Goal: Task Accomplishment & Management: Complete application form

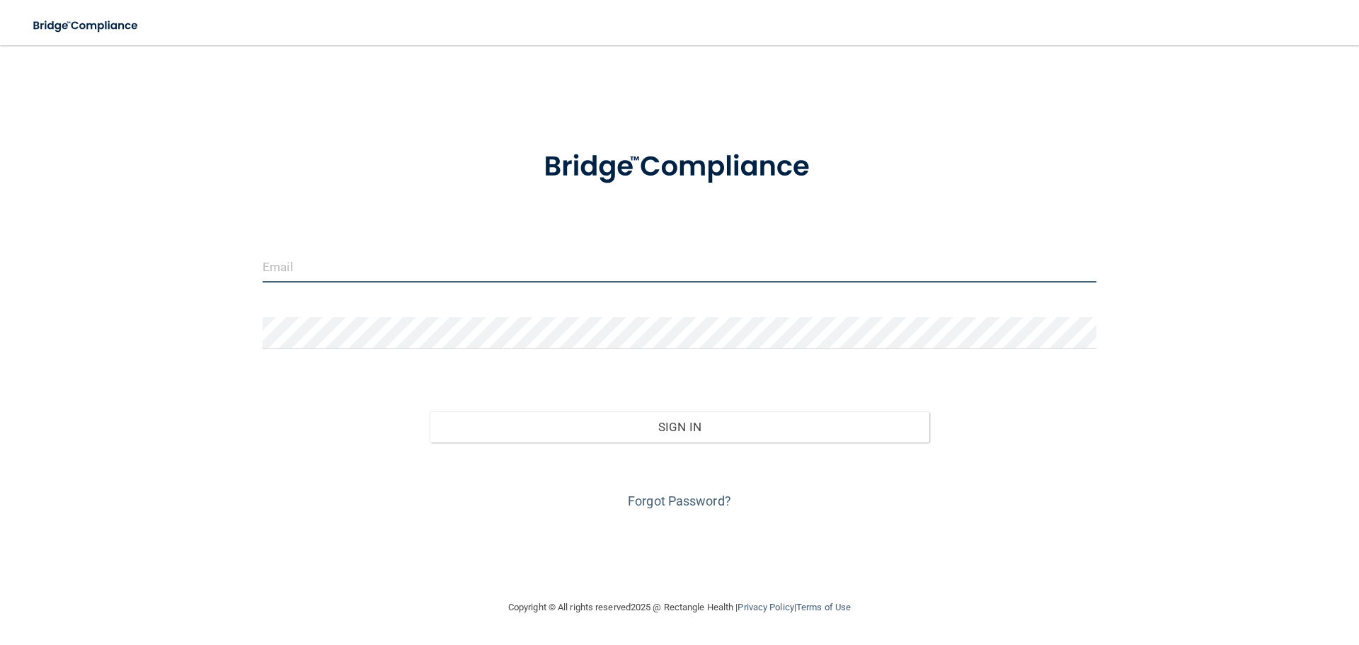
click at [647, 253] on input "email" at bounding box center [680, 267] width 834 height 32
type input "[EMAIL_ADDRESS][DOMAIN_NAME]"
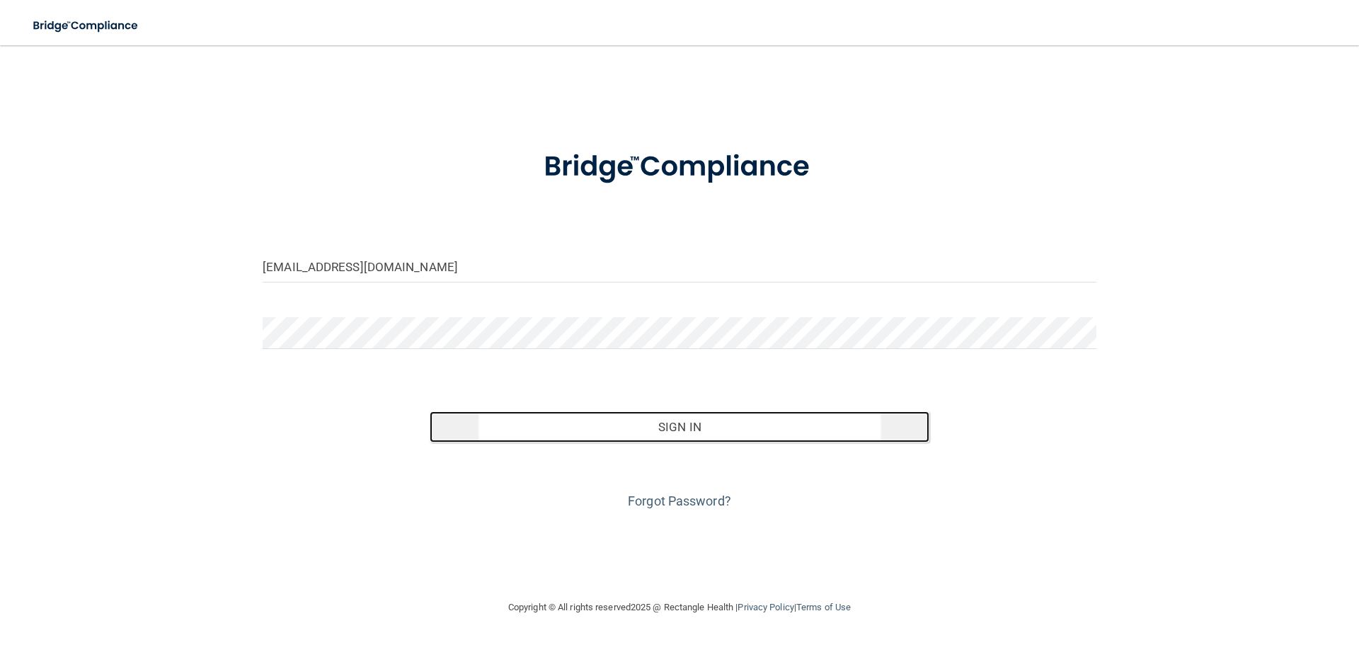
click at [721, 426] on button "Sign In" at bounding box center [680, 426] width 500 height 31
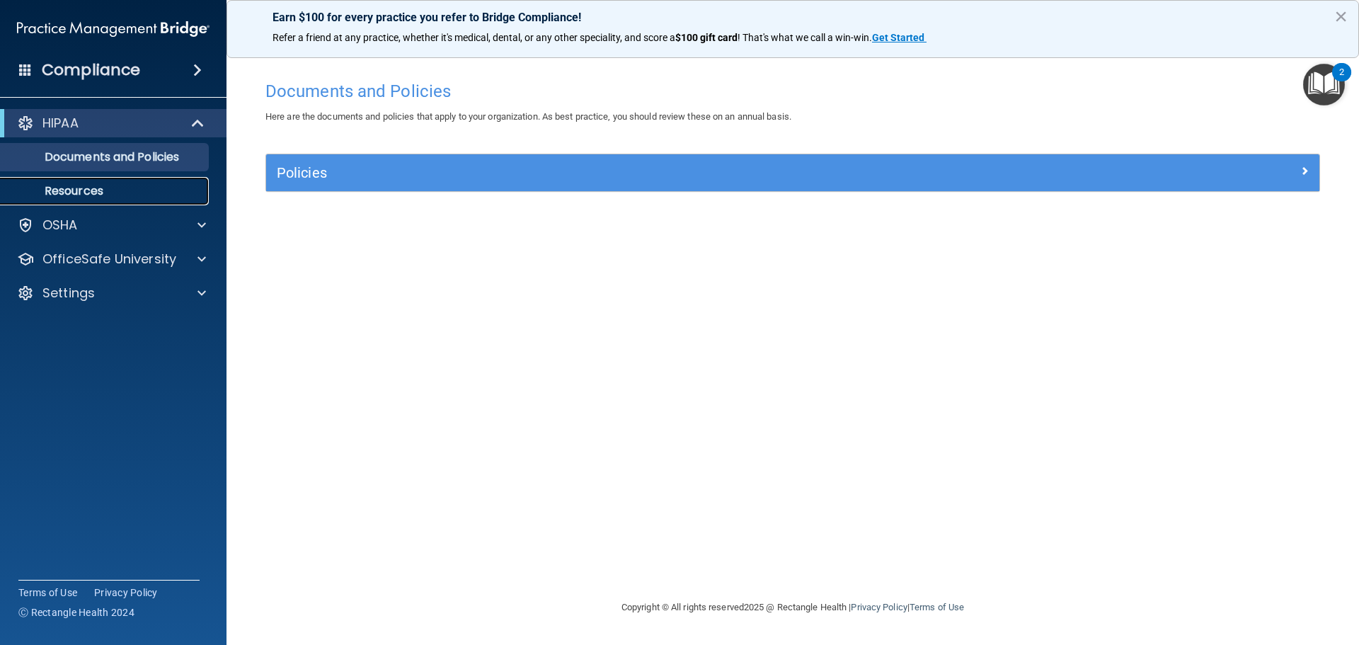
click at [101, 193] on p "Resources" at bounding box center [105, 191] width 193 height 14
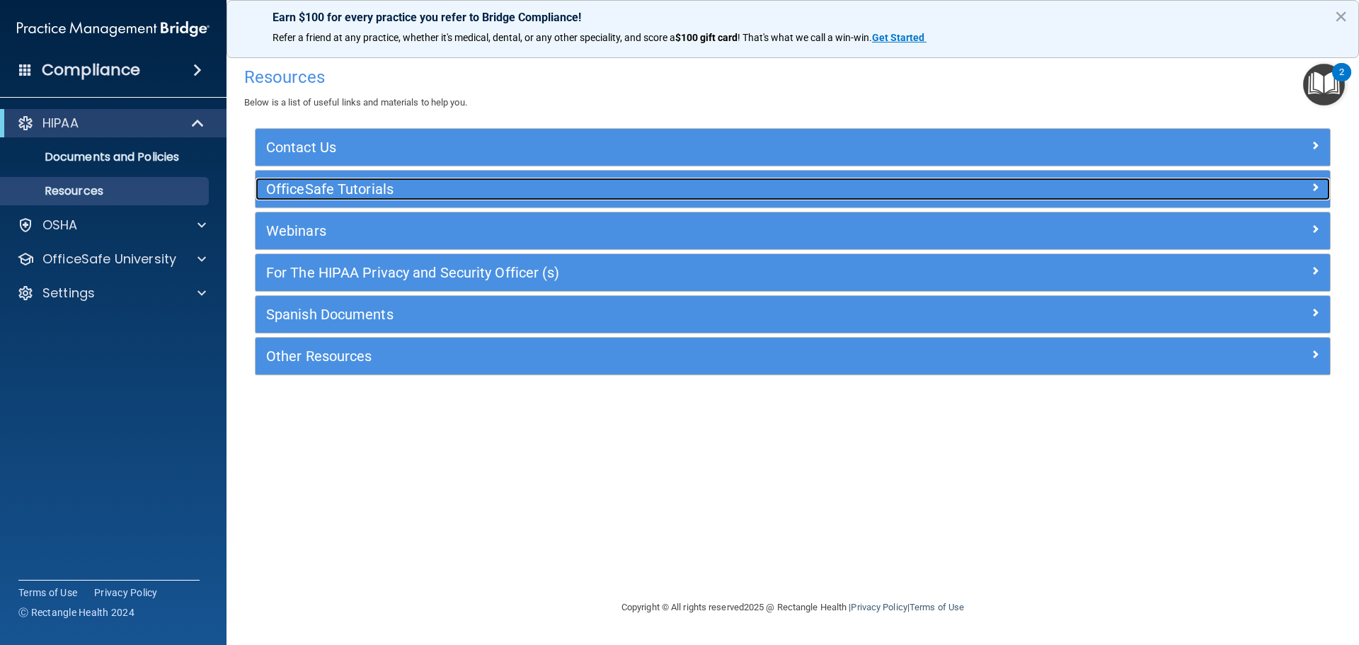
click at [606, 195] on h5 "OfficeSafe Tutorials" at bounding box center [658, 189] width 785 height 16
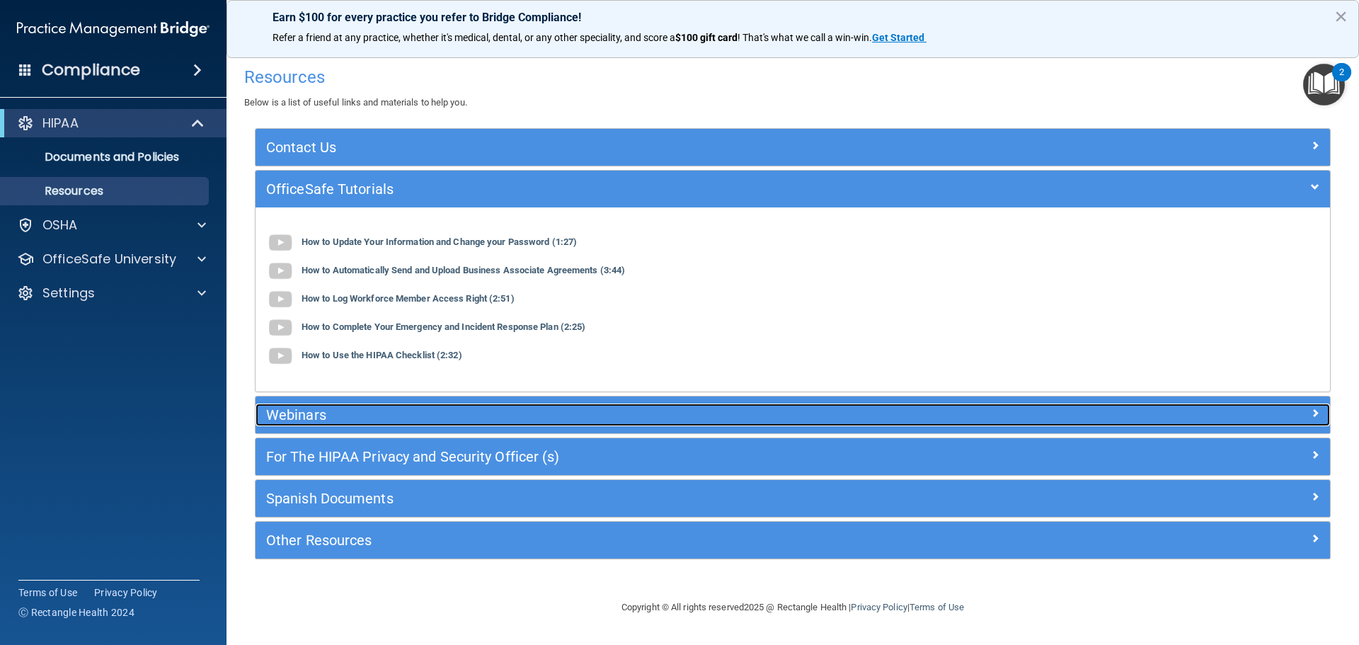
click at [408, 417] on h5 "Webinars" at bounding box center [658, 415] width 785 height 16
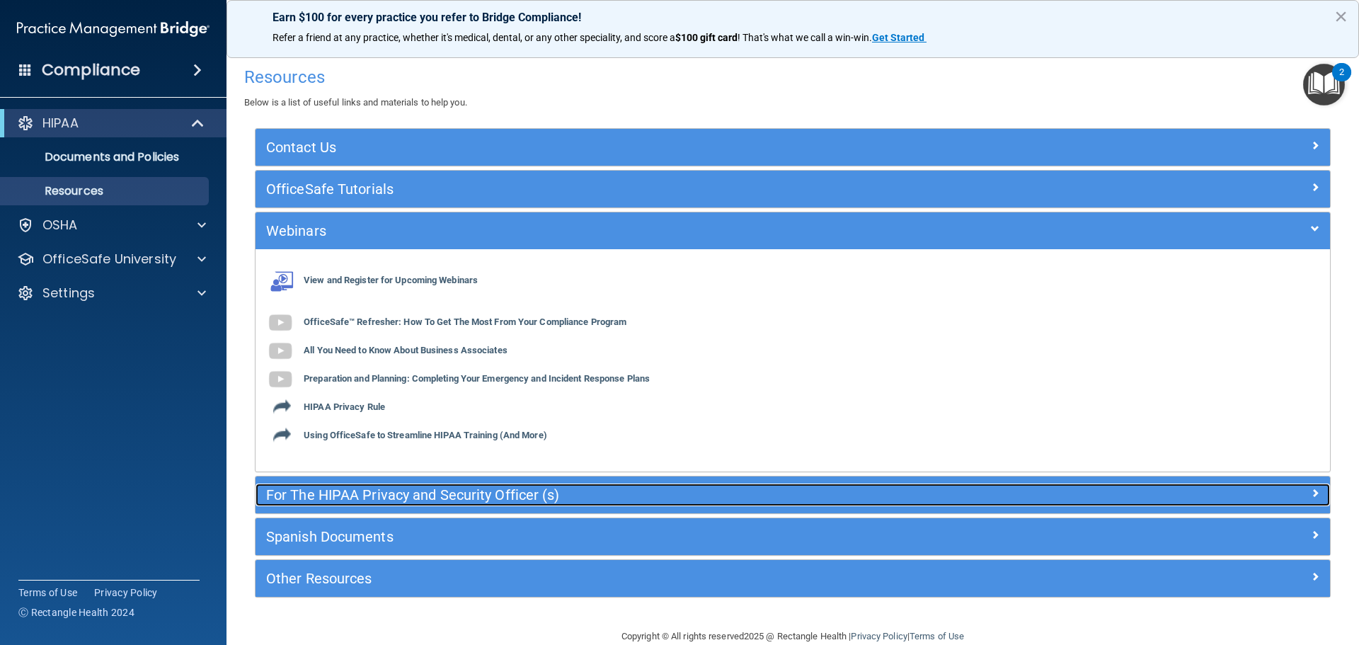
click at [446, 490] on h5 "For The HIPAA Privacy and Security Officer (s)" at bounding box center [658, 495] width 785 height 16
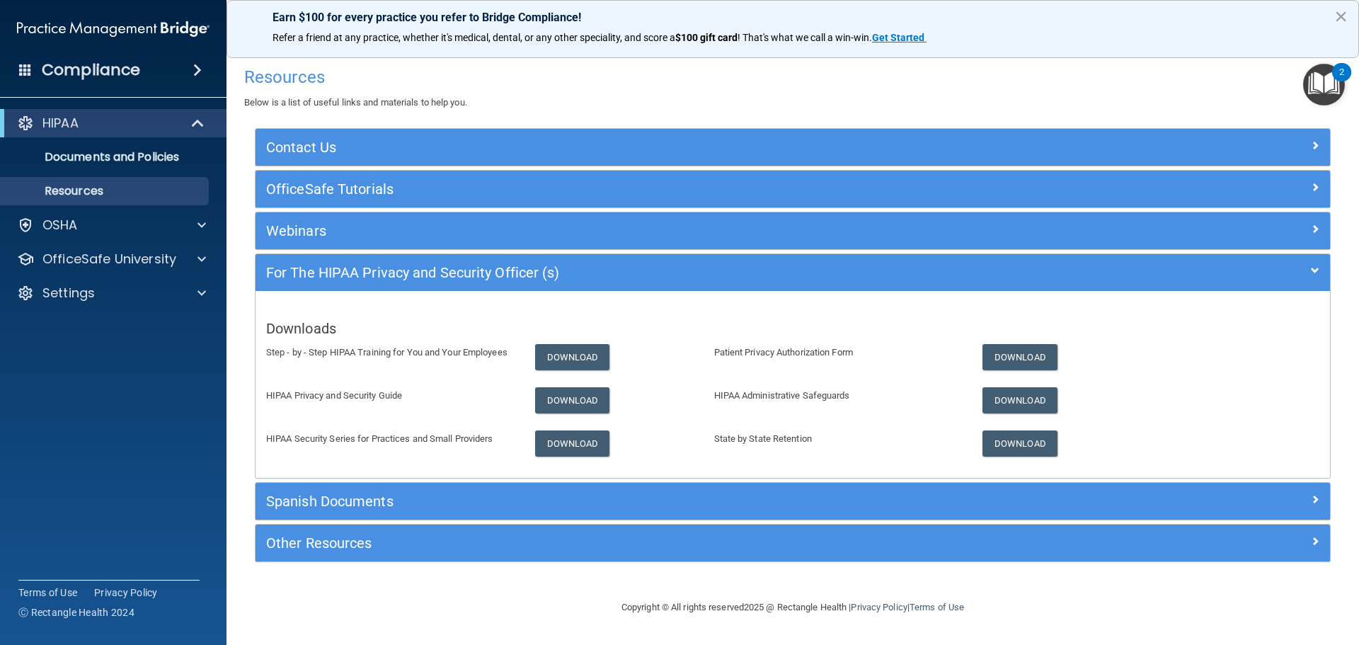
click at [193, 71] on span at bounding box center [197, 70] width 8 height 17
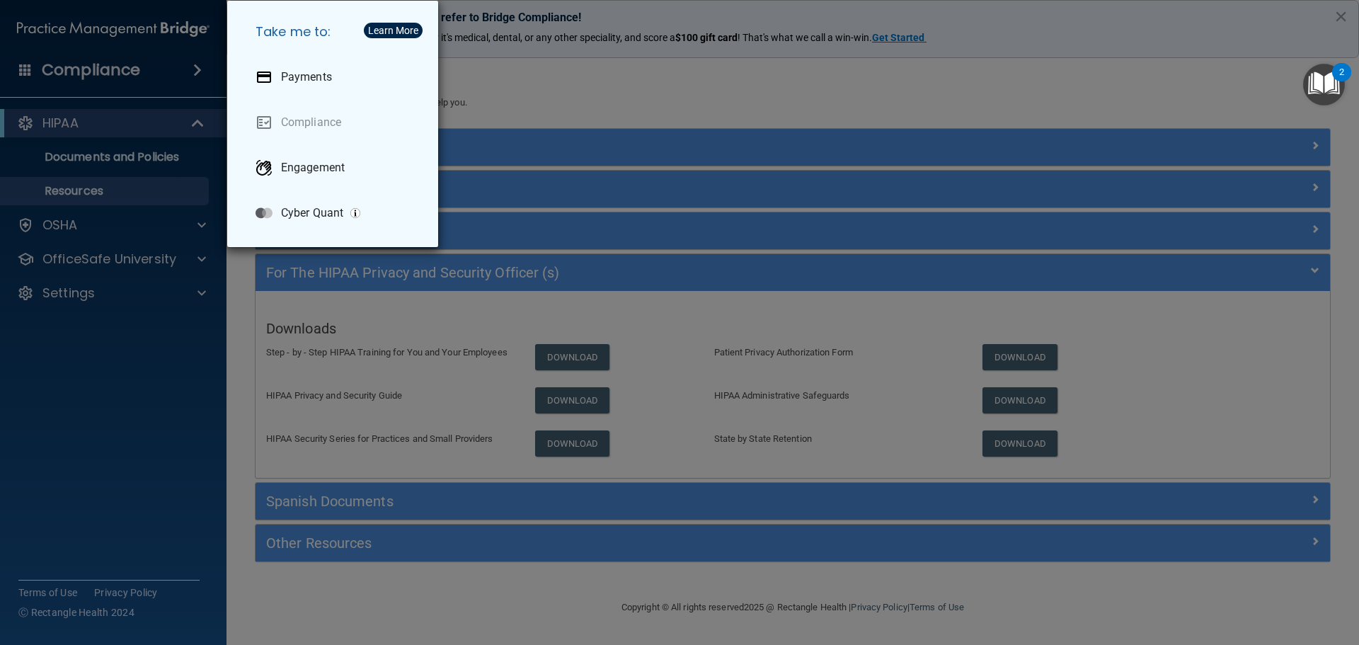
click at [122, 139] on div "Take me to: Payments Compliance Engagement Cyber Quant" at bounding box center [679, 322] width 1359 height 645
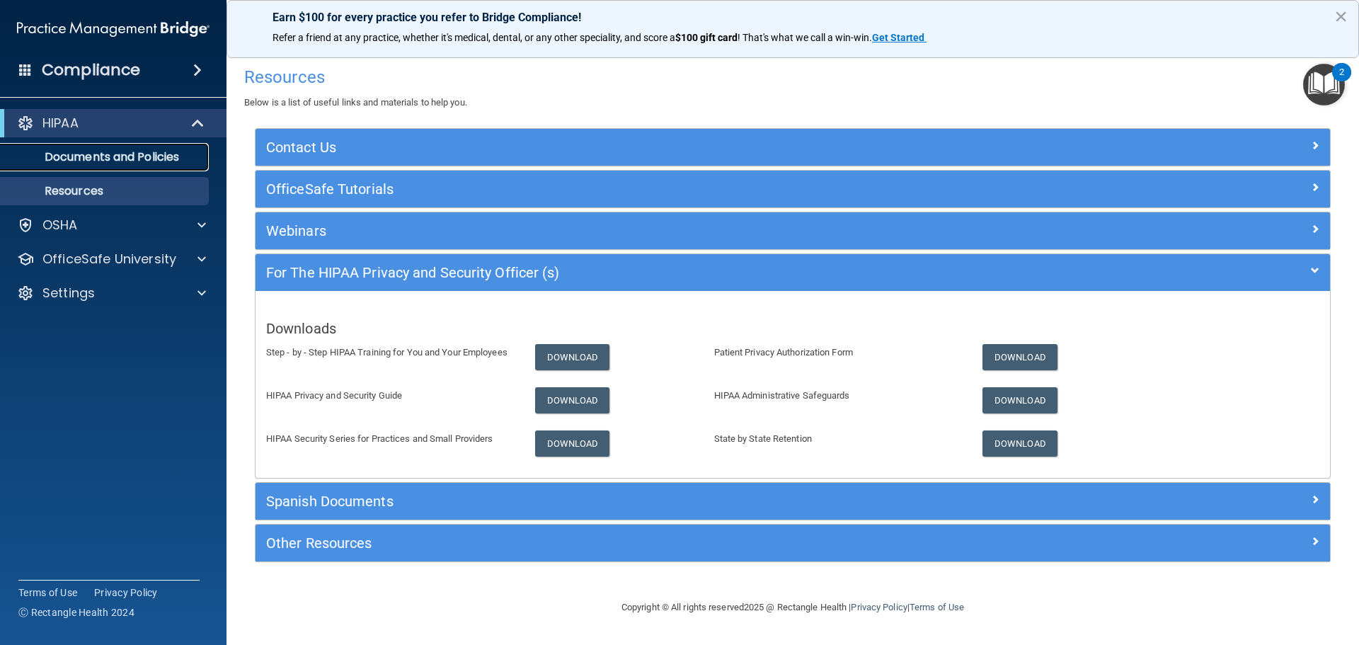
click at [128, 161] on p "Documents and Policies" at bounding box center [105, 157] width 193 height 14
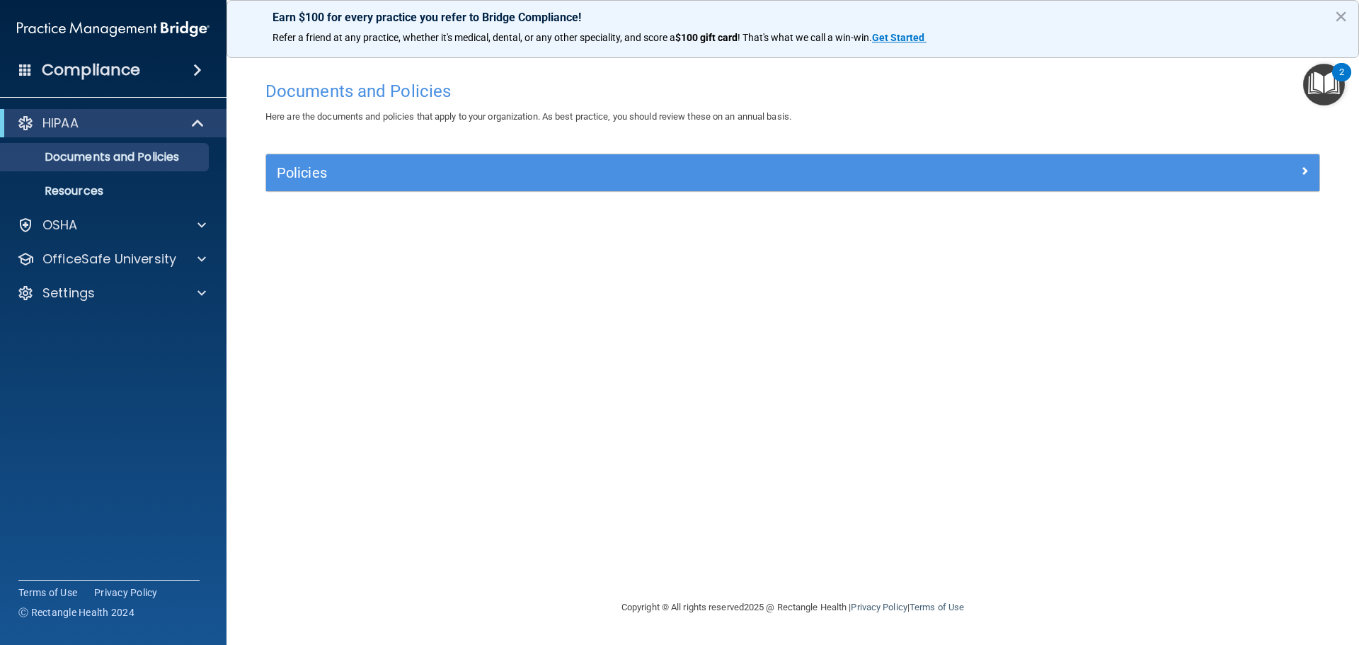
click at [1310, 88] on img "Open Resource Center, 2 new notifications" at bounding box center [1324, 85] width 42 height 42
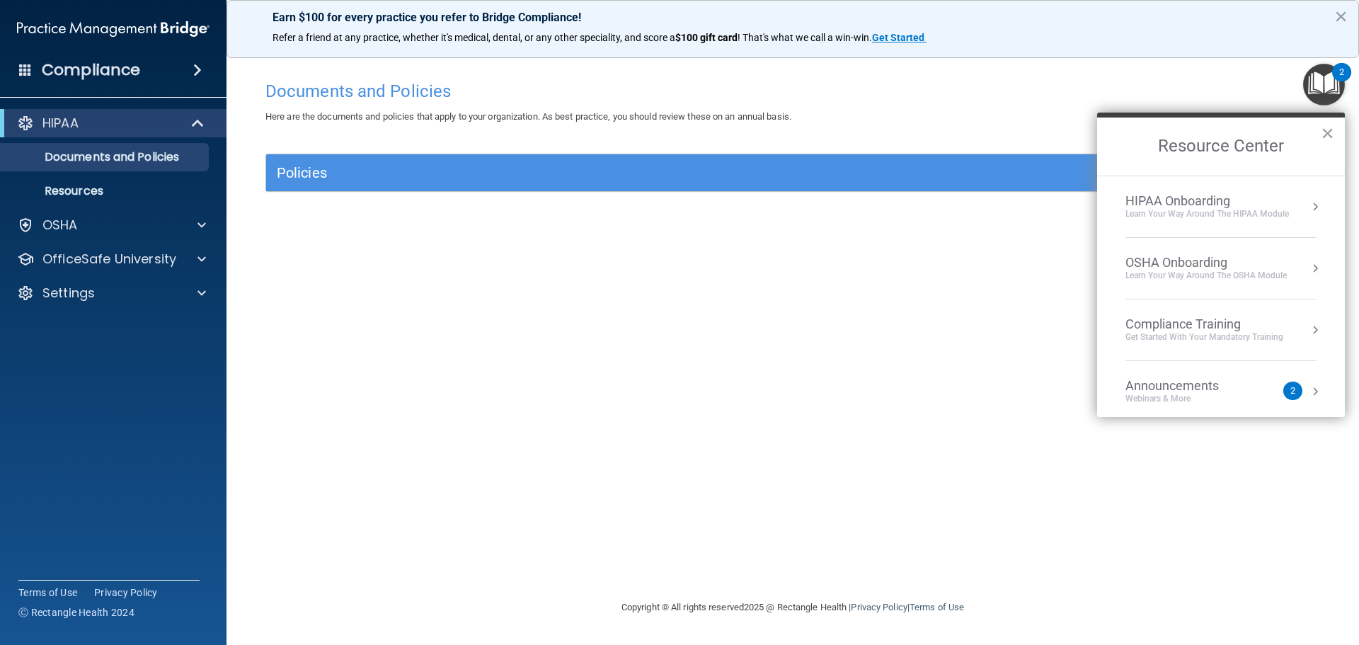
click at [1232, 335] on div "Get Started with your mandatory training" at bounding box center [1204, 337] width 158 height 12
click at [1223, 195] on div "HIPAA Training for Members" at bounding box center [1187, 199] width 158 height 13
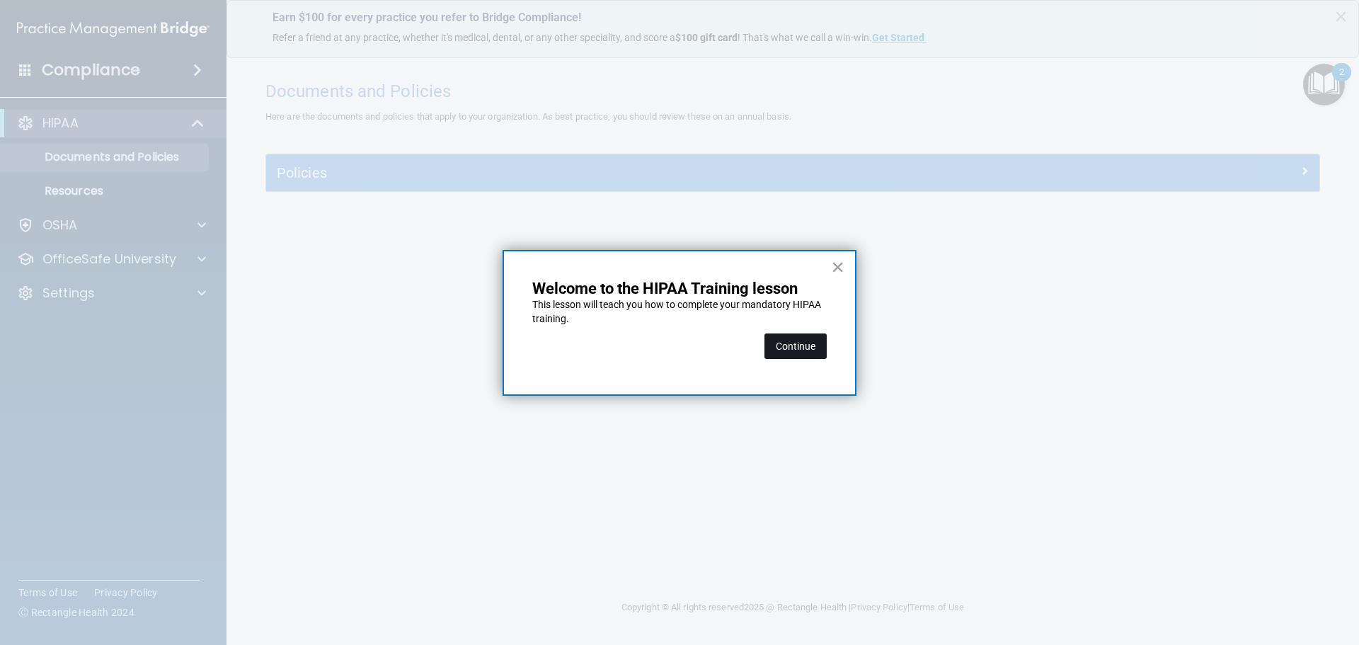
click at [810, 345] on button "Continue" at bounding box center [795, 345] width 62 height 25
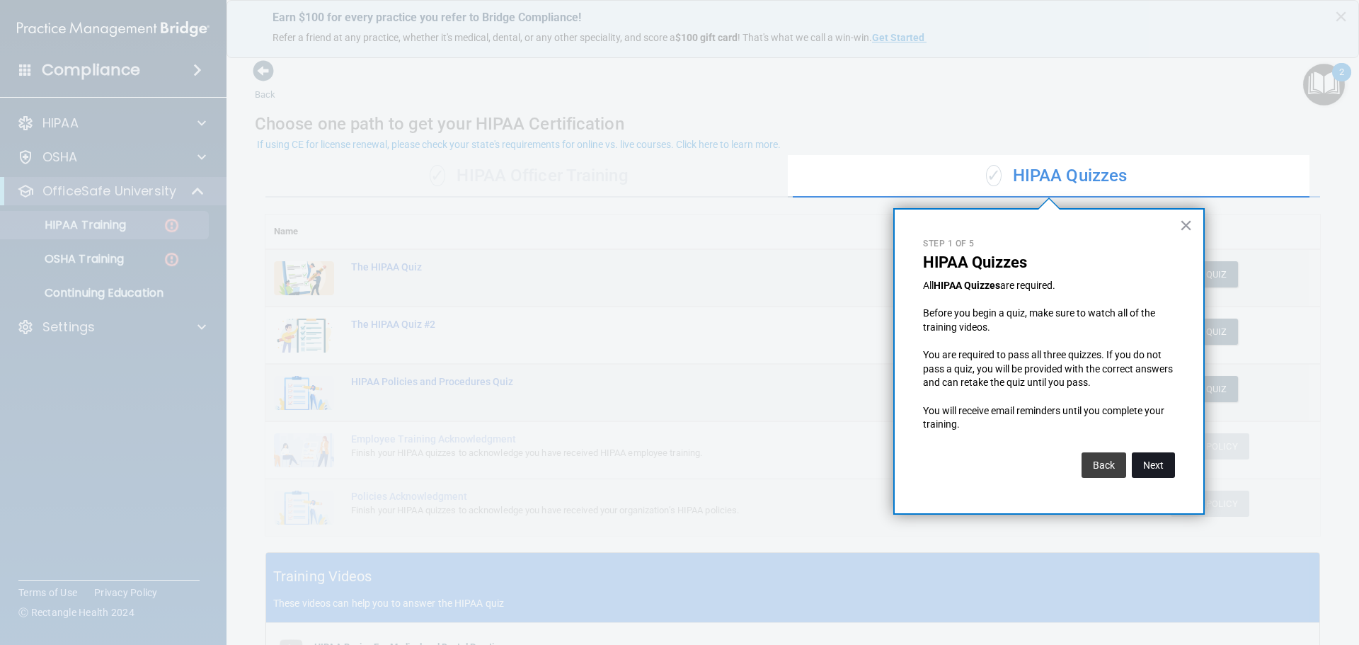
click at [1155, 464] on button "Next" at bounding box center [1153, 464] width 43 height 25
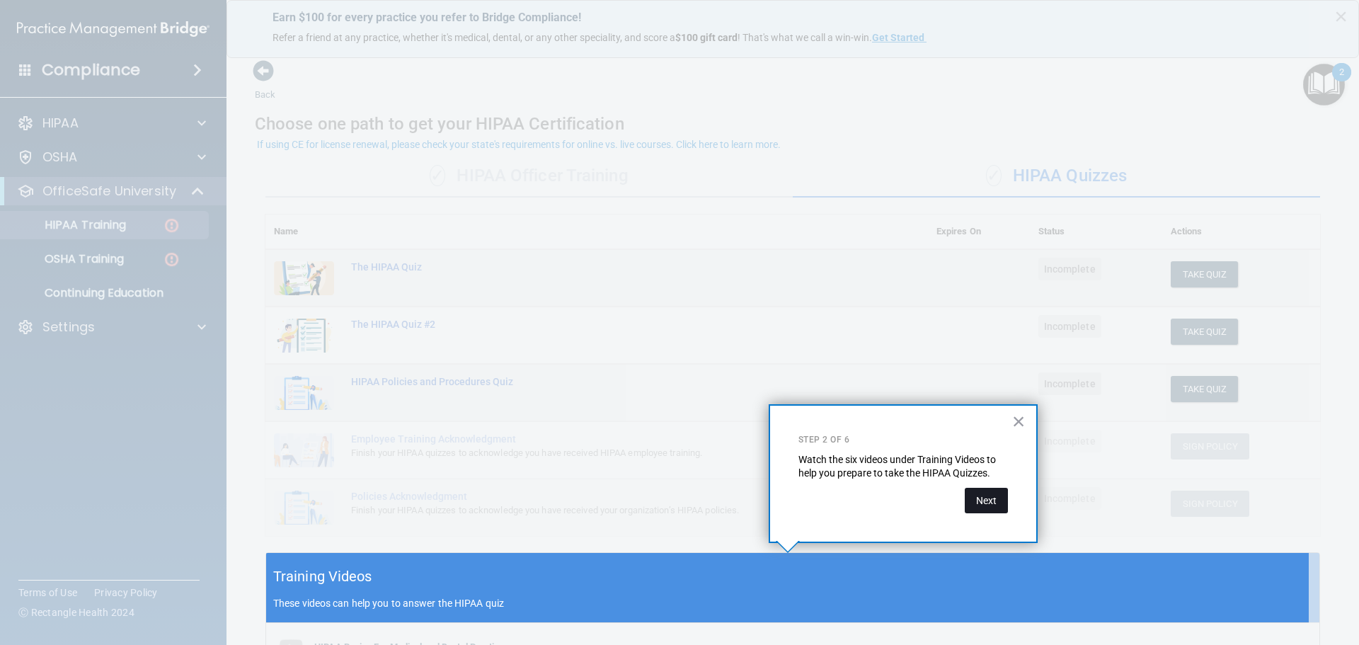
click at [982, 498] on button "Next" at bounding box center [986, 500] width 43 height 25
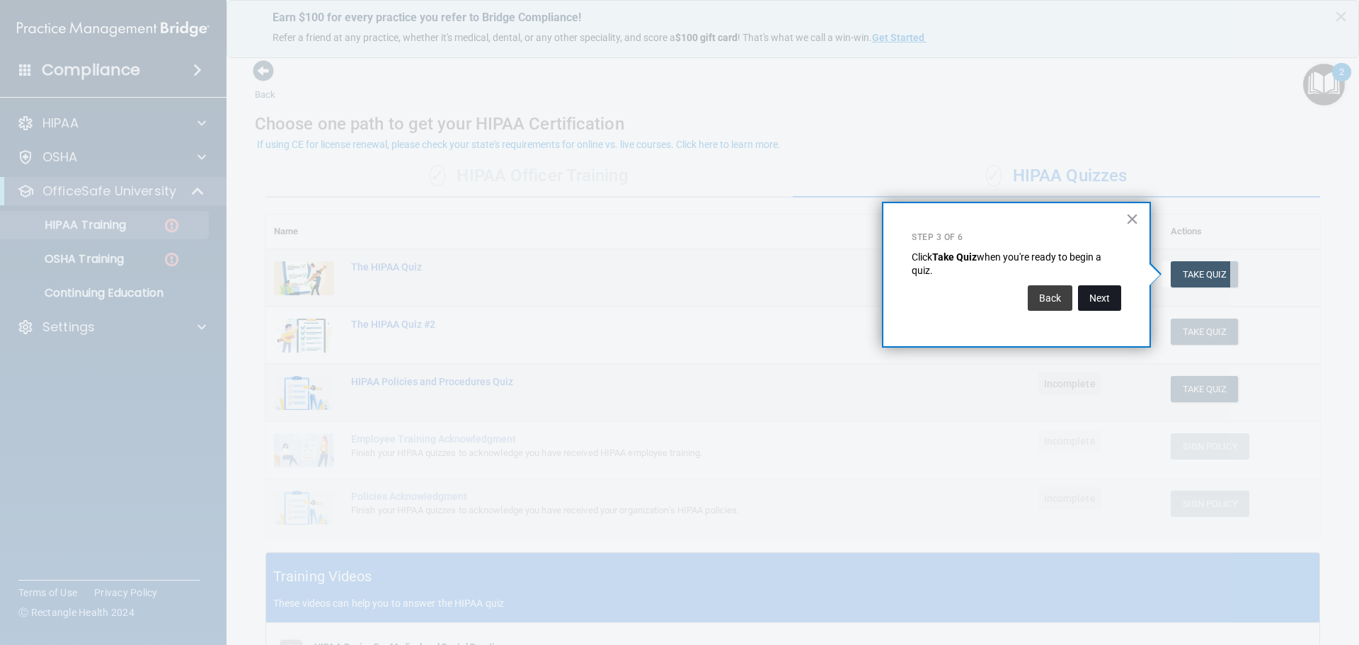
click at [1084, 297] on button "Next" at bounding box center [1099, 297] width 43 height 25
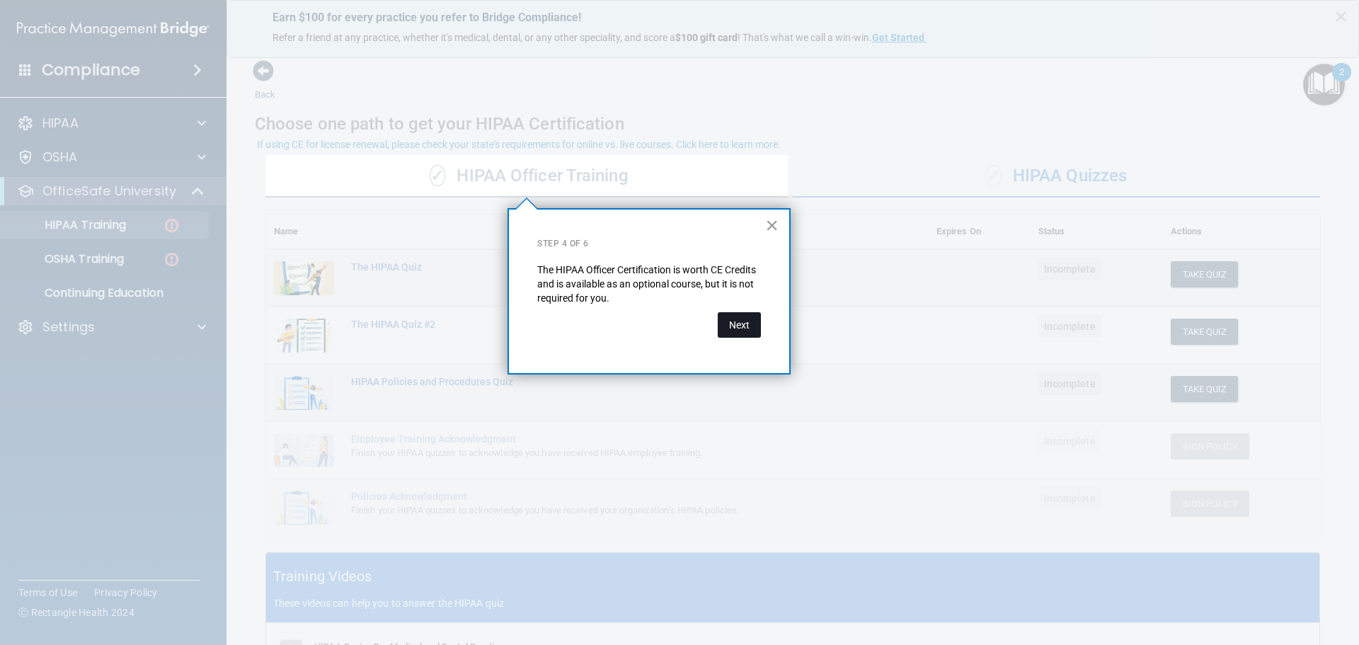
click at [750, 323] on button "Next" at bounding box center [739, 324] width 43 height 25
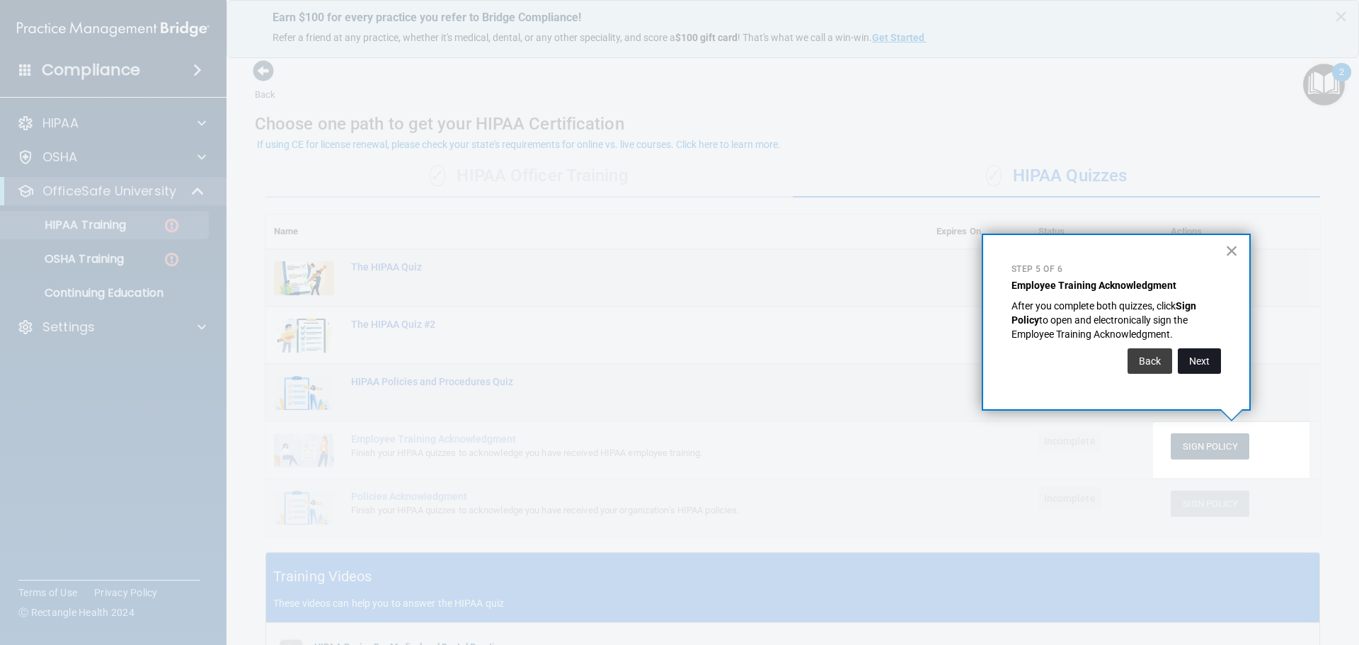
click at [1212, 353] on button "Next" at bounding box center [1199, 360] width 43 height 25
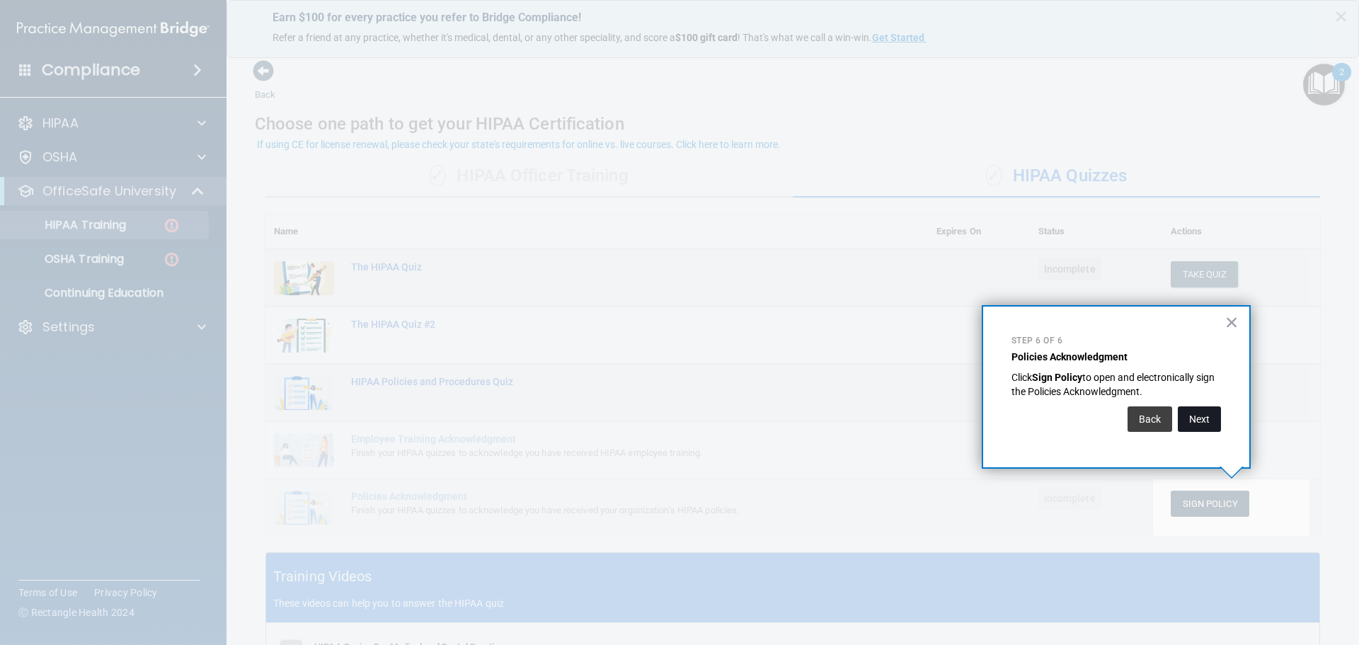
click at [1195, 422] on button "Next" at bounding box center [1199, 418] width 43 height 25
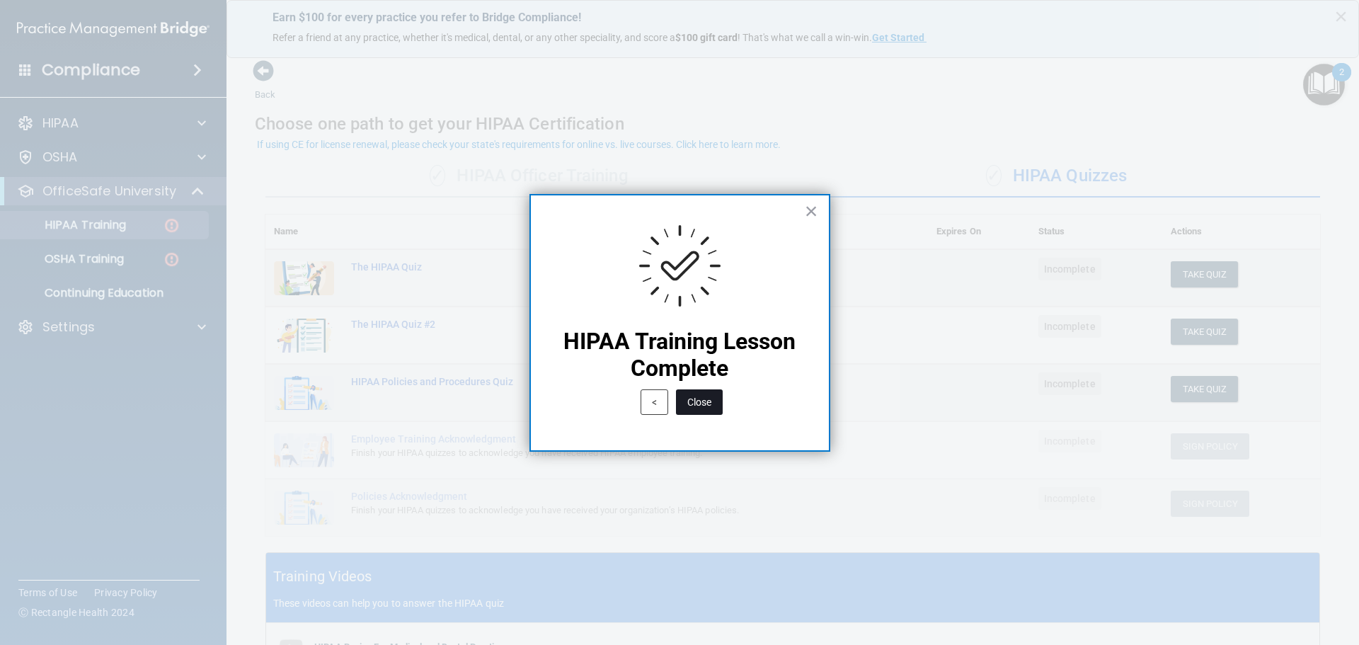
click at [716, 403] on button "Close" at bounding box center [699, 401] width 47 height 25
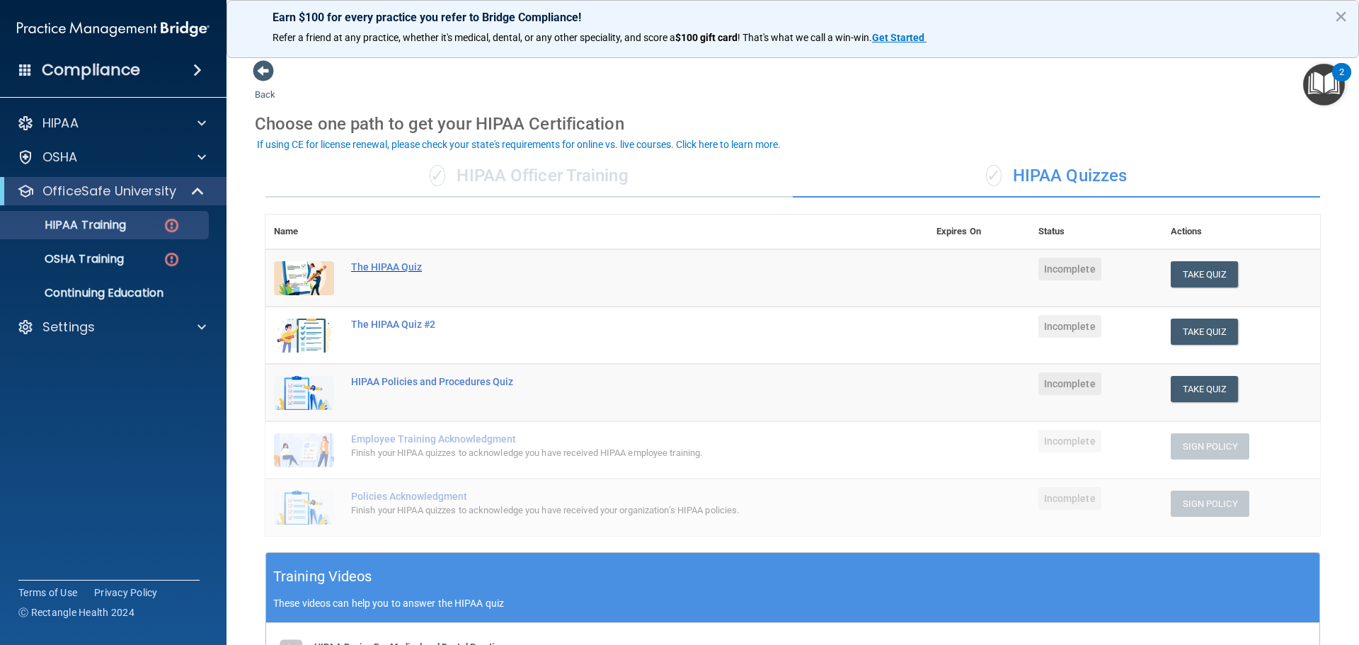
click at [379, 265] on div "The HIPAA Quiz" at bounding box center [604, 266] width 506 height 11
click at [289, 275] on img at bounding box center [304, 278] width 60 height 34
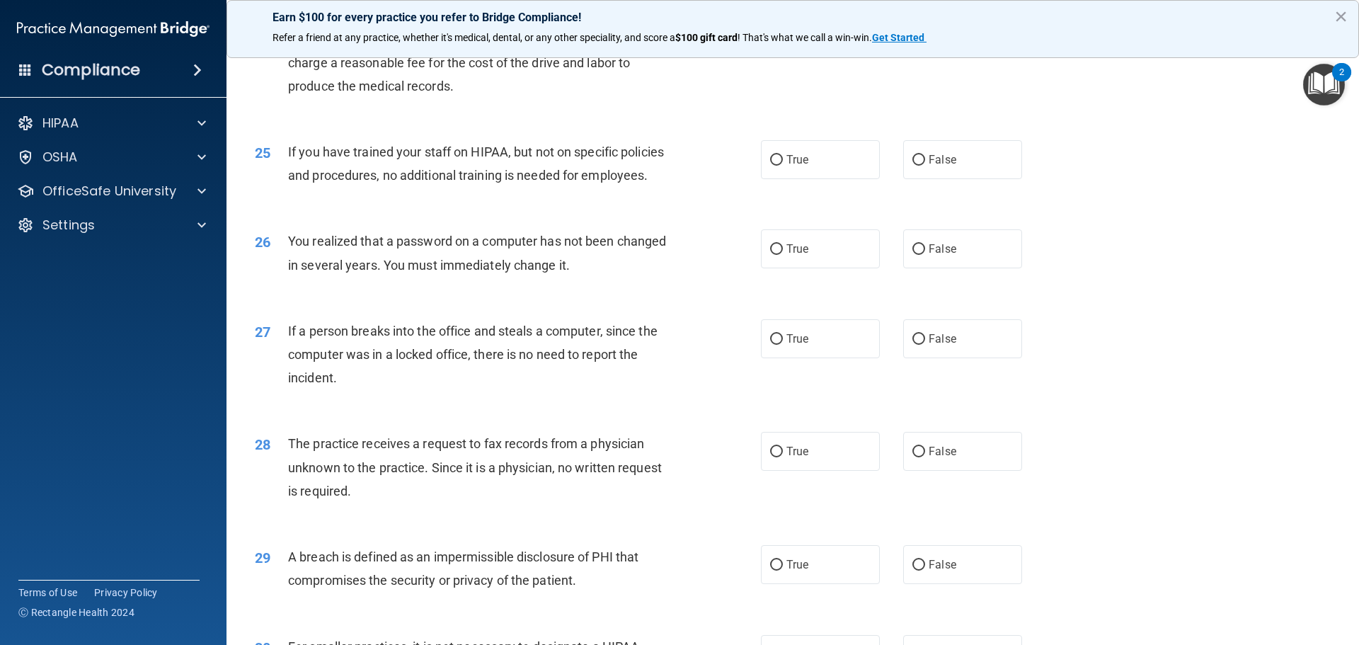
scroll to position [2705, 0]
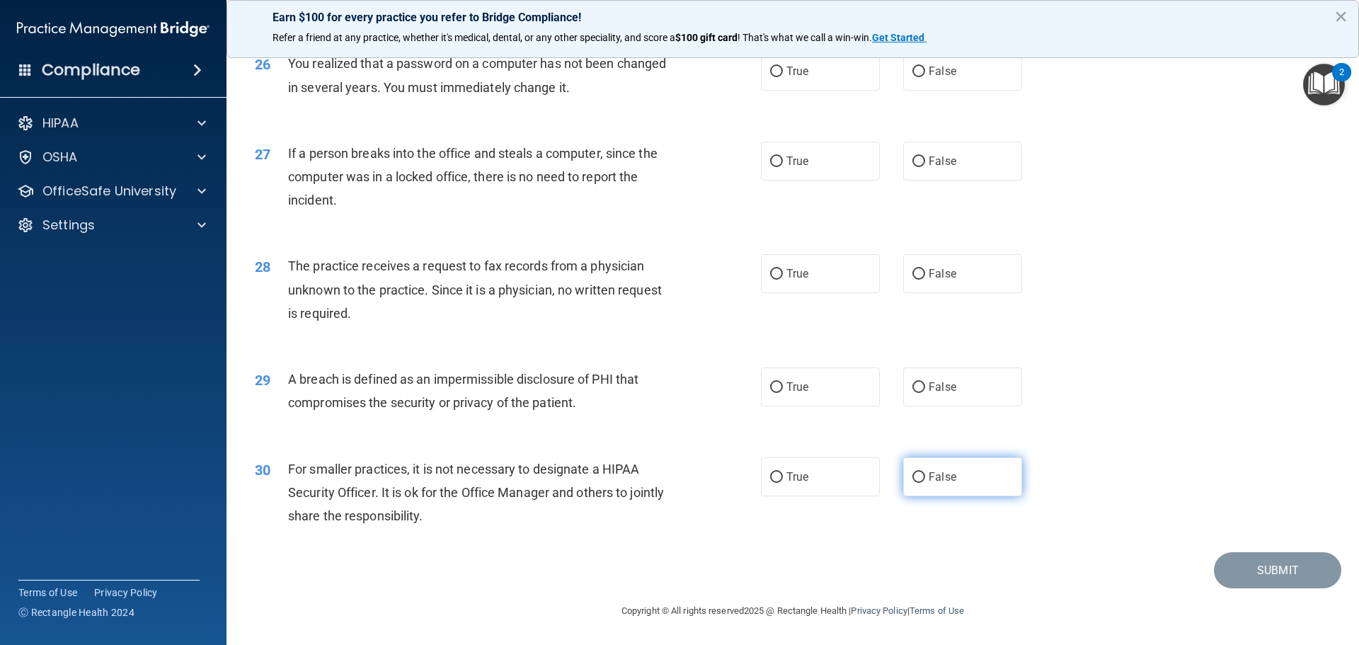
click at [913, 472] on input "False" at bounding box center [918, 477] width 13 height 11
radio input "true"
click at [770, 382] on input "True" at bounding box center [776, 387] width 13 height 11
radio input "true"
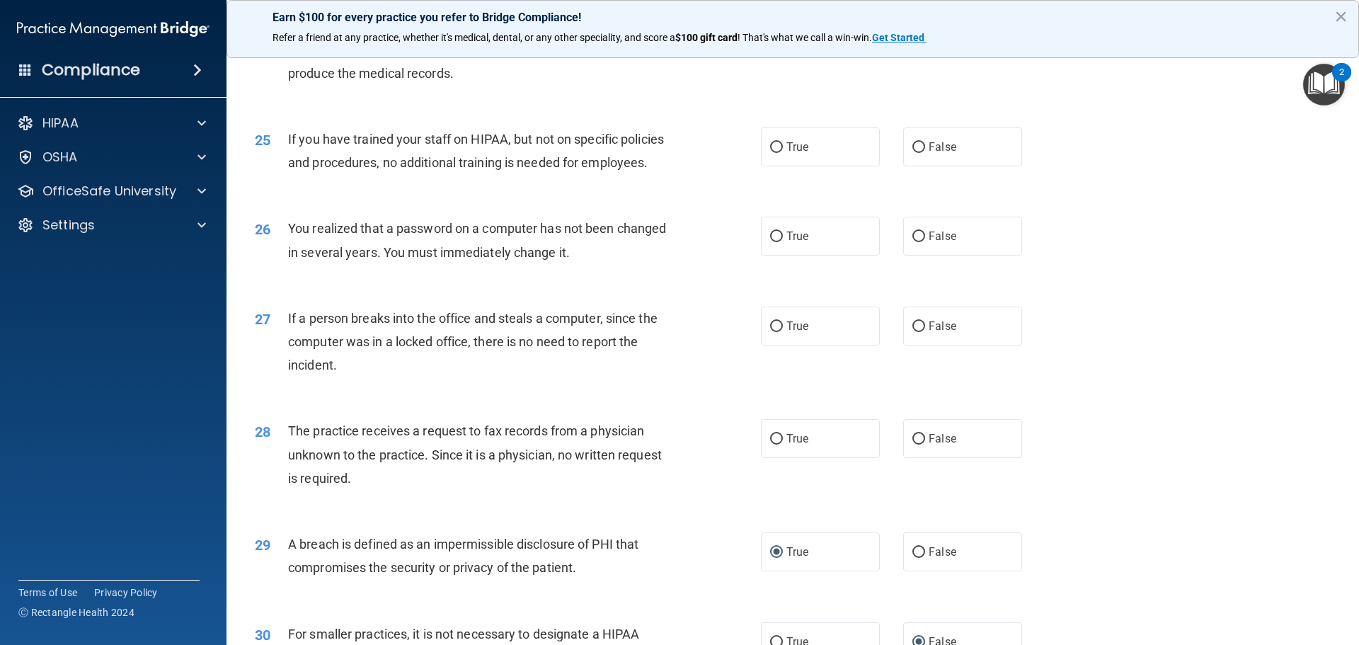
scroll to position [2489, 0]
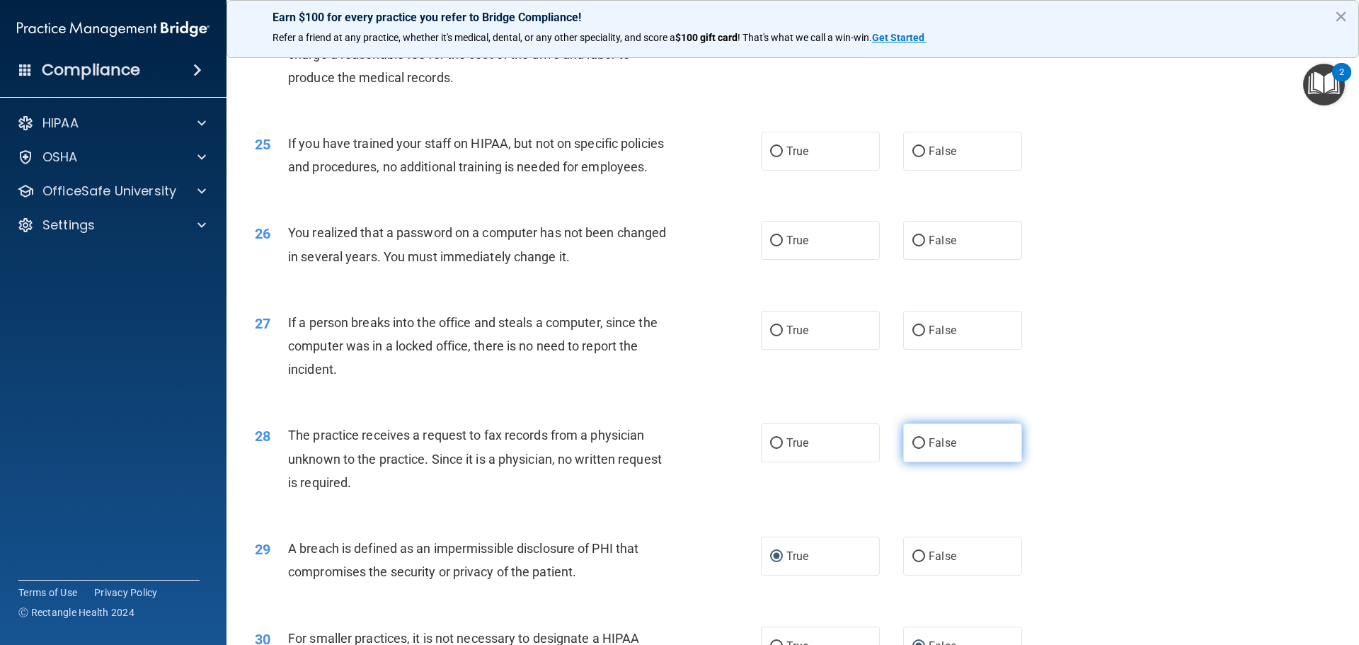
click at [914, 449] on input "False" at bounding box center [918, 443] width 13 height 11
radio input "true"
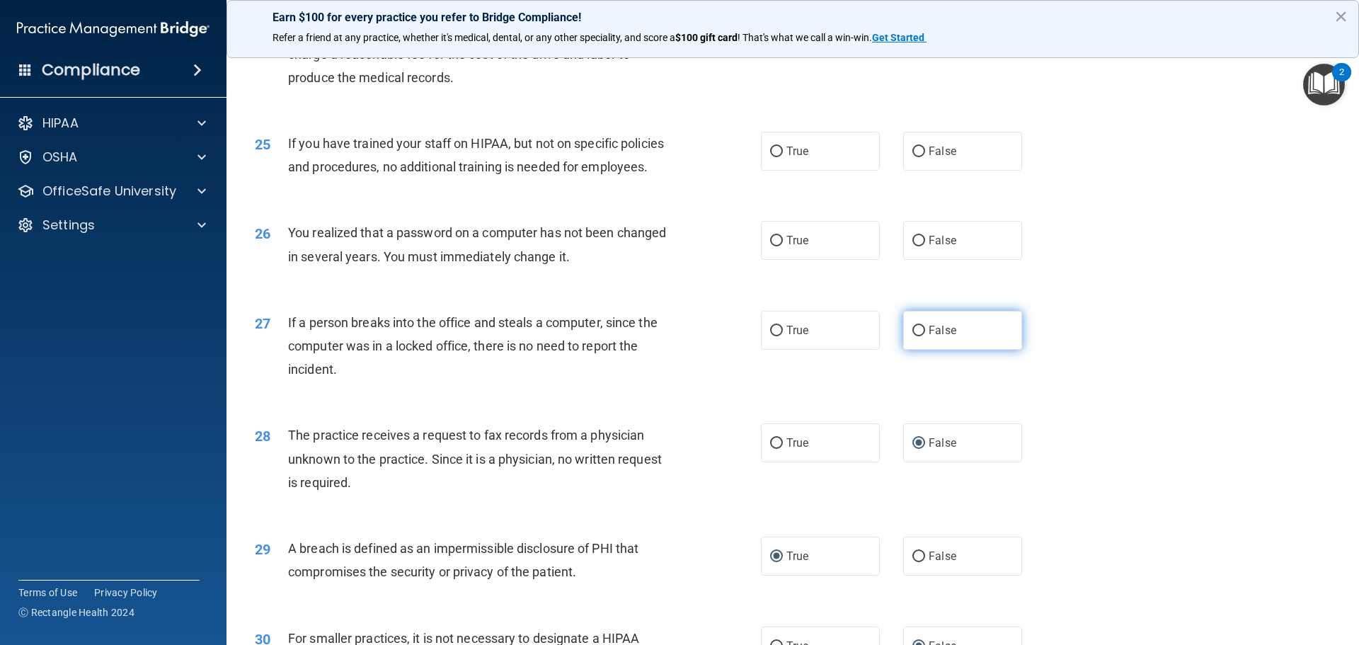
click at [912, 336] on input "False" at bounding box center [918, 331] width 13 height 11
radio input "true"
click at [771, 246] on input "True" at bounding box center [776, 241] width 13 height 11
radio input "true"
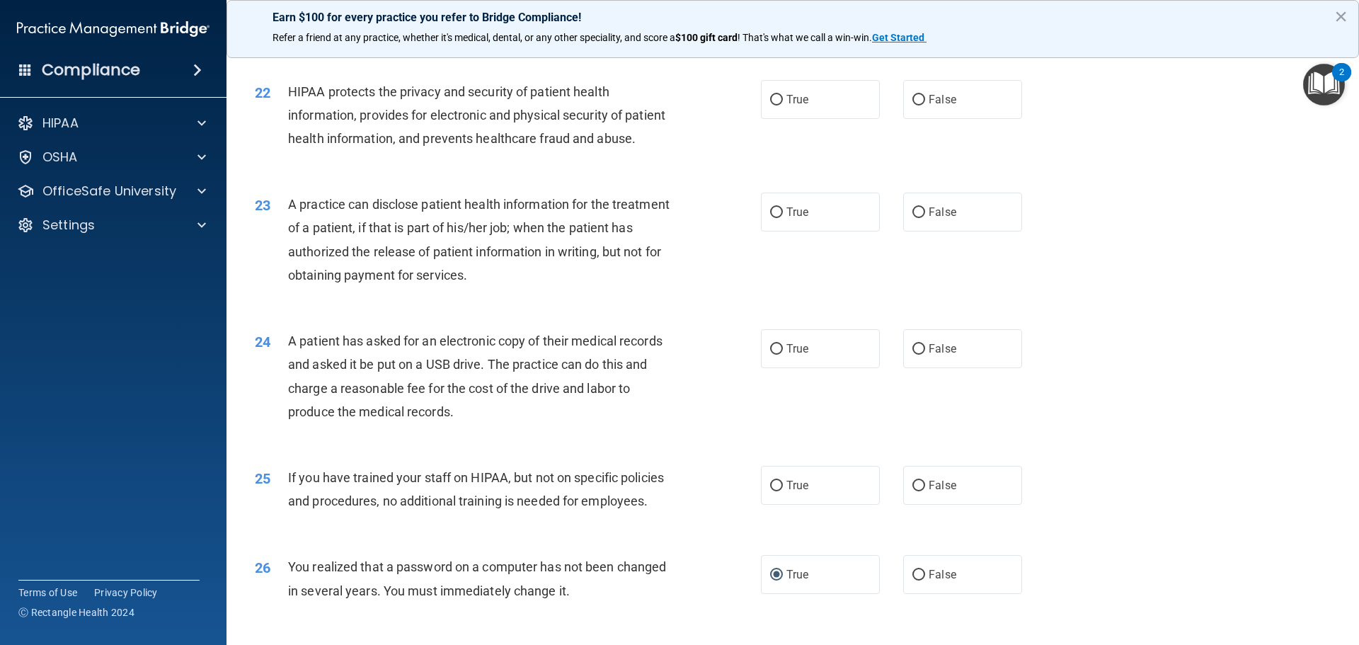
scroll to position [2151, 0]
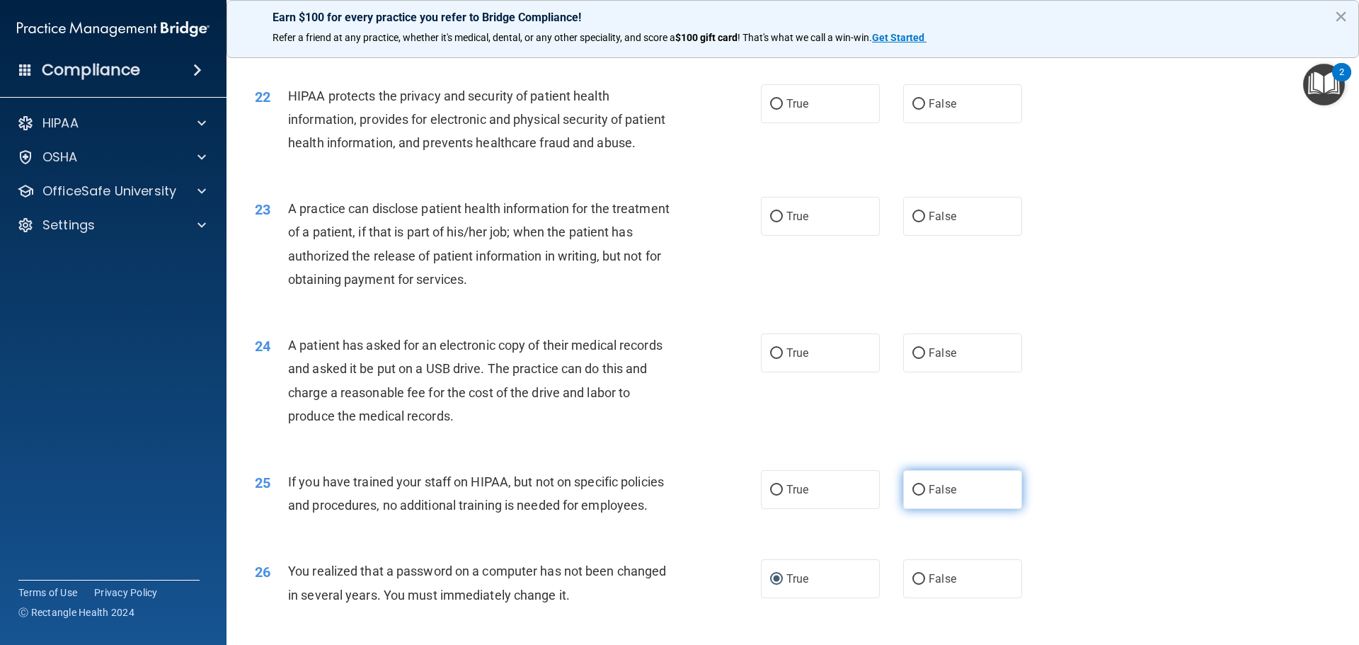
click at [914, 495] on input "False" at bounding box center [918, 490] width 13 height 11
radio input "true"
click at [914, 359] on input "False" at bounding box center [918, 353] width 13 height 11
radio input "true"
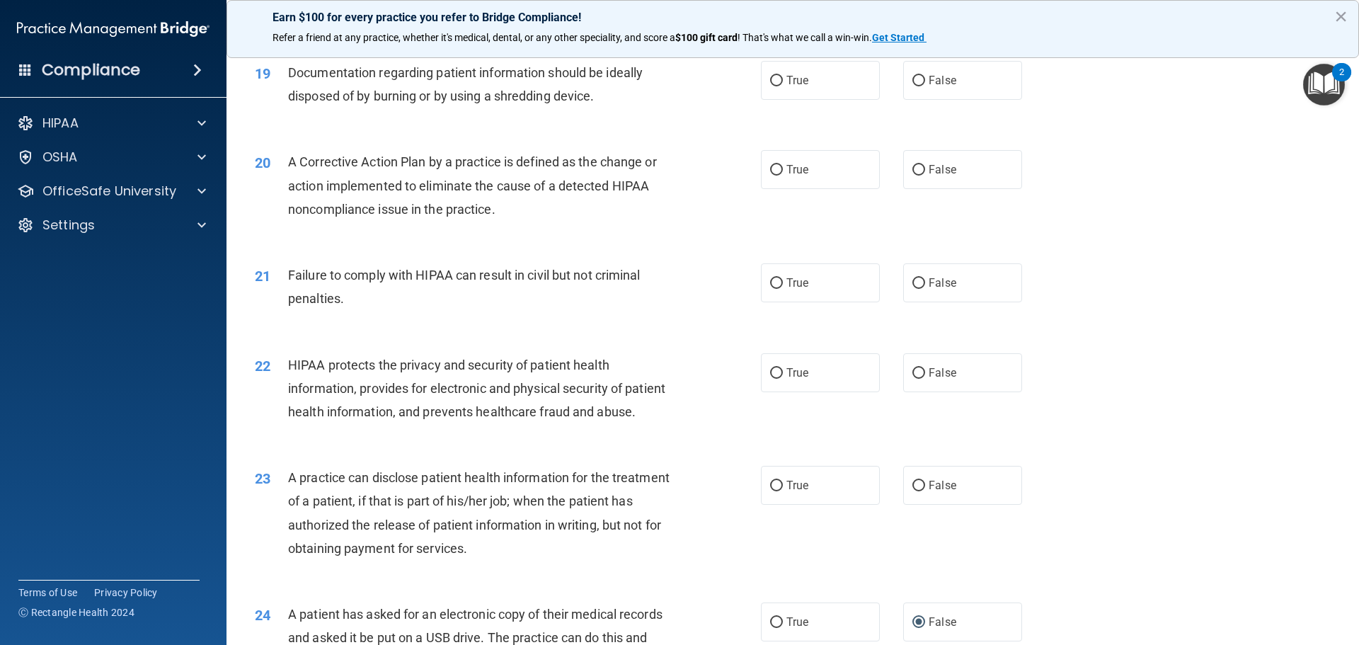
scroll to position [1878, 0]
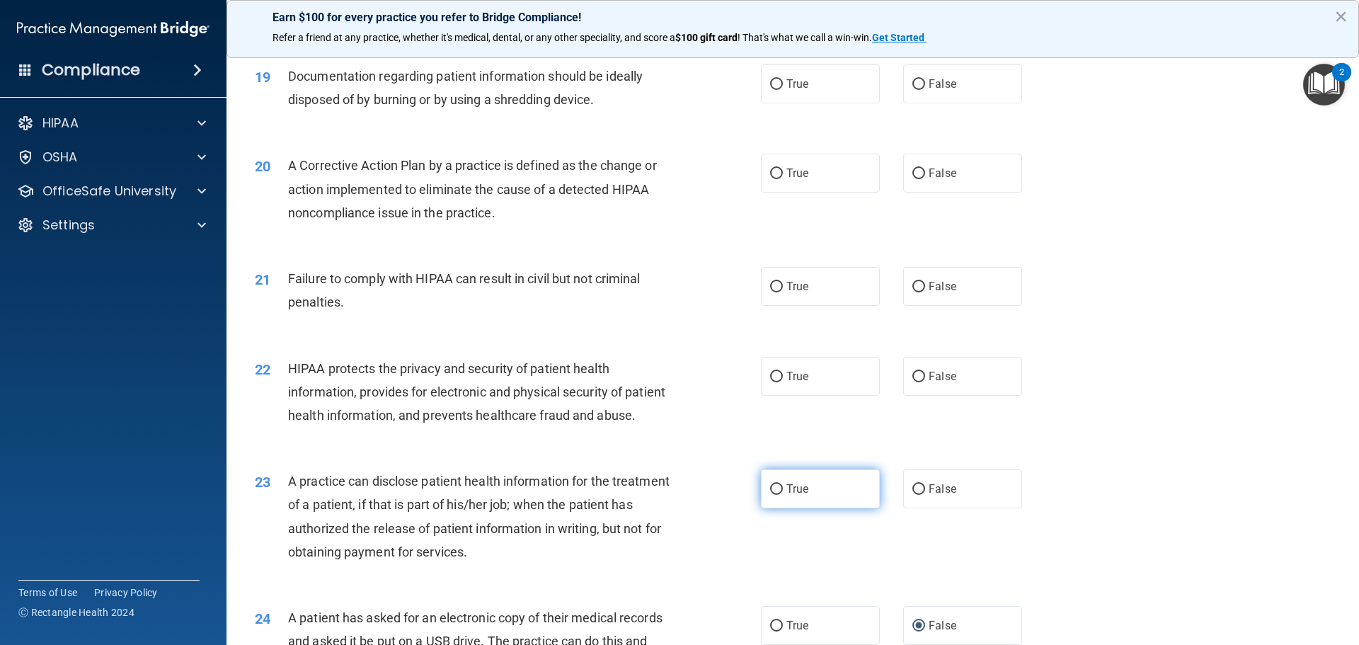
click at [770, 495] on input "True" at bounding box center [776, 489] width 13 height 11
radio input "true"
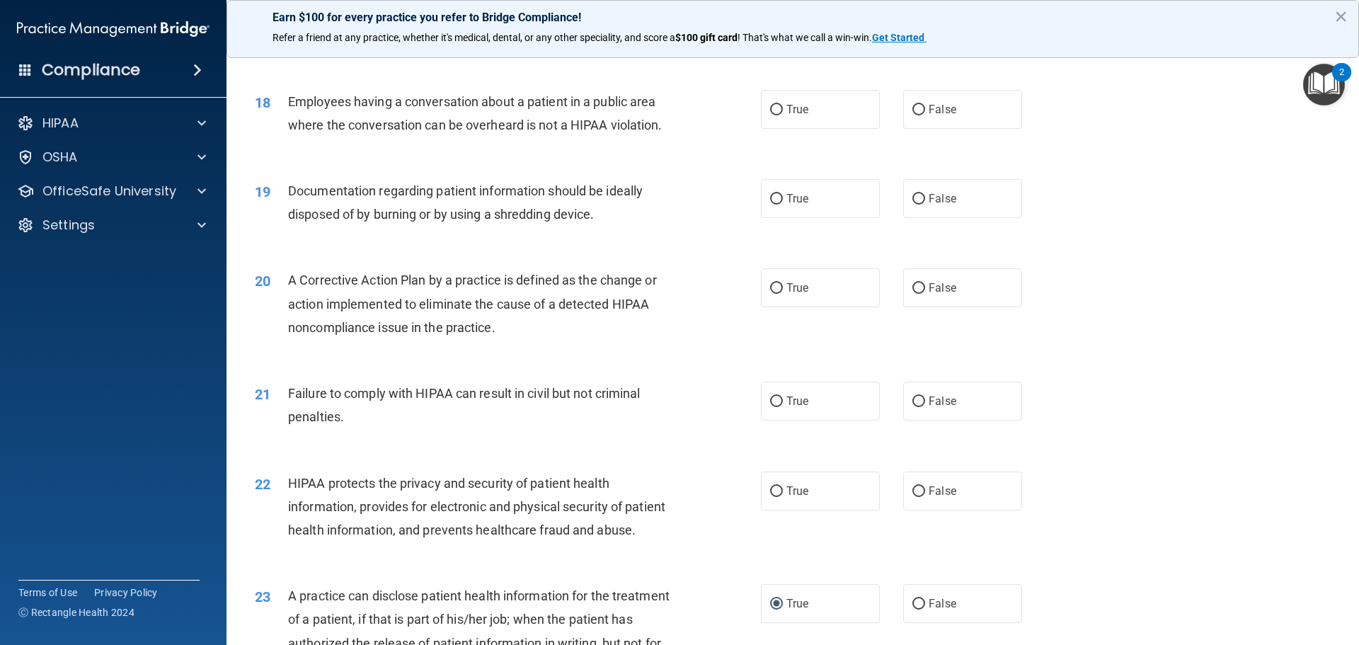
scroll to position [1740, 0]
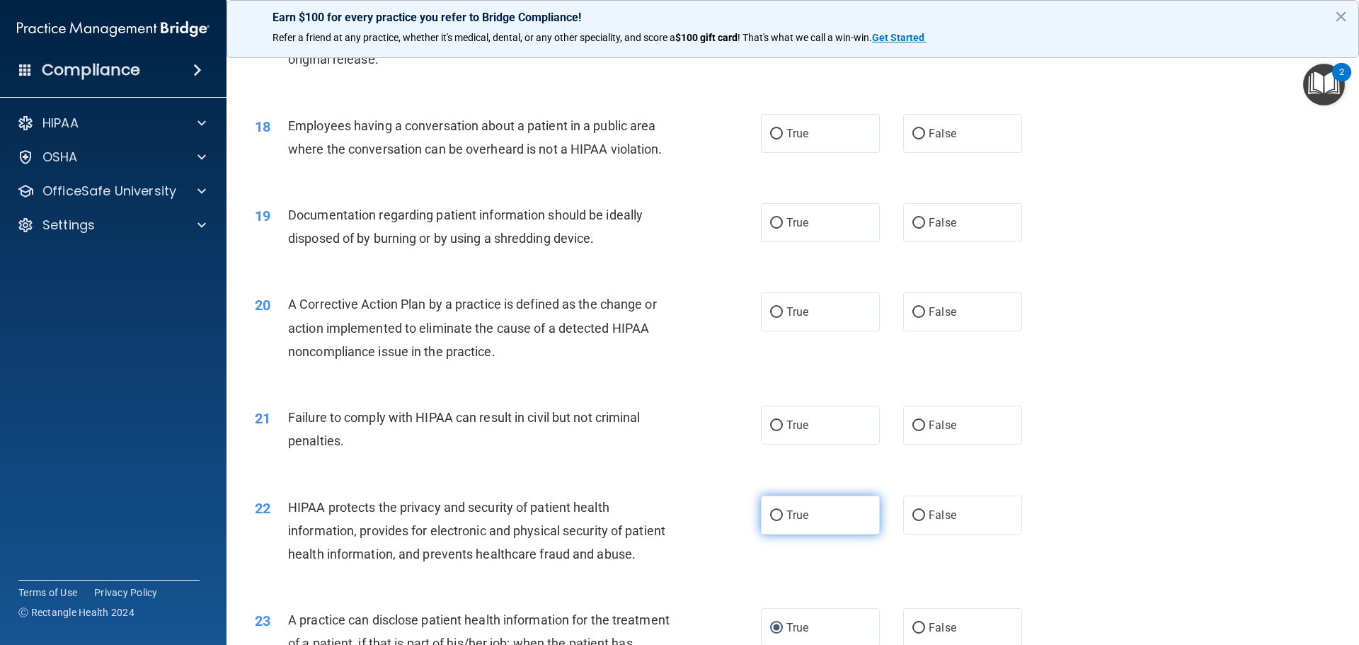
click at [770, 521] on input "True" at bounding box center [776, 515] width 13 height 11
radio input "true"
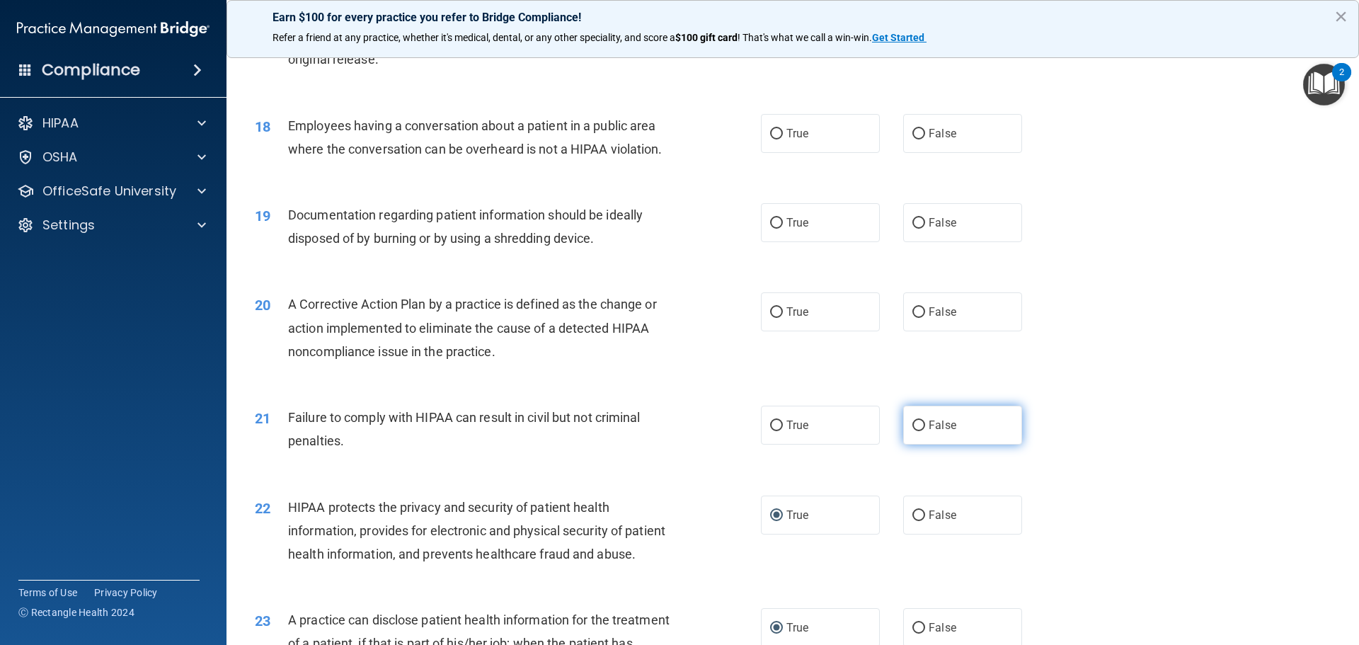
click at [912, 431] on input "False" at bounding box center [918, 425] width 13 height 11
radio input "true"
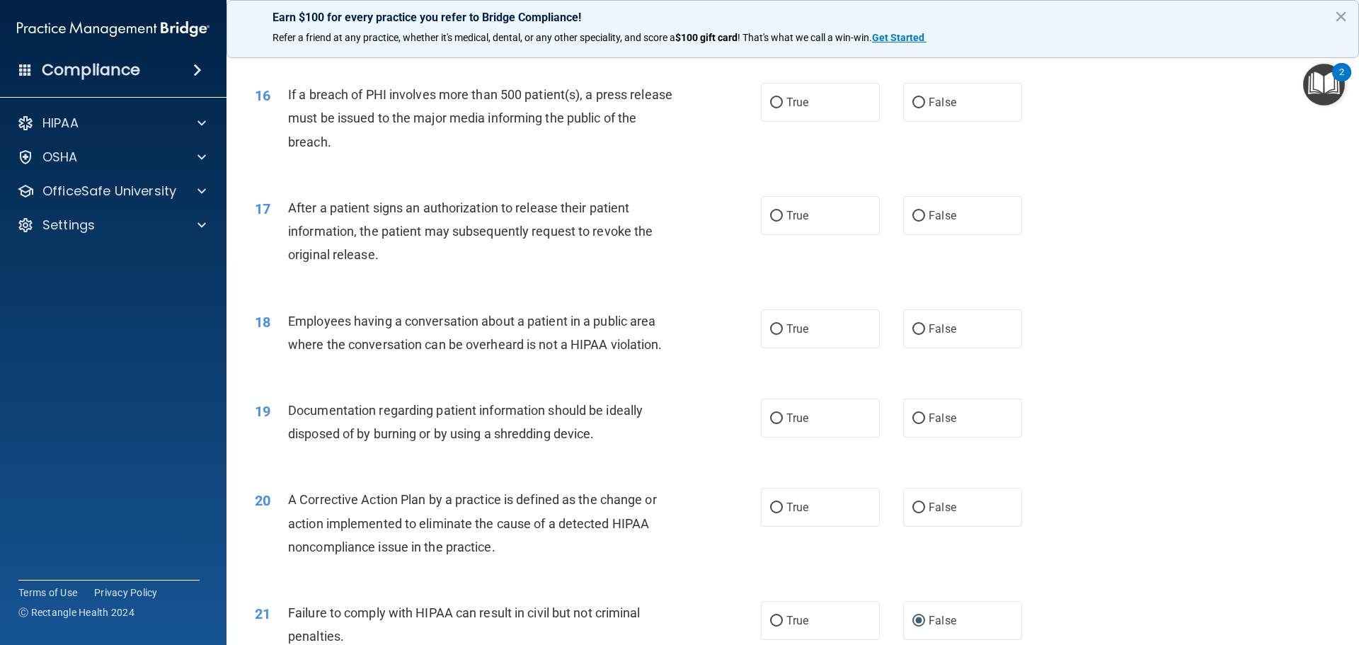
scroll to position [1528, 0]
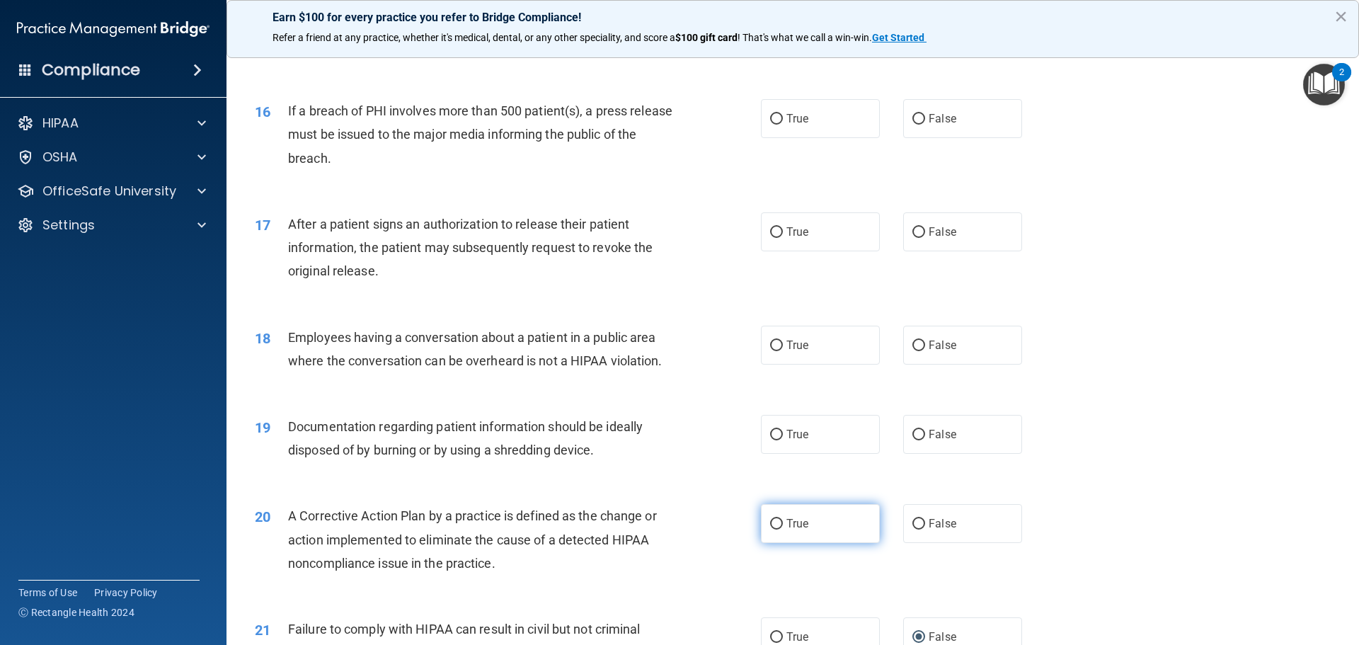
click at [776, 529] on input "True" at bounding box center [776, 524] width 13 height 11
radio input "true"
click at [770, 440] on input "True" at bounding box center [776, 435] width 13 height 11
radio input "true"
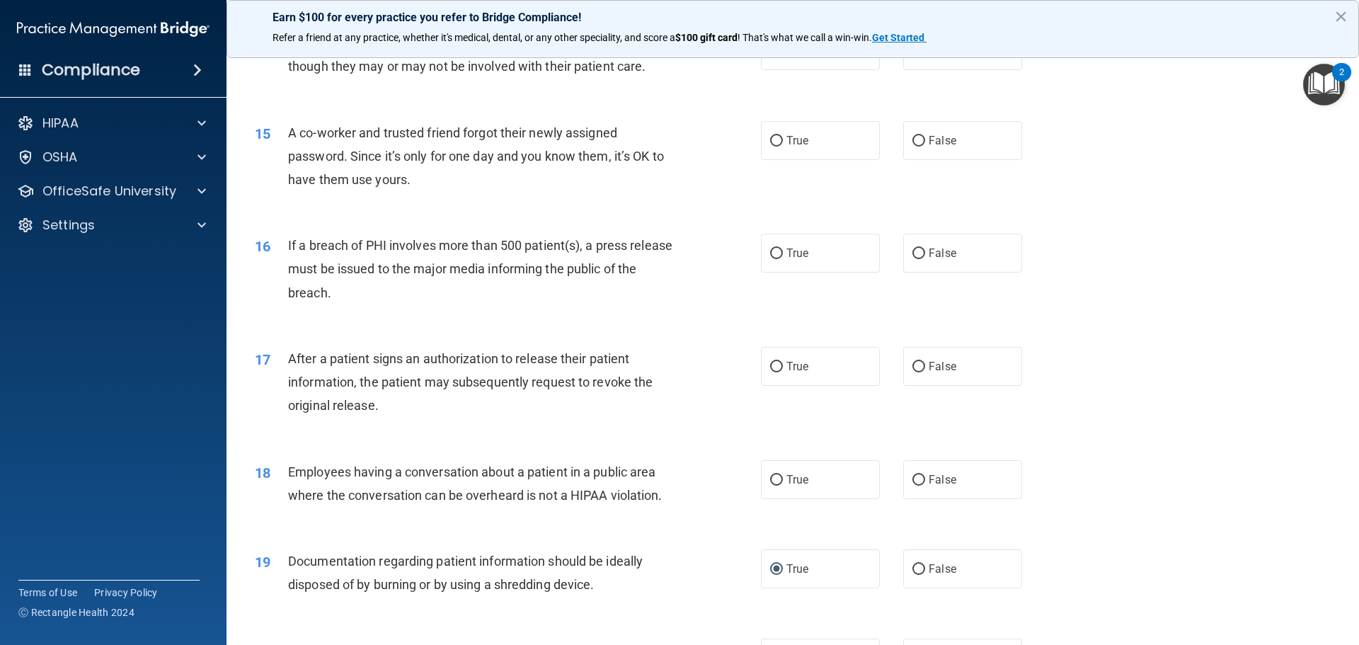
scroll to position [1389, 0]
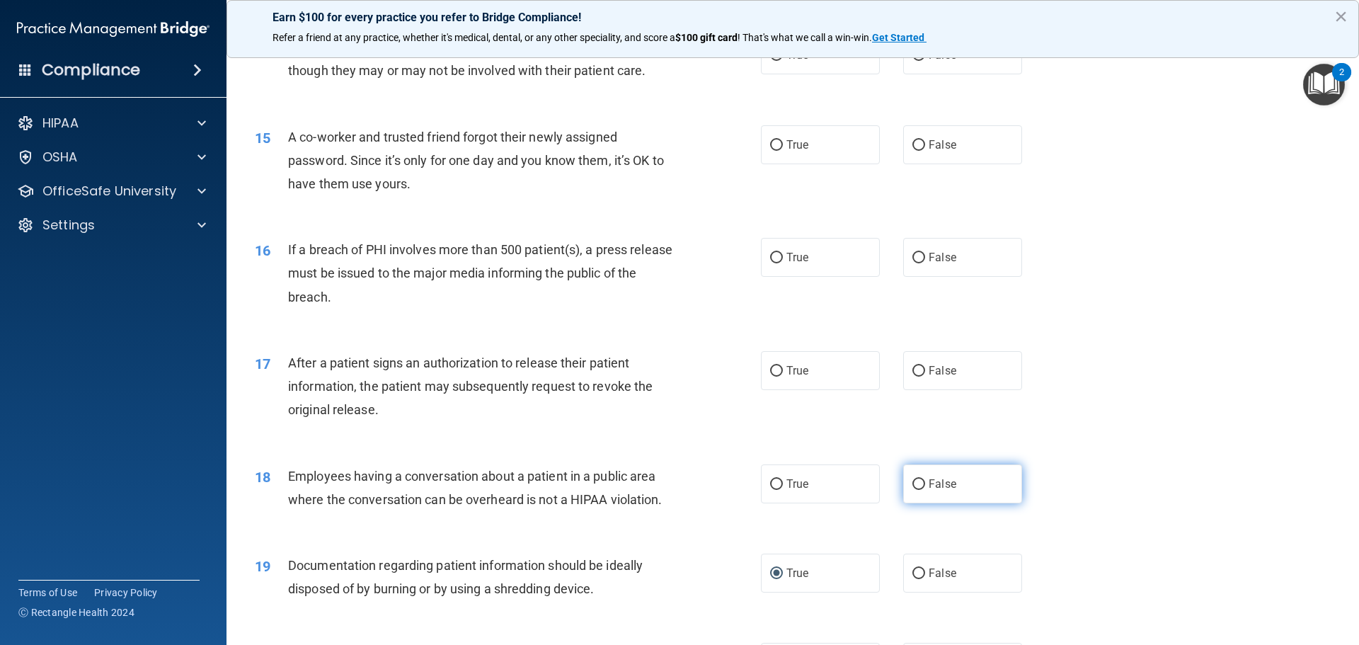
click at [912, 490] on input "False" at bounding box center [918, 484] width 13 height 11
radio input "true"
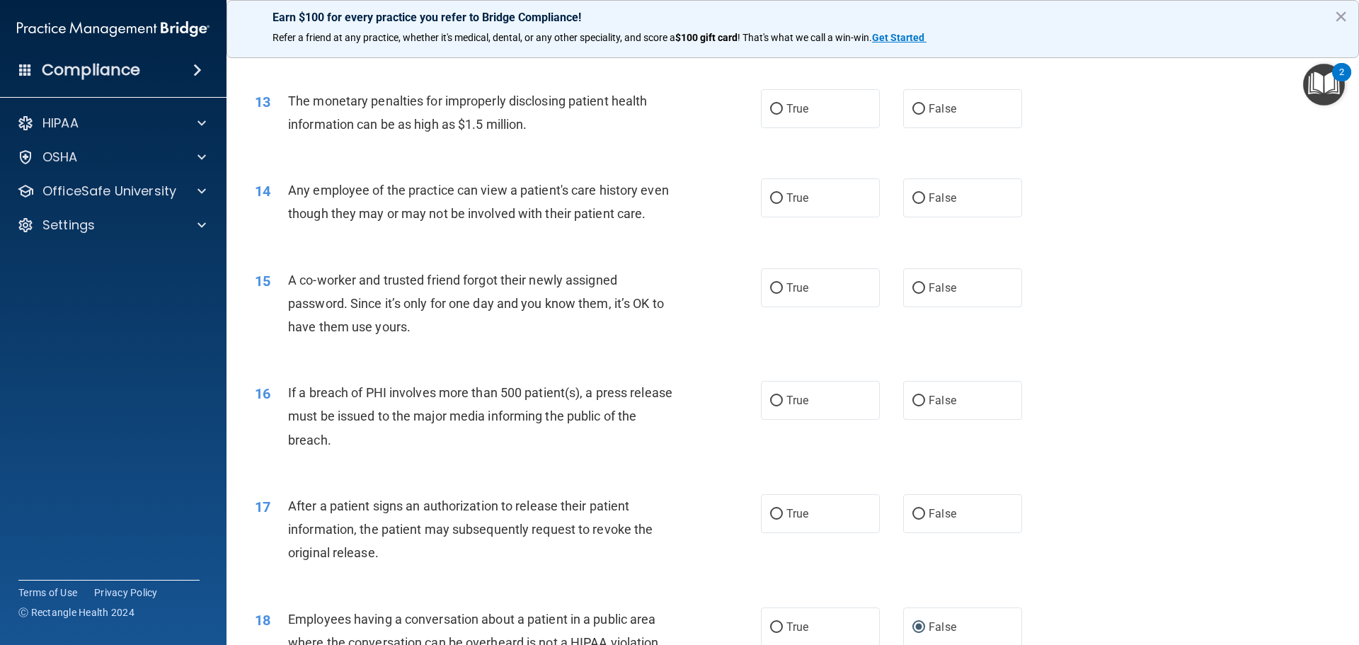
scroll to position [1243, 0]
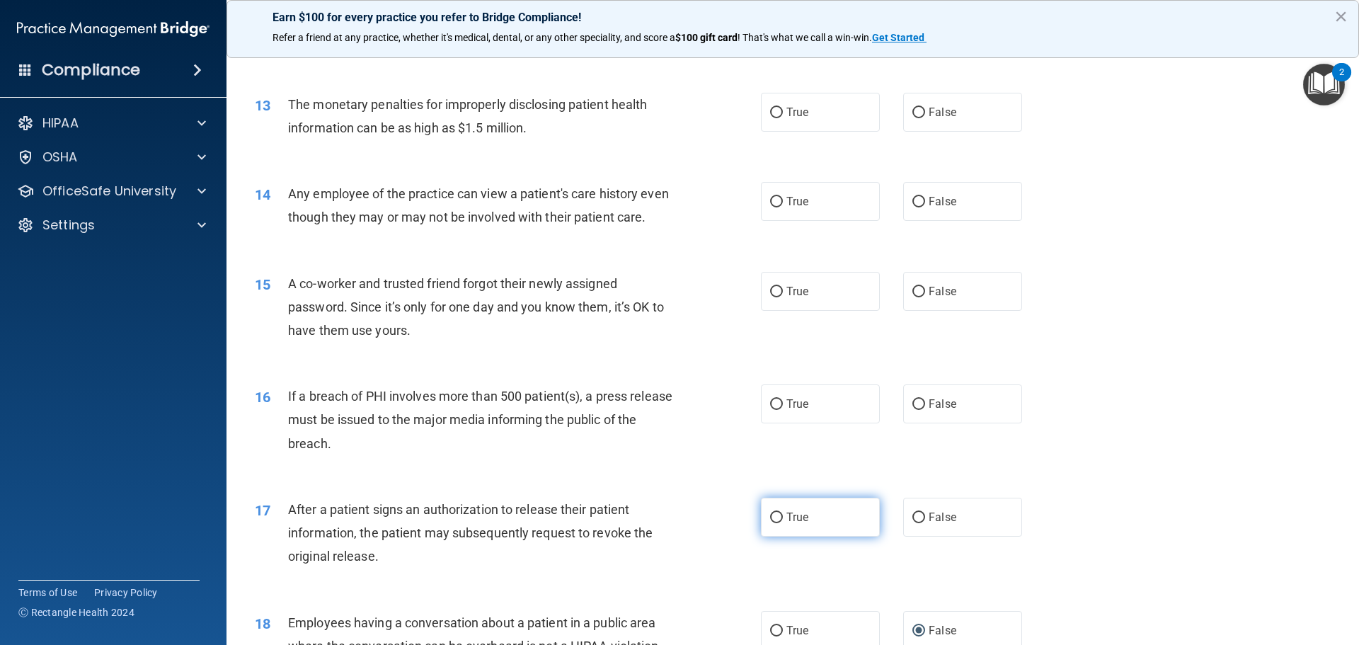
click at [770, 523] on input "True" at bounding box center [776, 517] width 13 height 11
radio input "true"
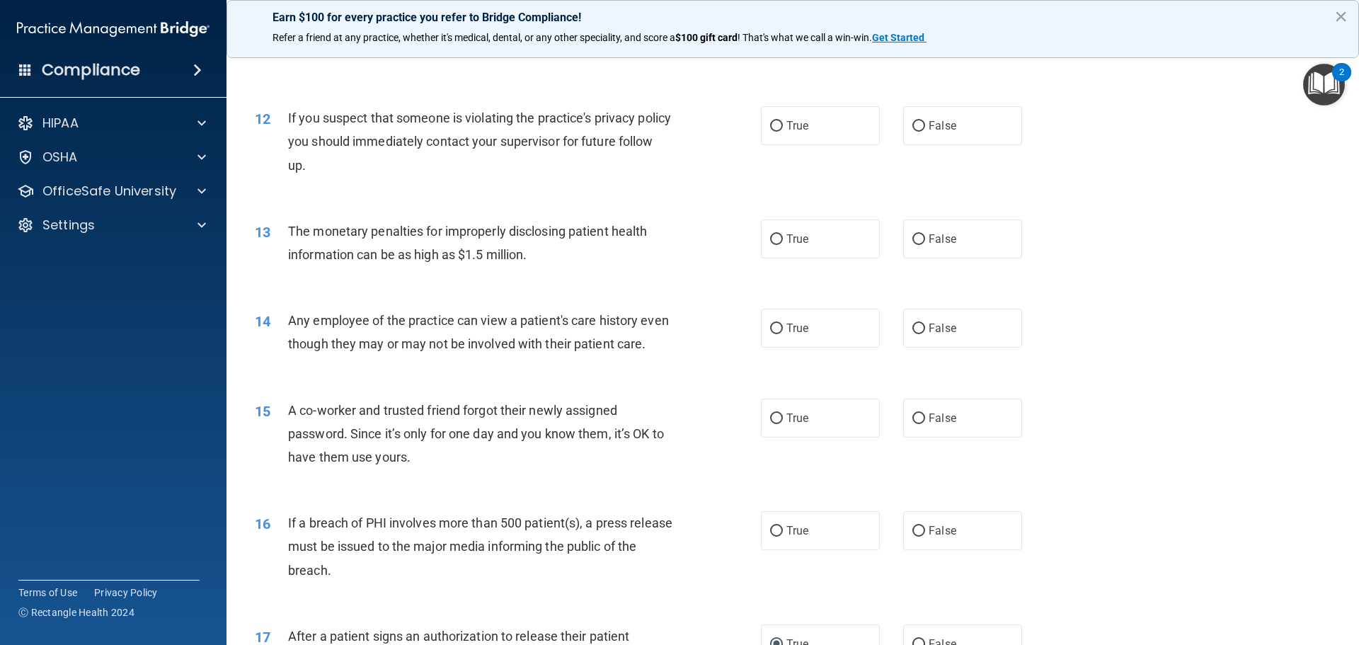
scroll to position [1128, 0]
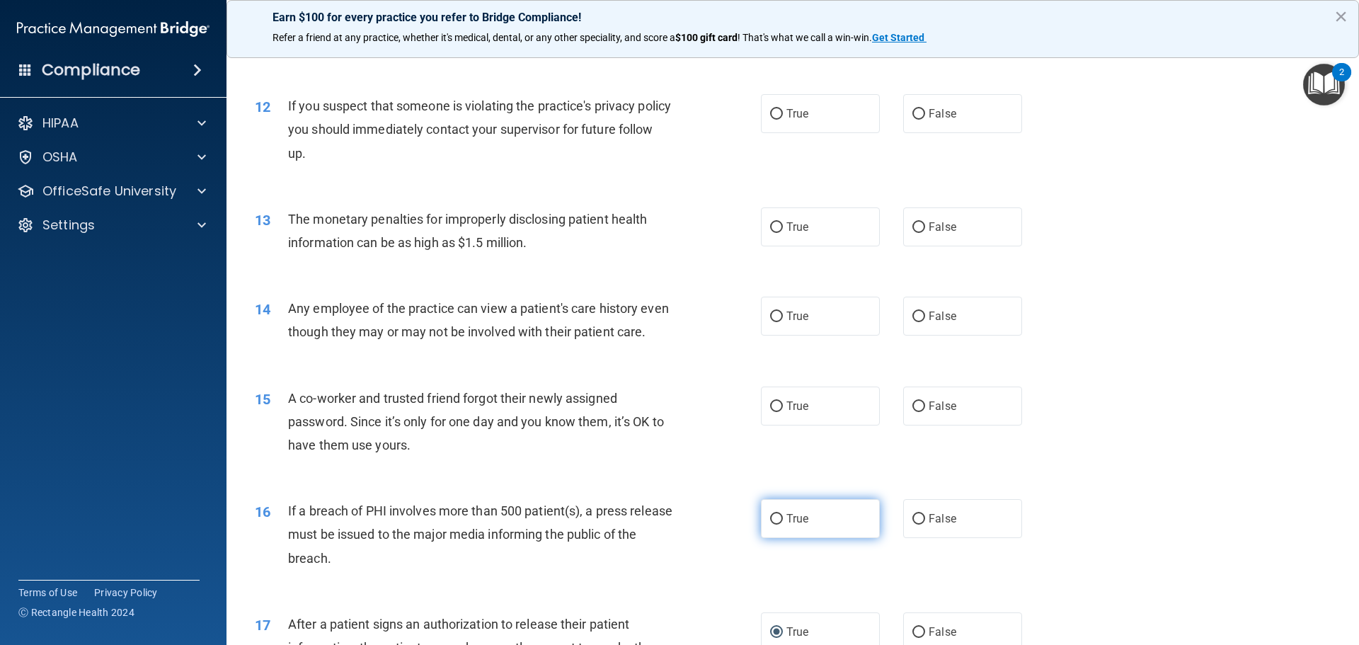
click at [773, 524] on input "True" at bounding box center [776, 519] width 13 height 11
radio input "true"
click at [912, 412] on input "False" at bounding box center [918, 406] width 13 height 11
radio input "true"
click at [914, 312] on input "False" at bounding box center [918, 316] width 13 height 11
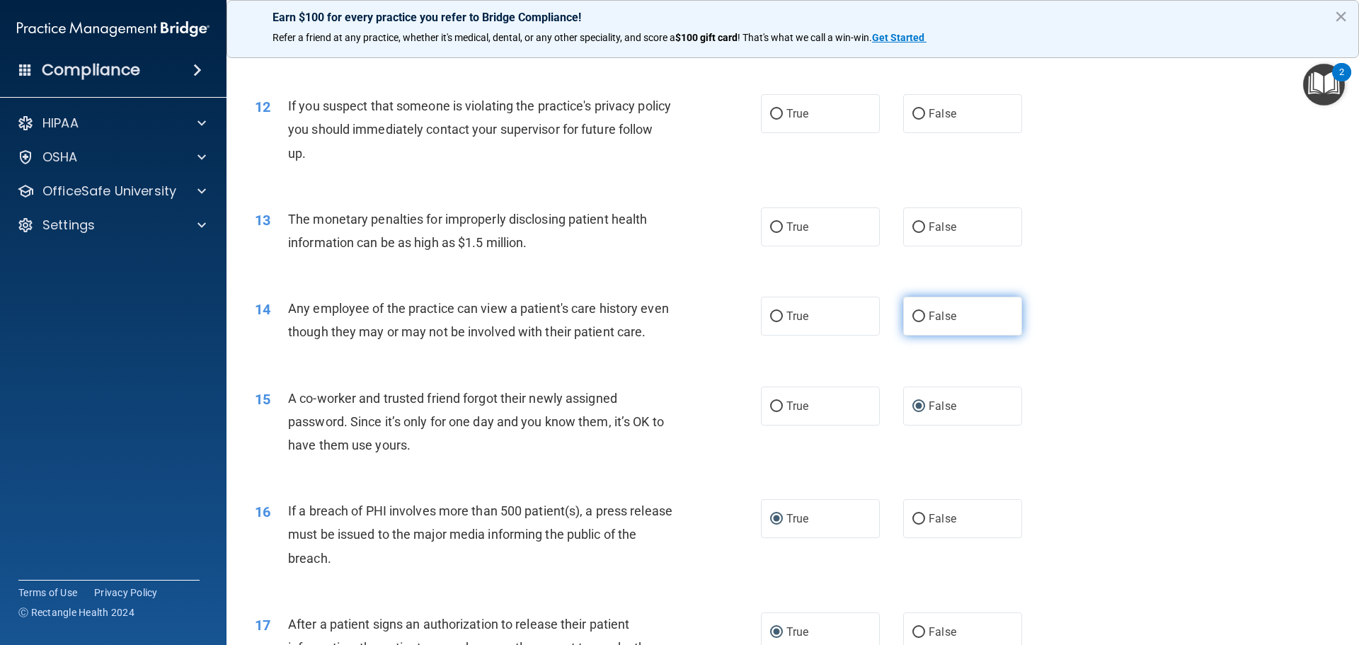
radio input "true"
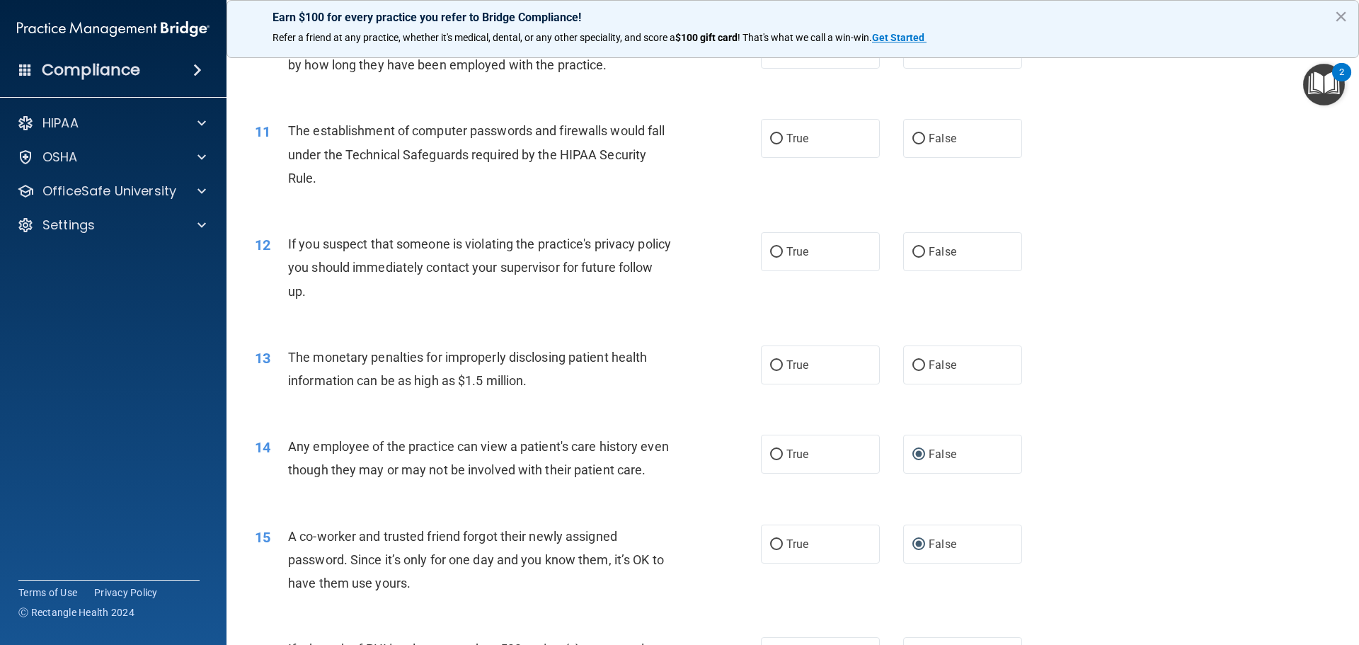
scroll to position [896, 0]
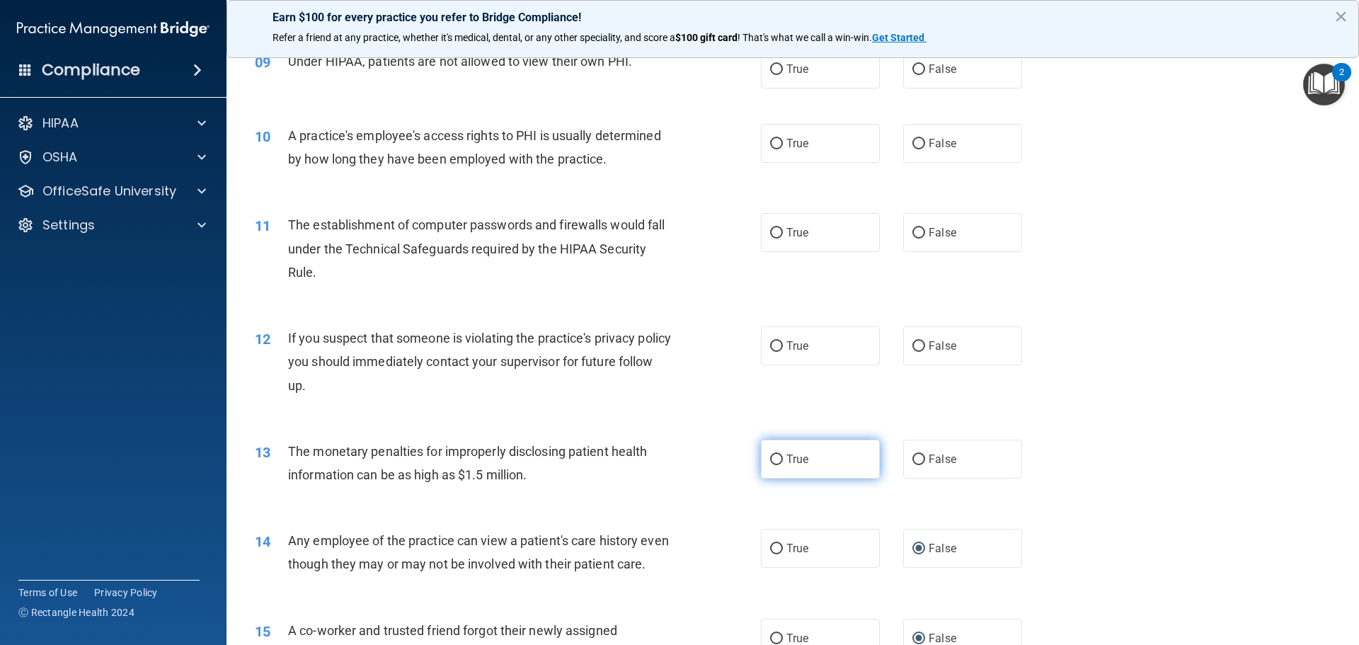
click at [772, 458] on input "True" at bounding box center [776, 459] width 13 height 11
radio input "true"
click at [774, 341] on input "True" at bounding box center [776, 346] width 13 height 11
radio input "true"
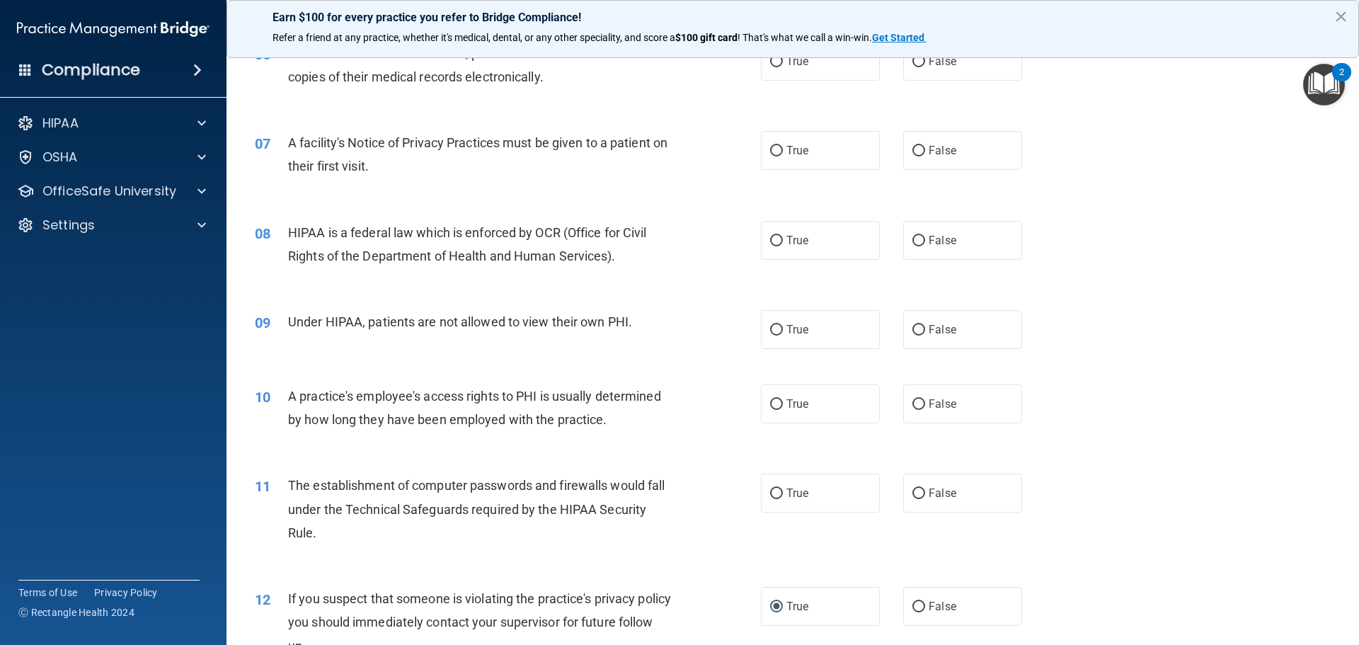
scroll to position [624, 0]
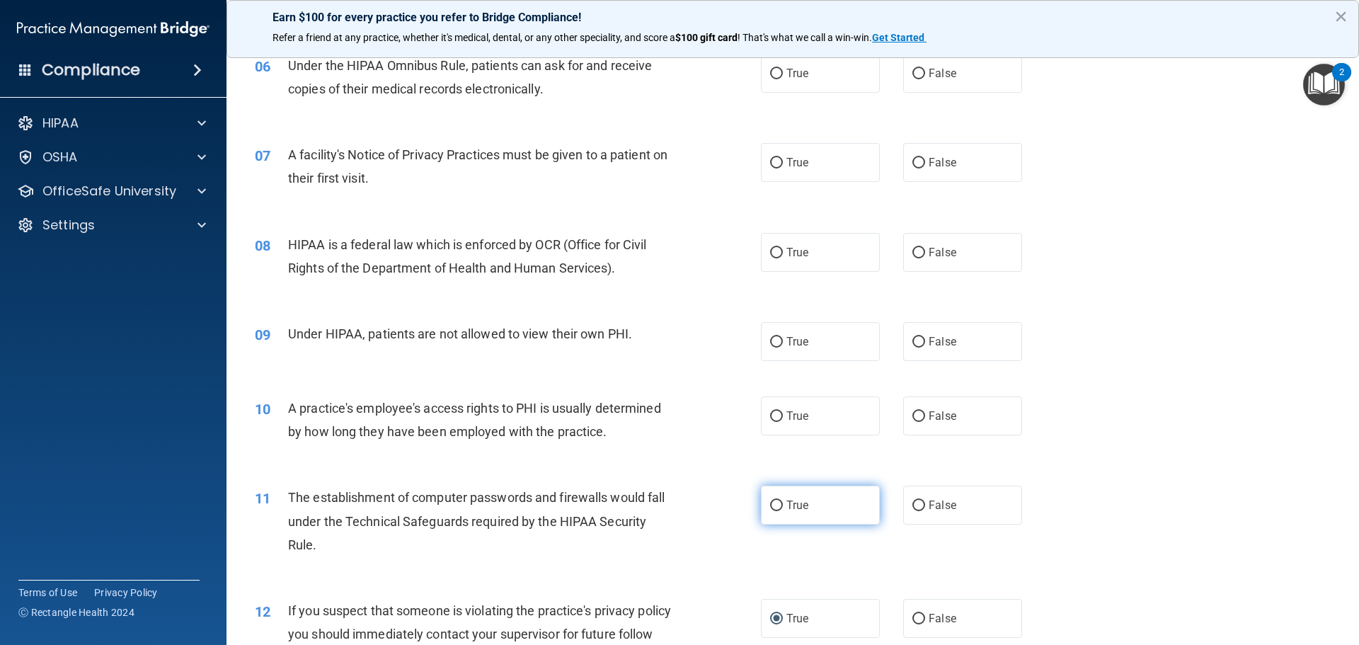
click at [771, 505] on input "True" at bounding box center [776, 505] width 13 height 11
radio input "true"
click at [912, 415] on input "False" at bounding box center [918, 416] width 13 height 11
radio input "true"
click at [912, 337] on input "False" at bounding box center [918, 342] width 13 height 11
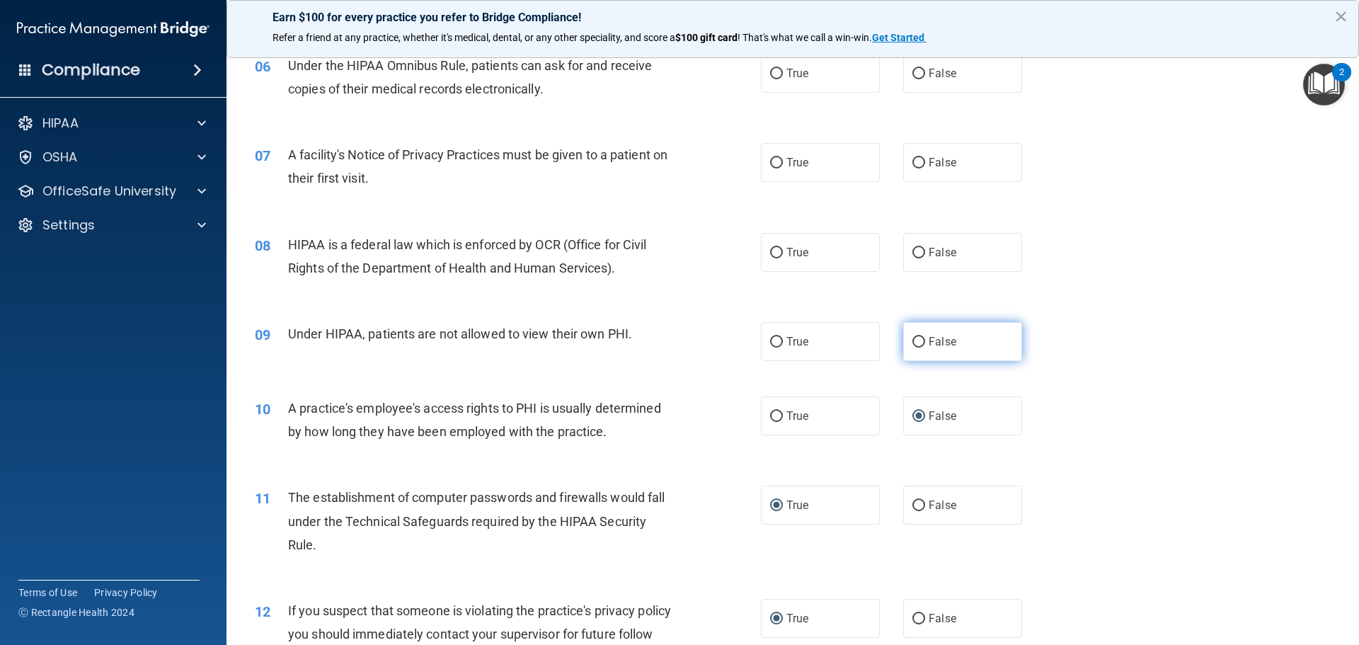
radio input "true"
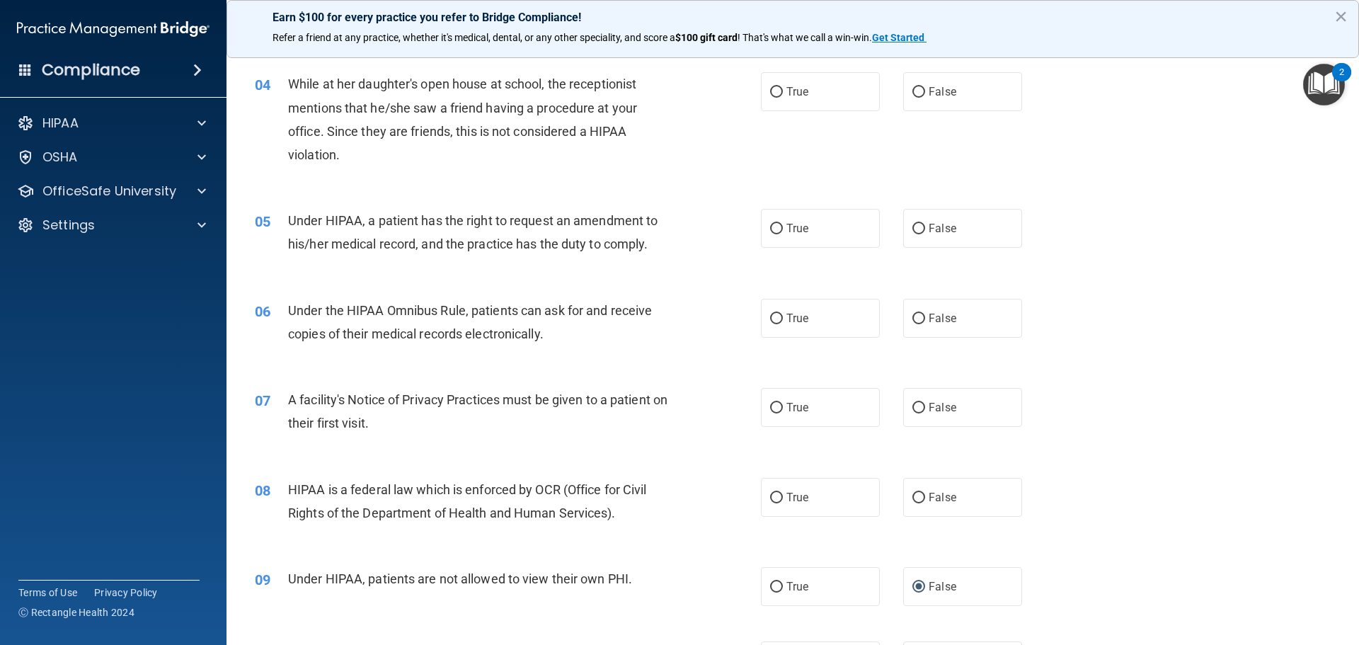
scroll to position [375, 0]
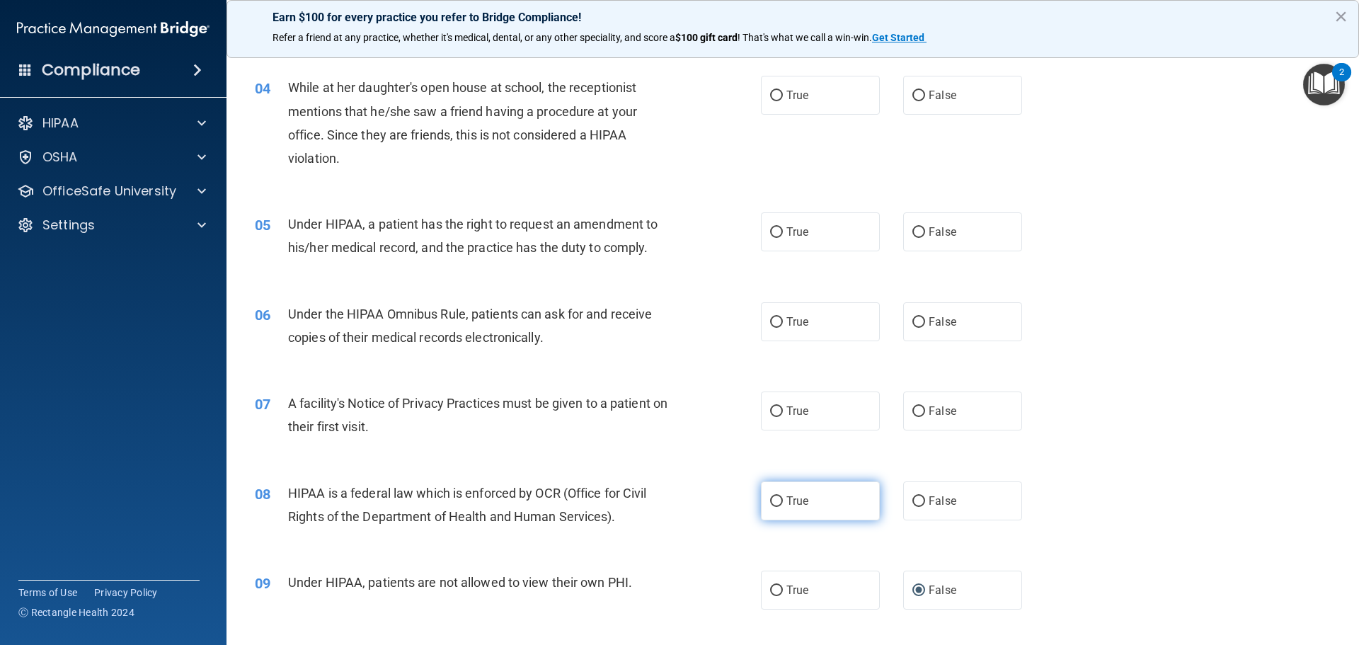
click at [770, 500] on input "True" at bounding box center [776, 501] width 13 height 11
radio input "true"
click at [764, 405] on label "True" at bounding box center [820, 410] width 119 height 39
click at [770, 406] on input "True" at bounding box center [776, 411] width 13 height 11
radio input "true"
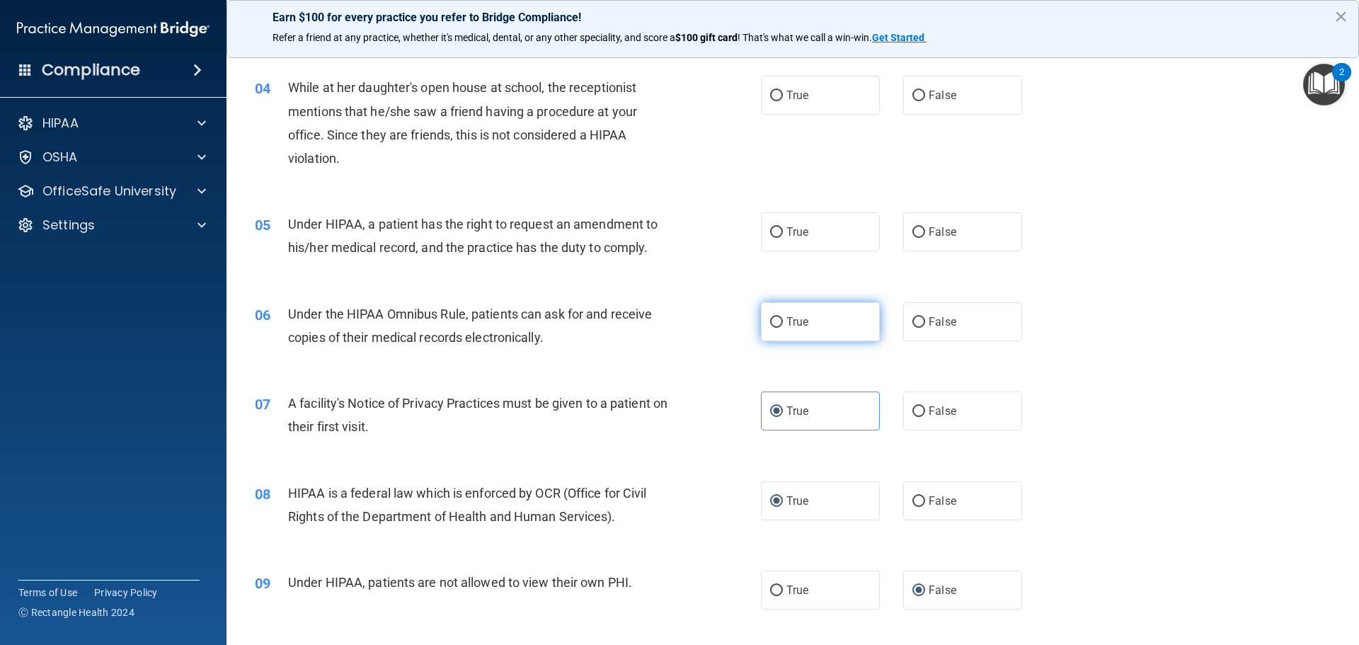
click at [770, 321] on input "True" at bounding box center [776, 322] width 13 height 11
radio input "true"
click at [771, 232] on input "True" at bounding box center [776, 232] width 13 height 11
radio input "true"
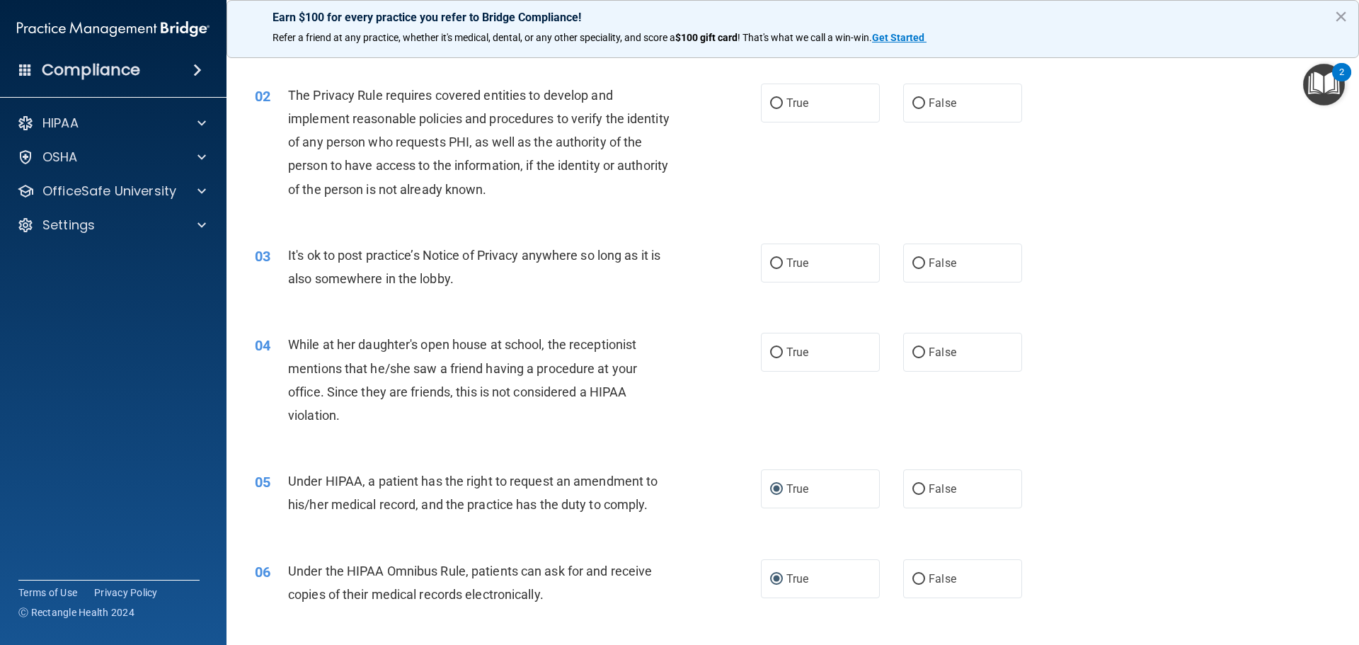
scroll to position [130, 0]
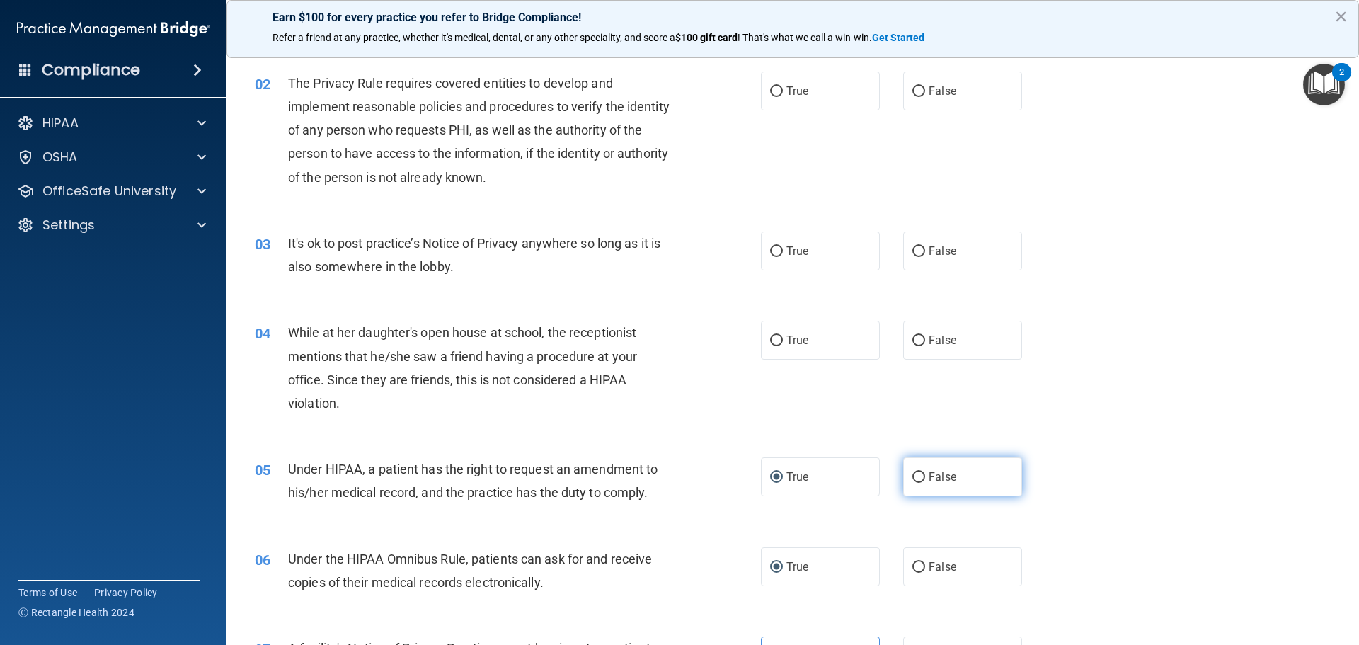
click at [916, 477] on input "False" at bounding box center [918, 477] width 13 height 11
radio input "true"
radio input "false"
click at [913, 337] on input "False" at bounding box center [918, 340] width 13 height 11
radio input "true"
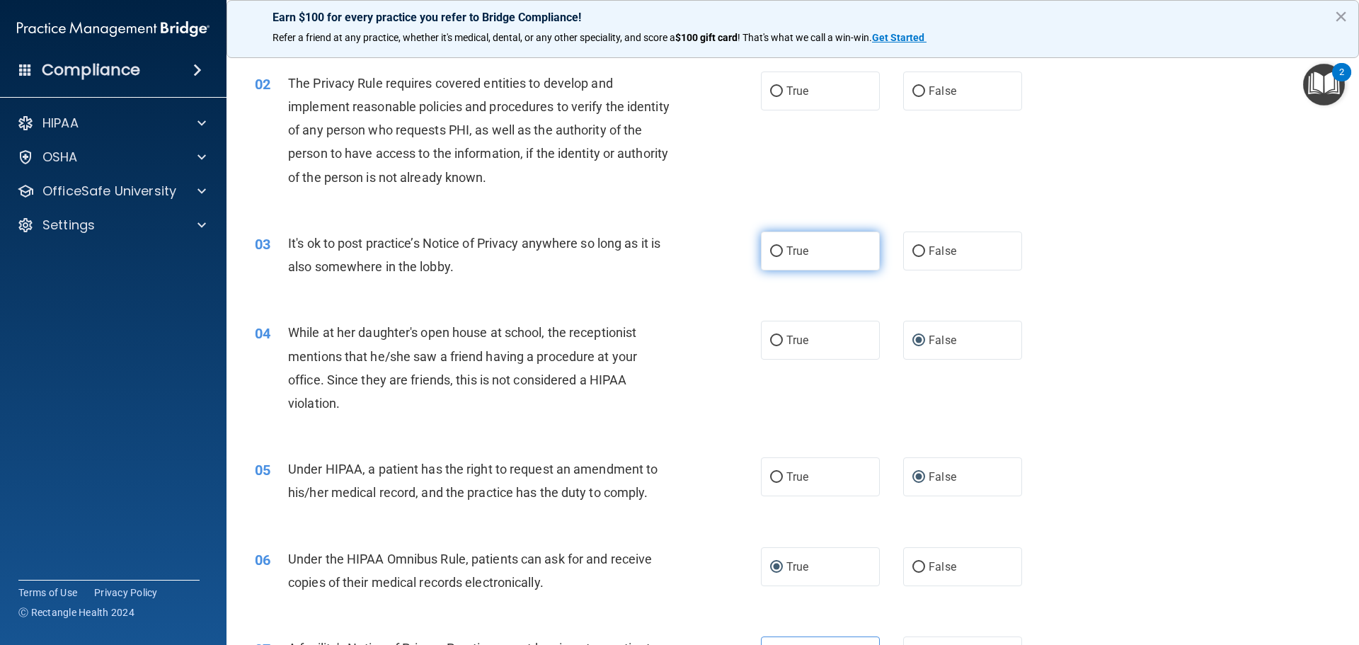
click at [773, 250] on input "True" at bounding box center [776, 251] width 13 height 11
radio input "true"
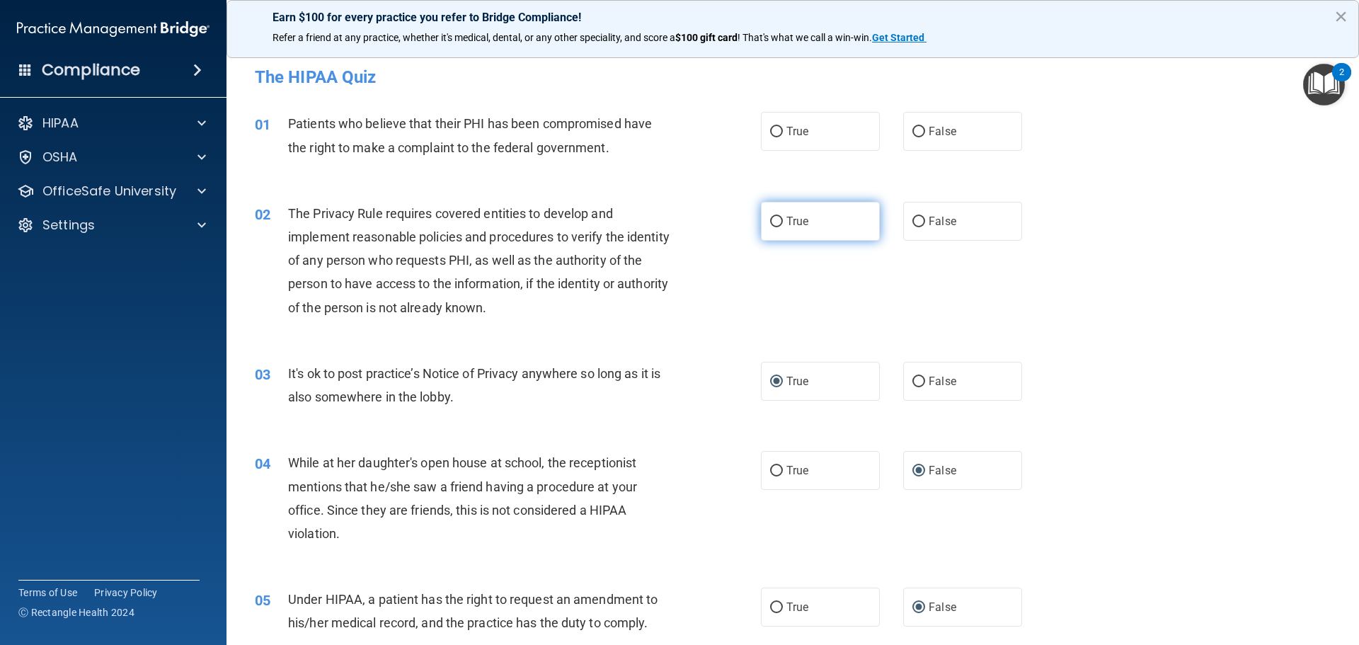
click at [770, 226] on input "True" at bounding box center [776, 222] width 13 height 11
radio input "true"
click at [770, 129] on input "True" at bounding box center [776, 132] width 13 height 11
radio input "true"
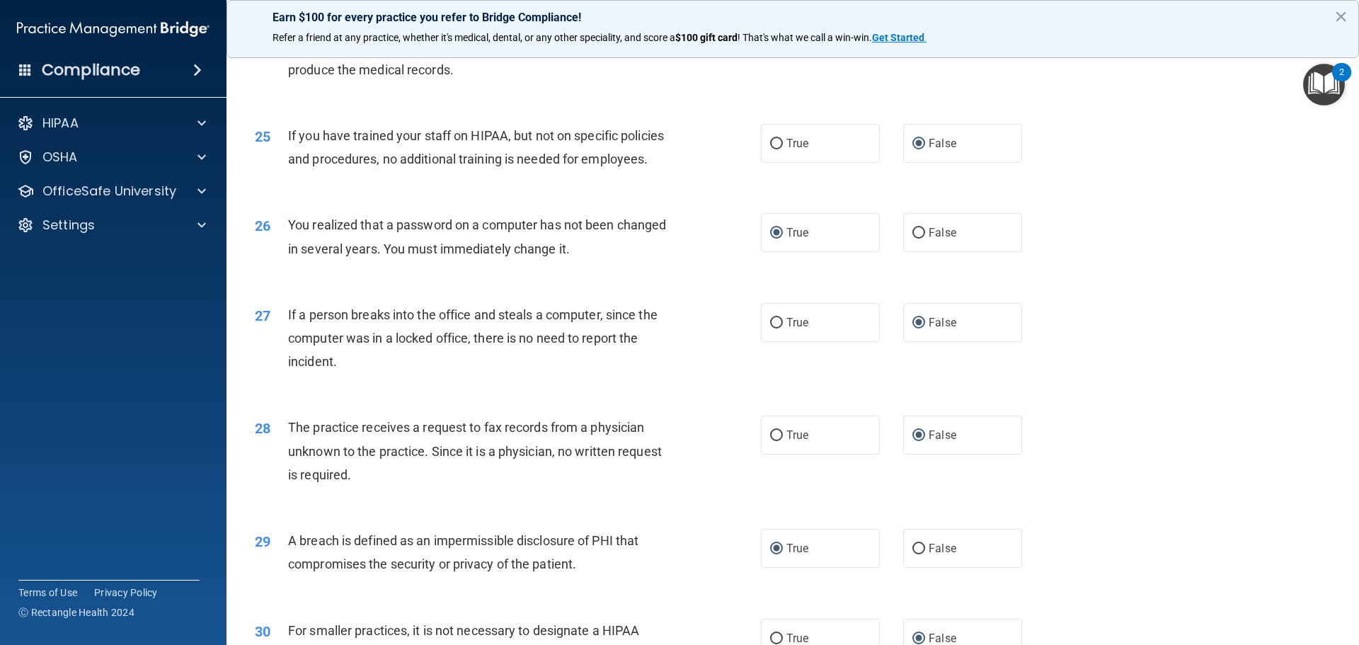
scroll to position [2705, 0]
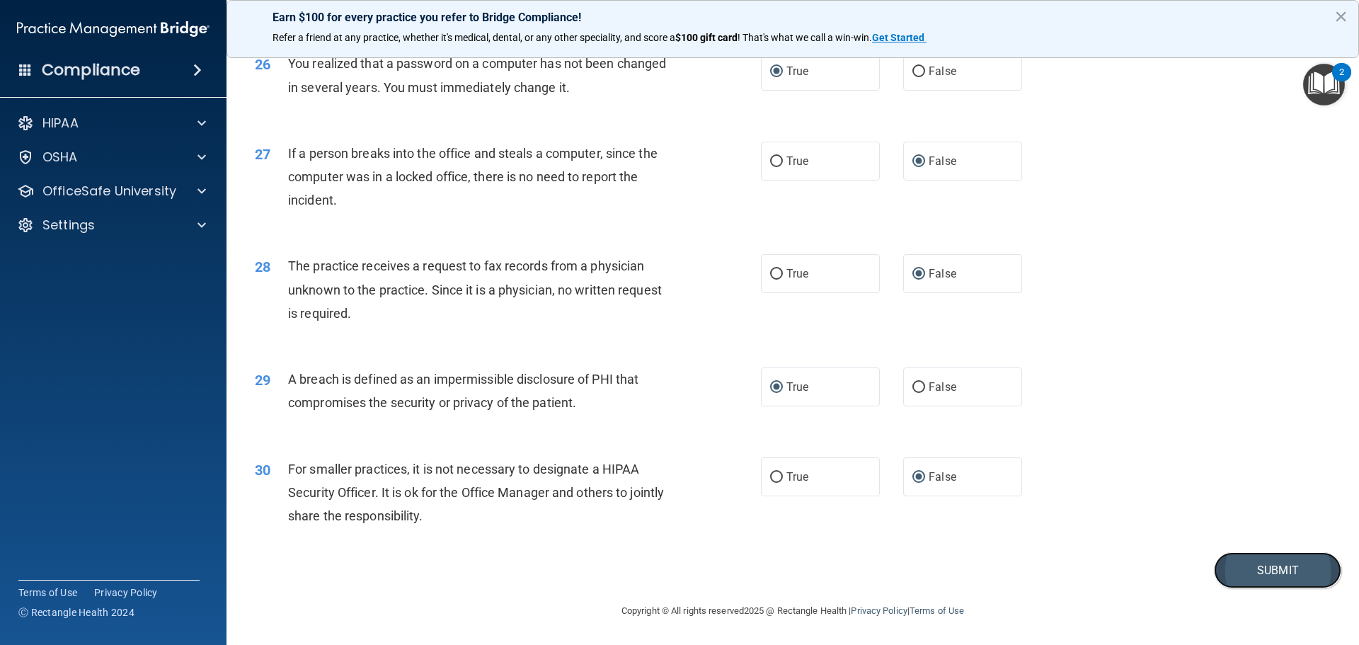
click at [1260, 573] on button "Submit" at bounding box center [1277, 570] width 127 height 36
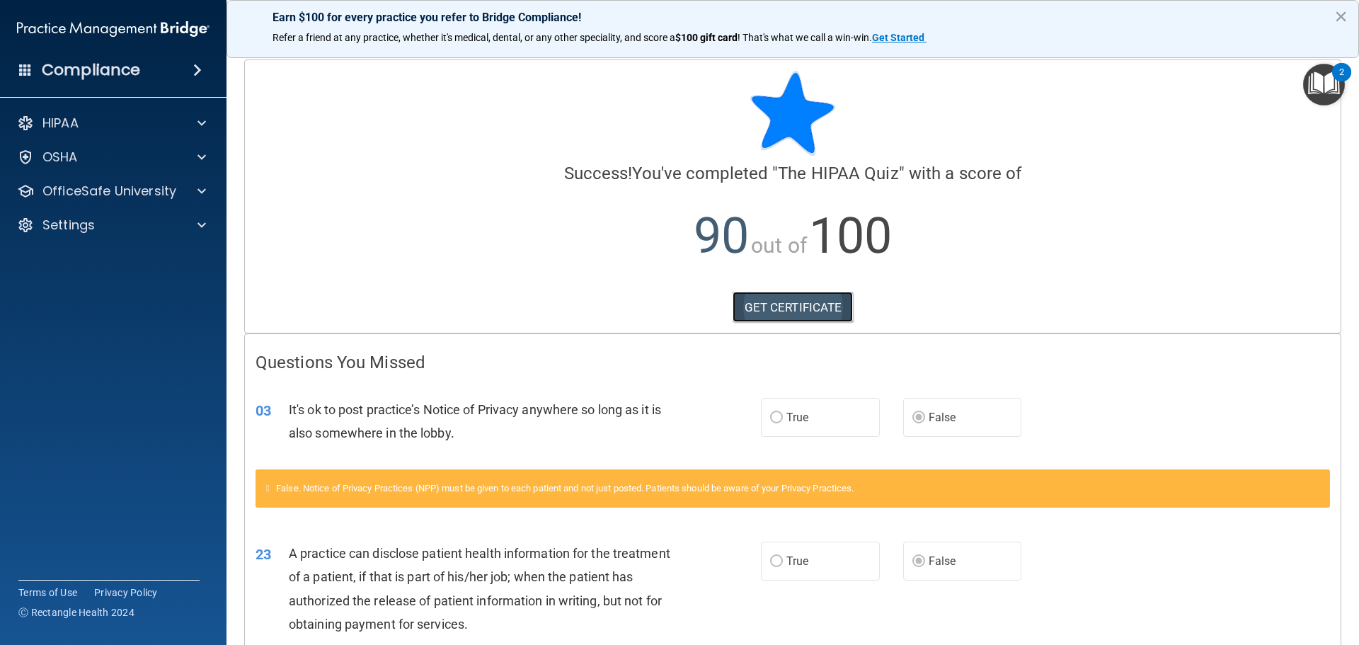
click at [775, 311] on link "GET CERTIFICATE" at bounding box center [793, 307] width 121 height 31
click at [103, 125] on div "HIPAA" at bounding box center [94, 123] width 176 height 17
click at [144, 80] on div "Compliance" at bounding box center [113, 69] width 226 height 31
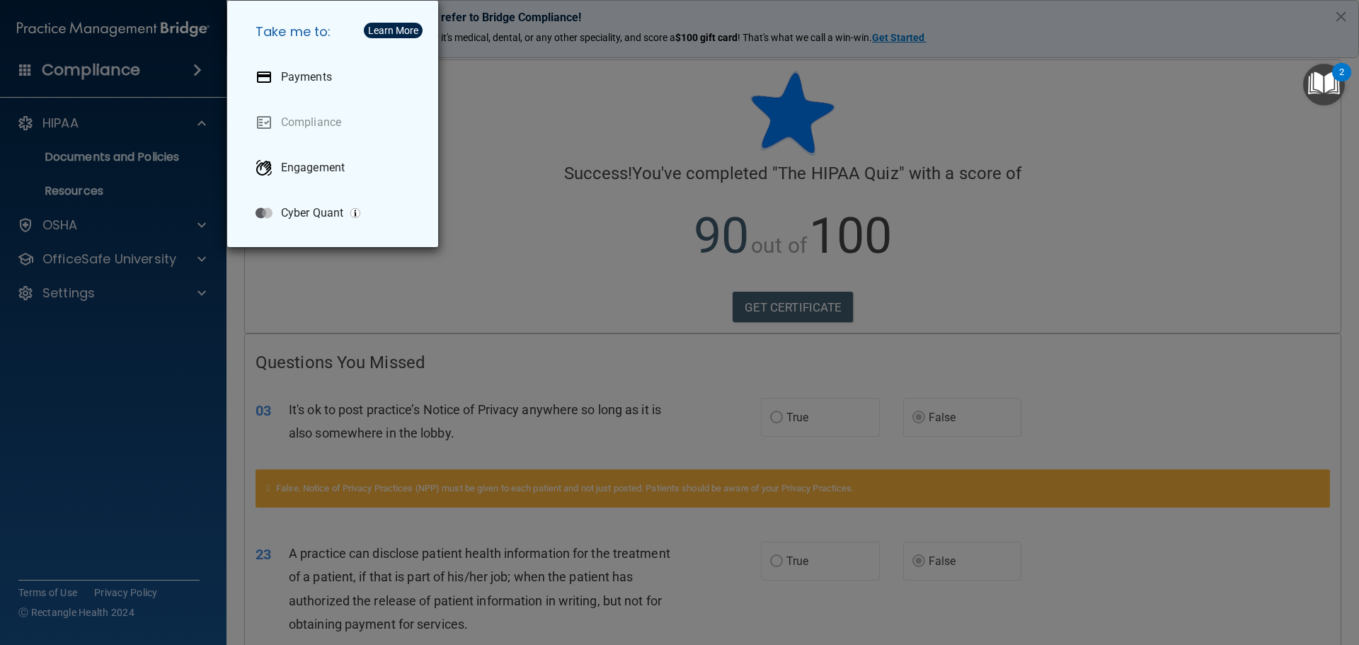
click at [136, 150] on div "Take me to: Payments Compliance Engagement Cyber Quant" at bounding box center [679, 322] width 1359 height 645
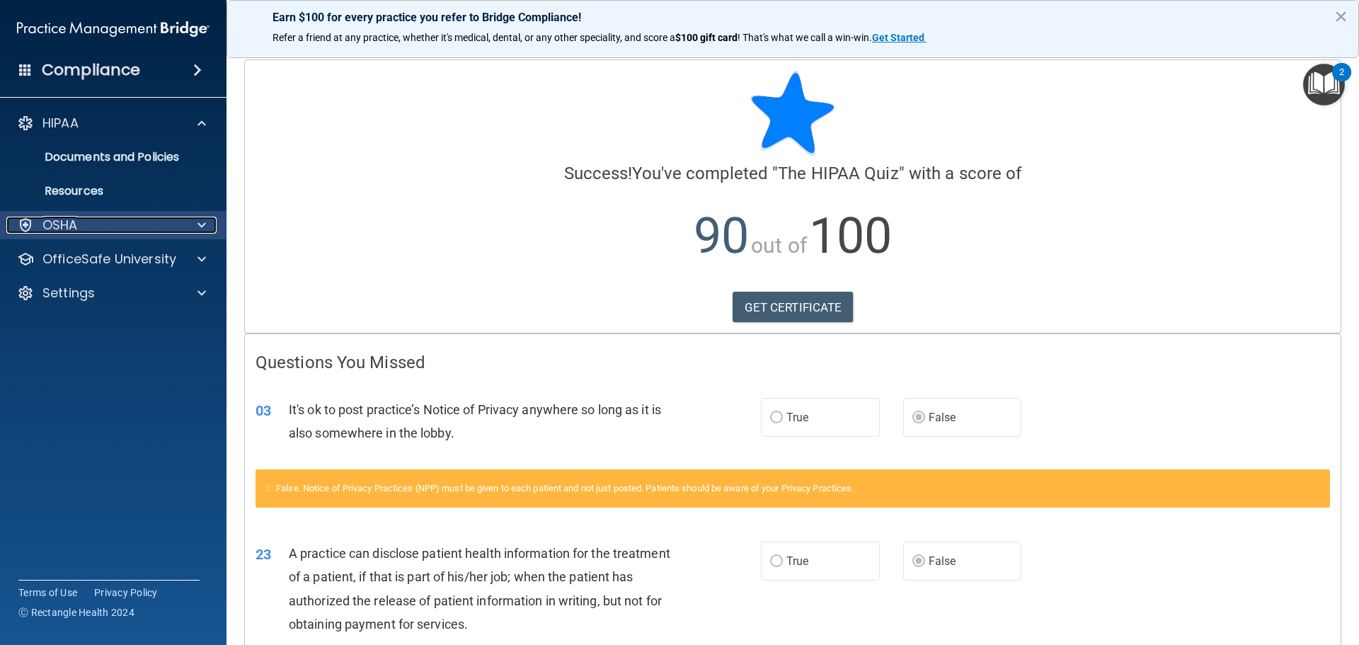
click at [200, 219] on span at bounding box center [201, 225] width 8 height 17
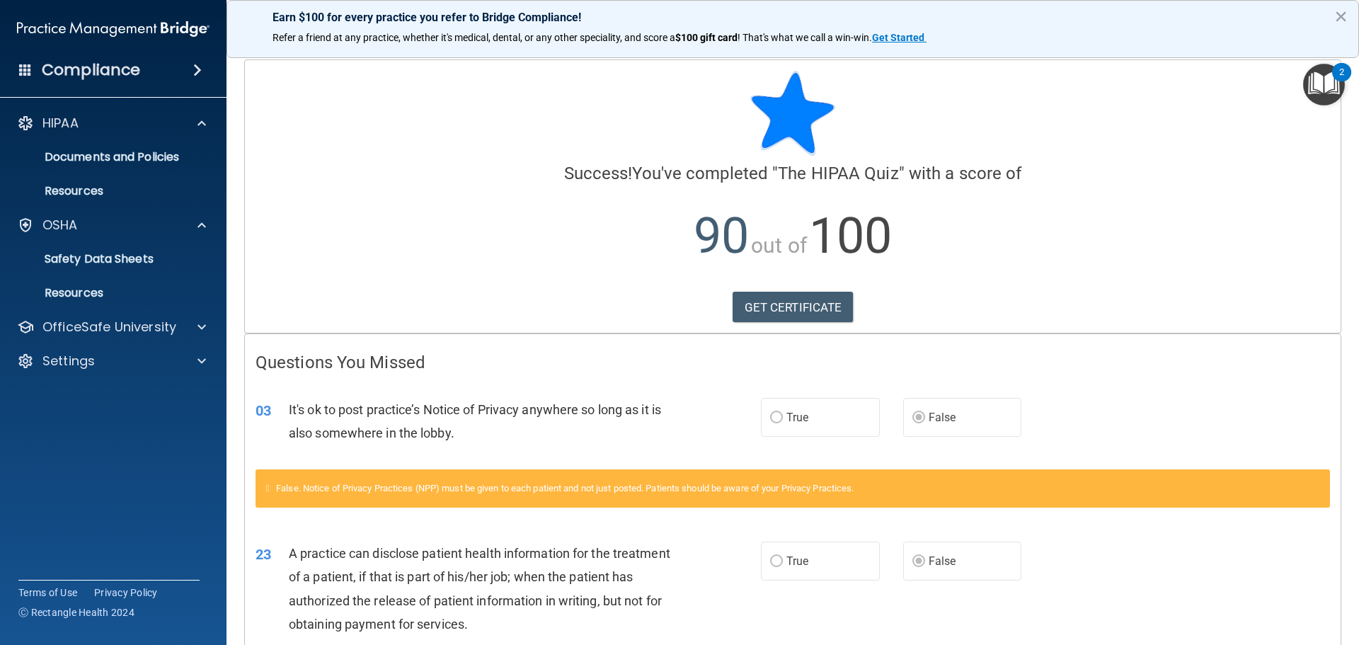
click at [1333, 84] on img "Open Resource Center, 2 new notifications" at bounding box center [1324, 85] width 42 height 42
click at [1334, 80] on img "Open Resource Center, 2 new notifications" at bounding box center [1324, 85] width 42 height 42
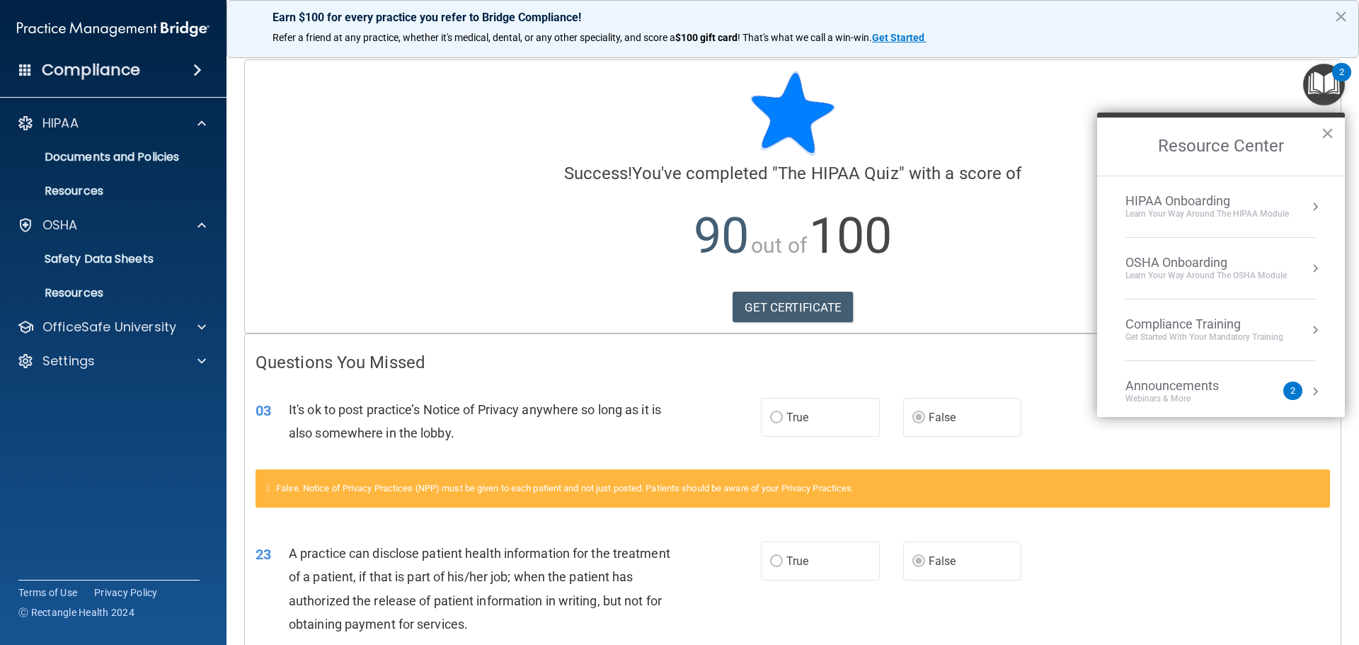
click at [1223, 277] on div "Learn your way around the OSHA module" at bounding box center [1205, 276] width 161 height 12
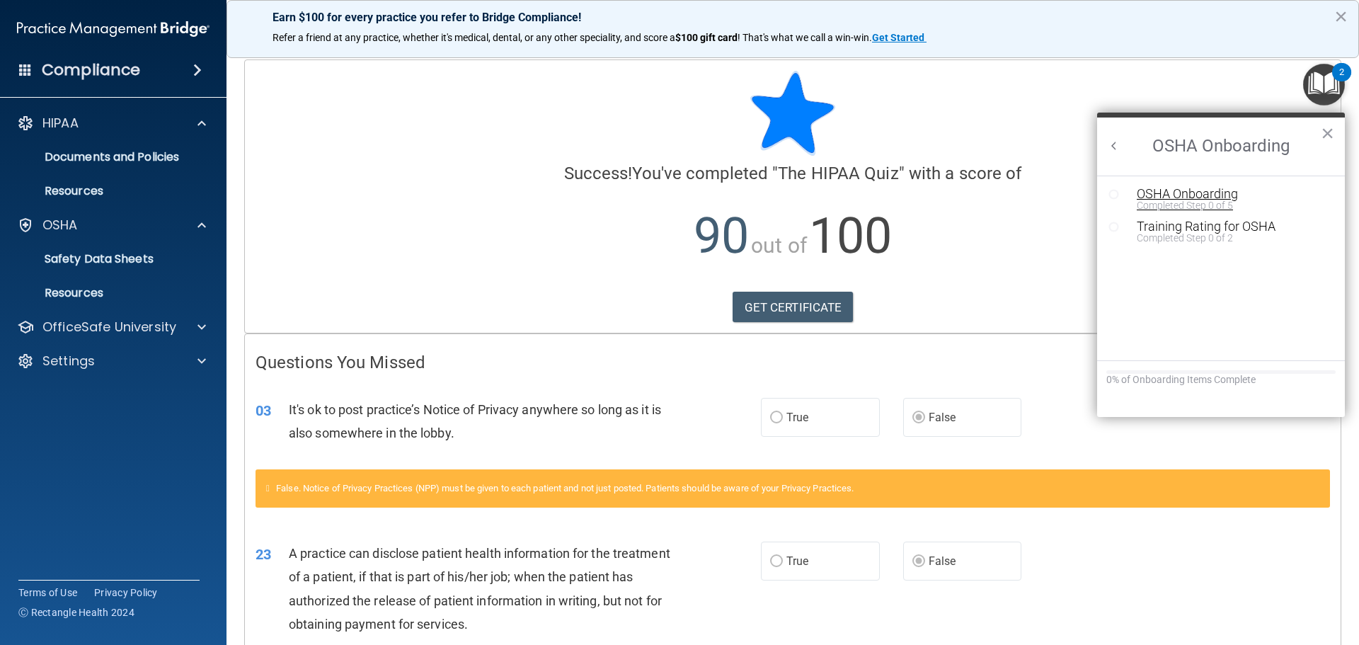
click at [1195, 203] on div "Completed Step 0 of 5" at bounding box center [1232, 205] width 190 height 10
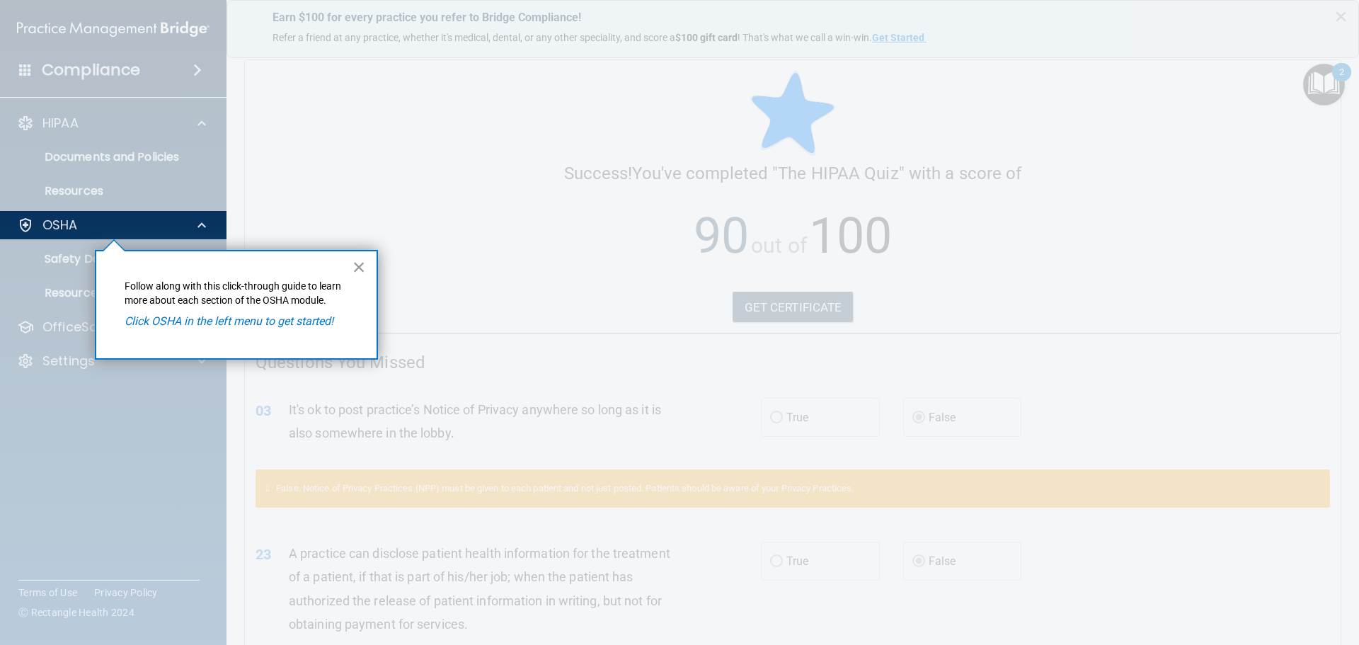
click at [359, 267] on button "×" at bounding box center [358, 267] width 13 height 23
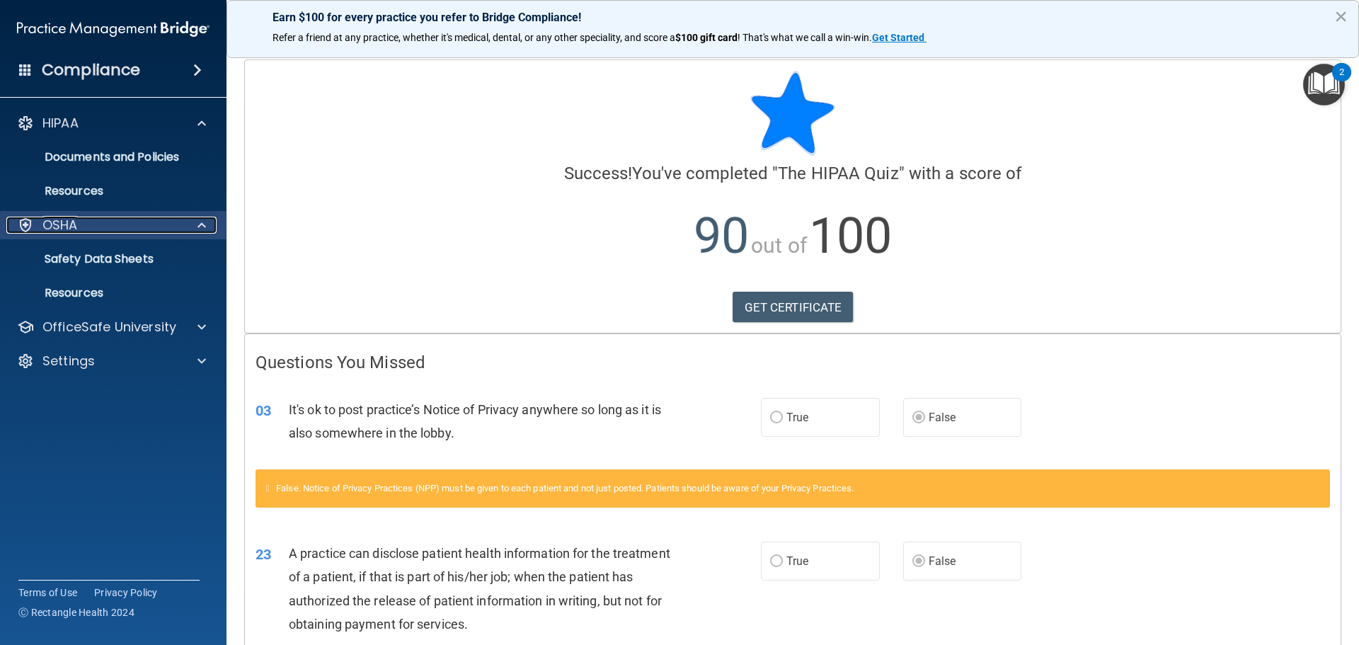
click at [70, 231] on p "OSHA" at bounding box center [59, 225] width 35 height 17
click at [1318, 82] on img "Open Resource Center, 2 new notifications" at bounding box center [1324, 85] width 42 height 42
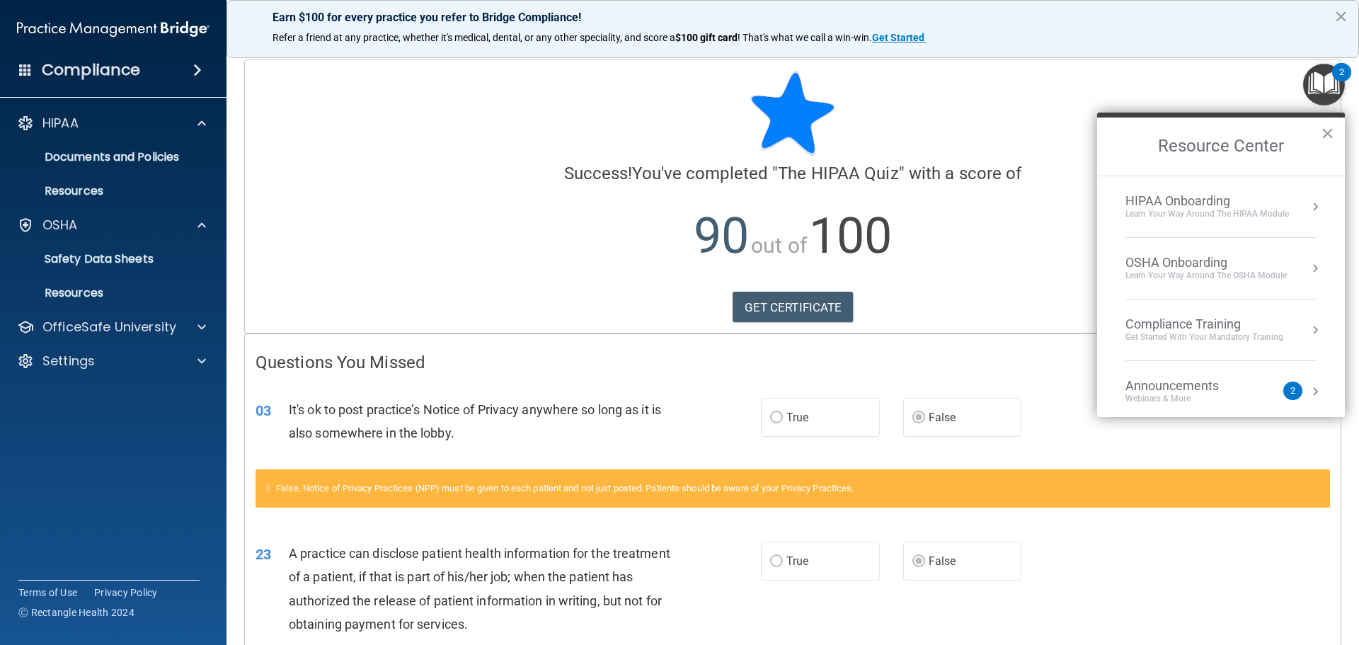
click at [1290, 391] on div "2" at bounding box center [1292, 391] width 5 height 0
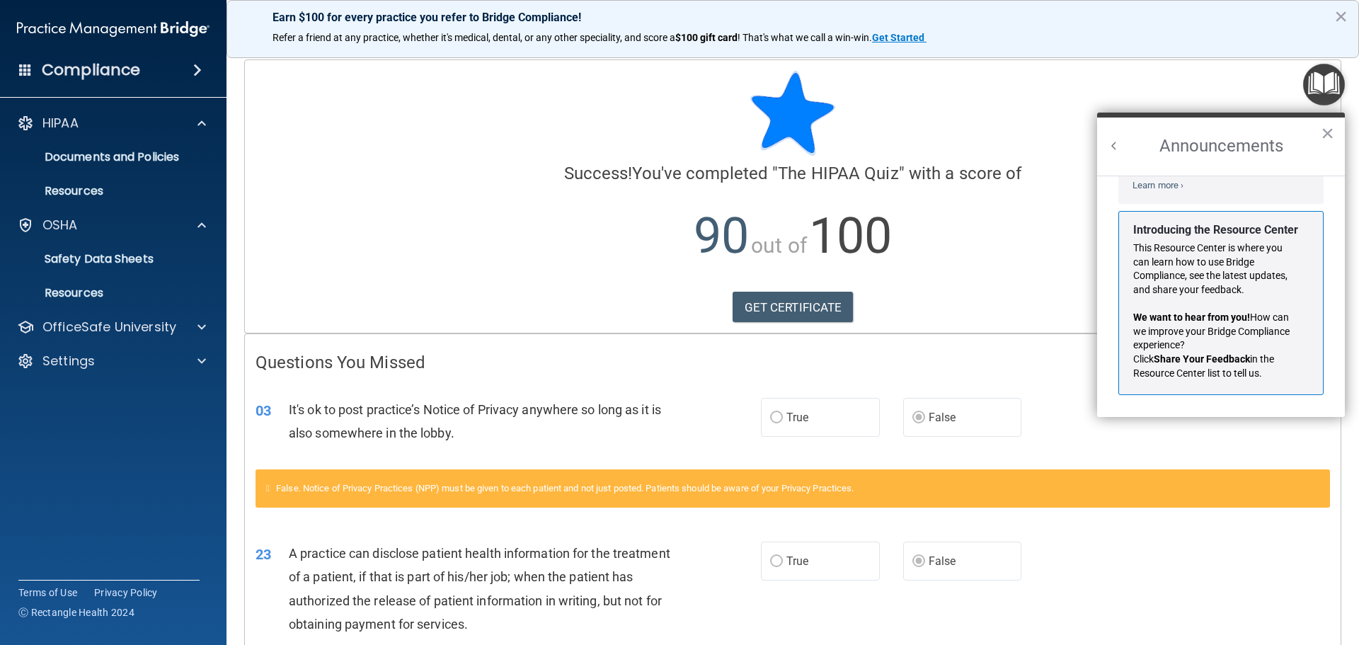
scroll to position [248, 0]
click at [1331, 133] on button "×" at bounding box center [1327, 133] width 13 height 23
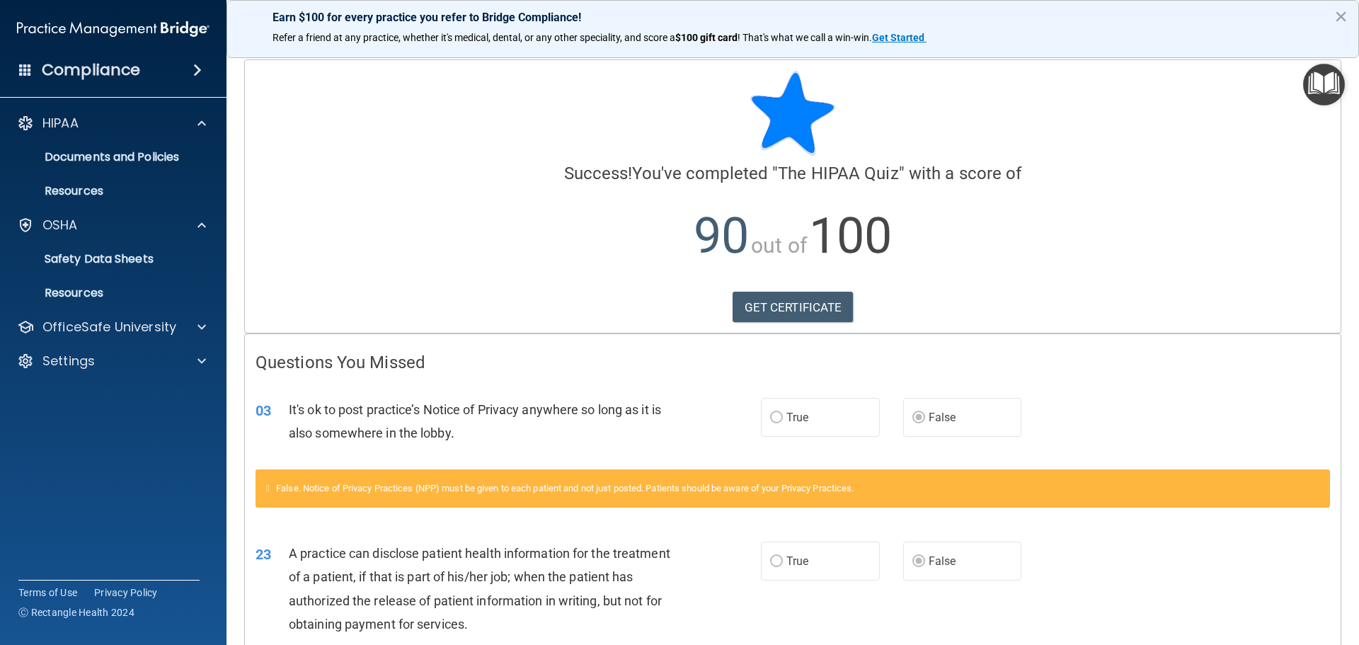
click at [23, 69] on span at bounding box center [25, 69] width 13 height 13
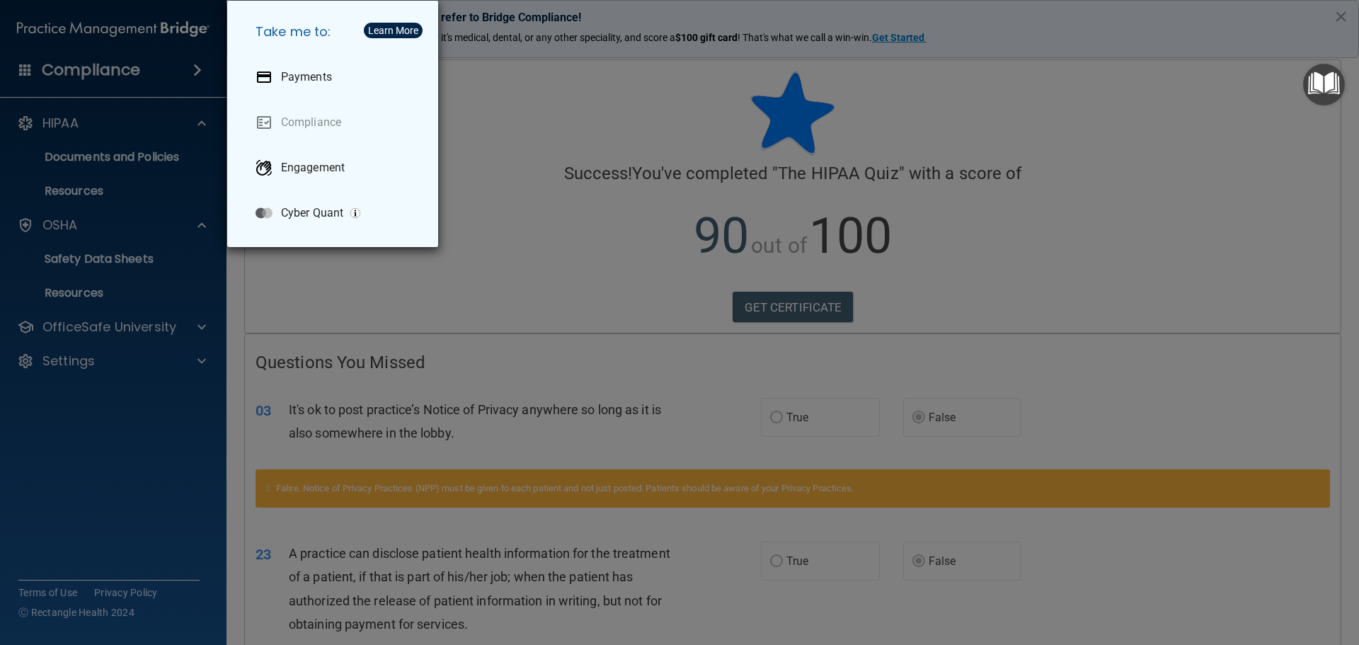
click at [67, 151] on div "Take me to: Payments Compliance Engagement Cyber Quant" at bounding box center [679, 322] width 1359 height 645
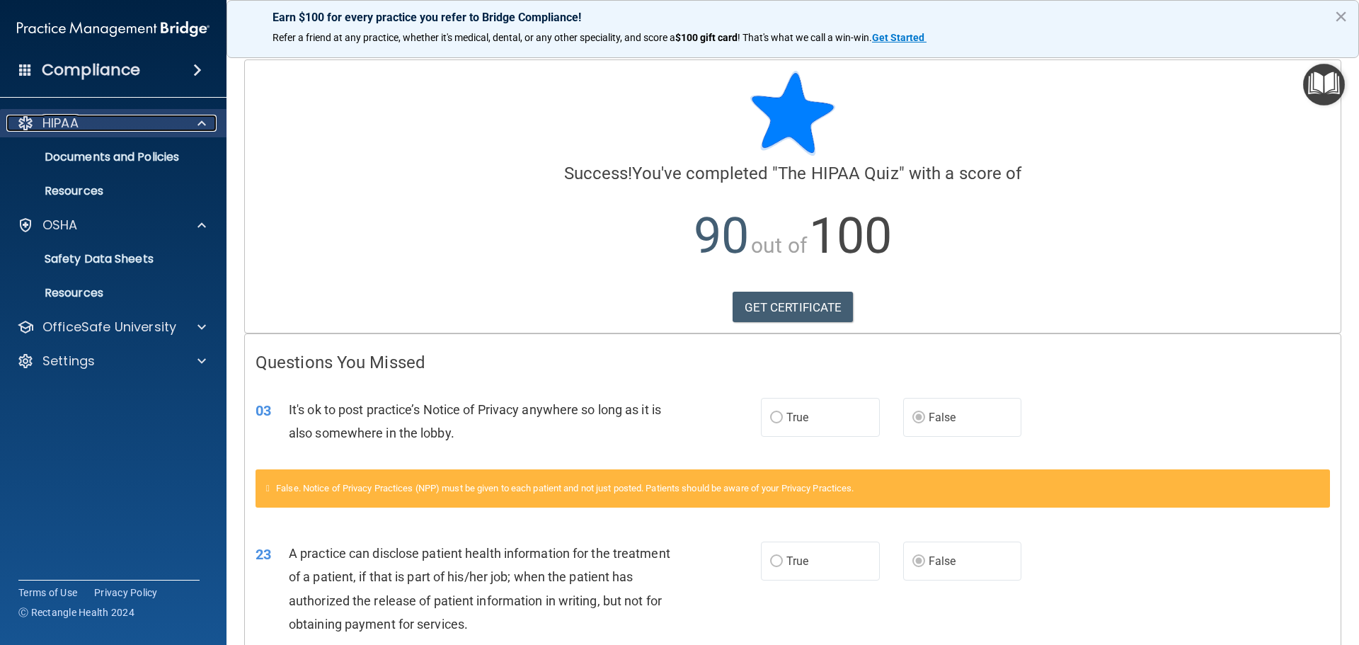
click at [66, 120] on p "HIPAA" at bounding box center [60, 123] width 36 height 17
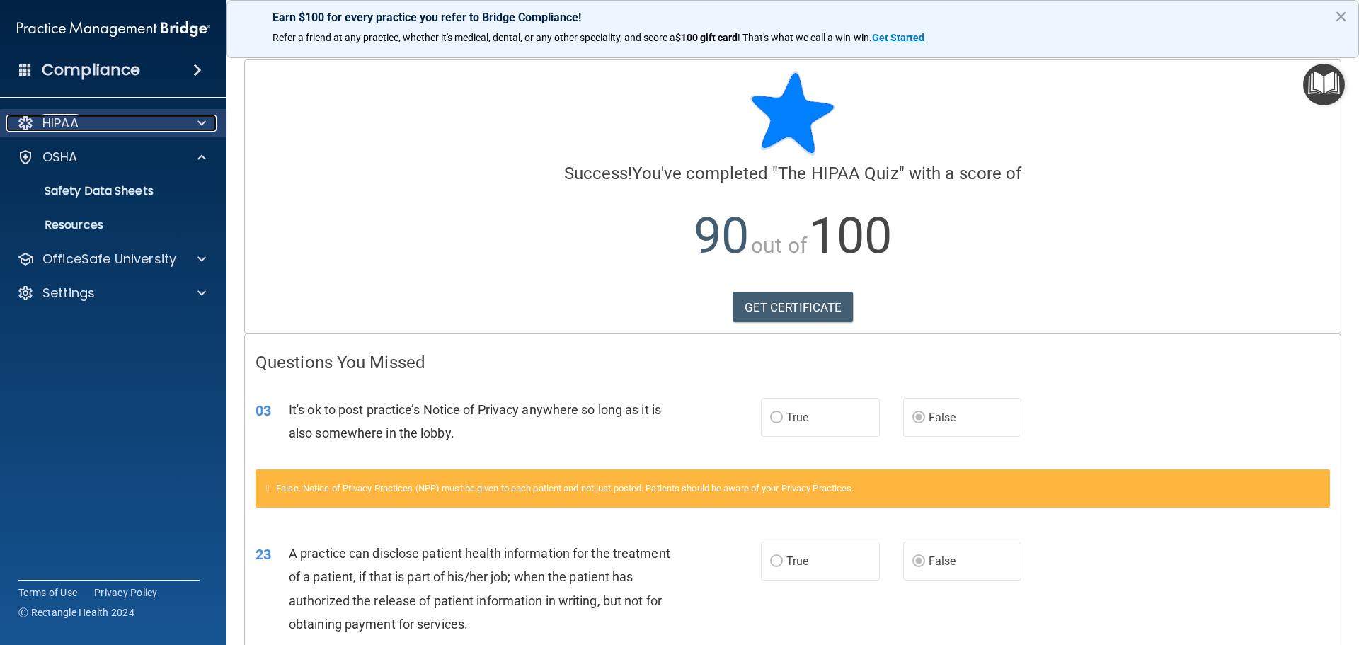
click at [35, 119] on div "HIPAA" at bounding box center [94, 123] width 176 height 17
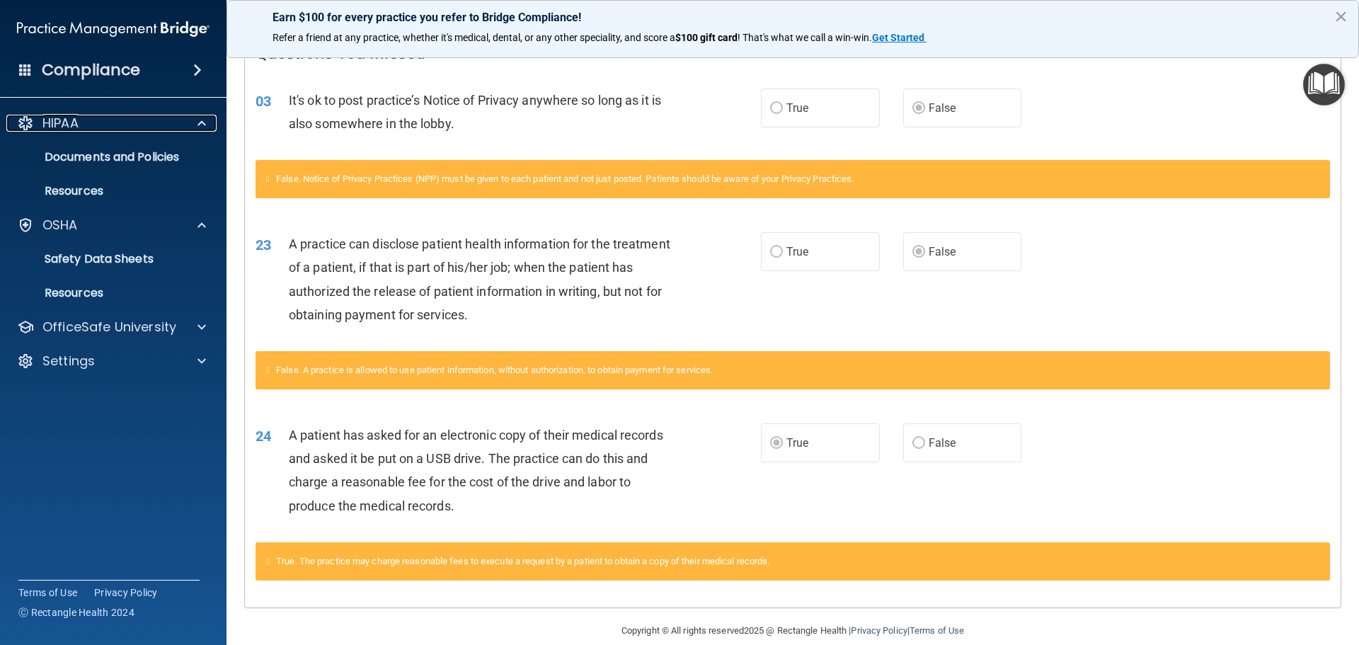
scroll to position [299, 0]
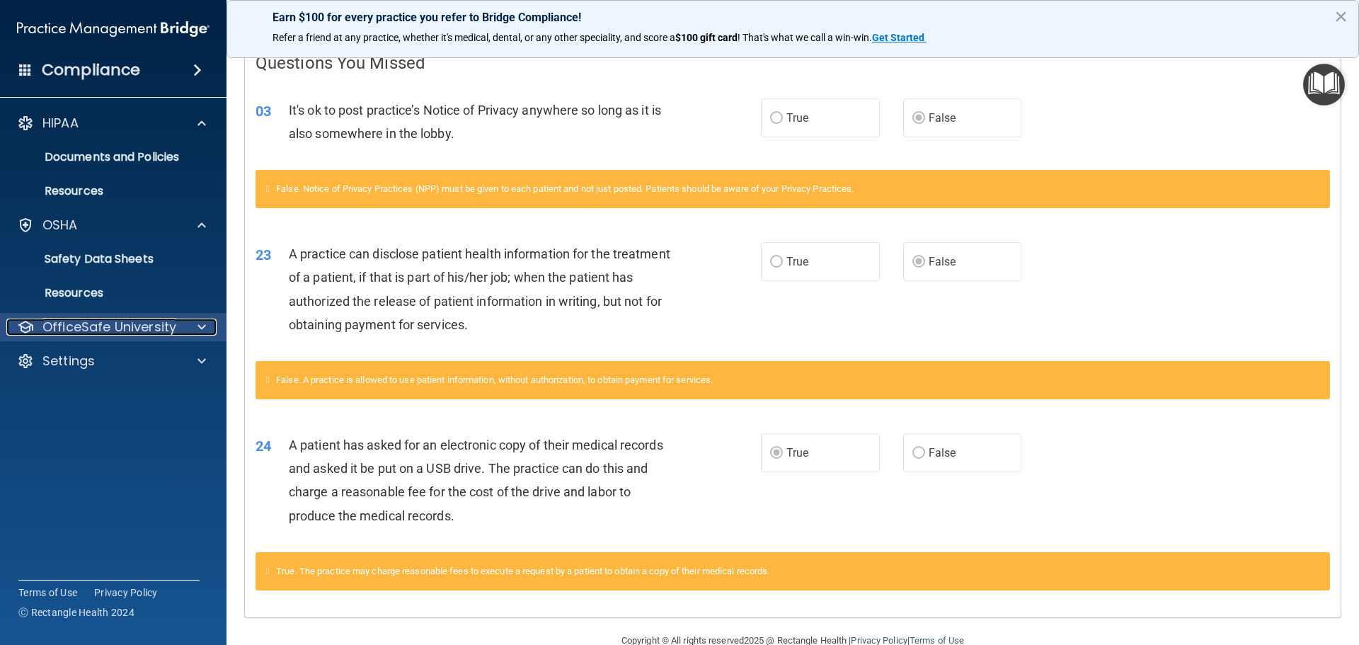
click at [130, 333] on p "OfficeSafe University" at bounding box center [109, 327] width 134 height 17
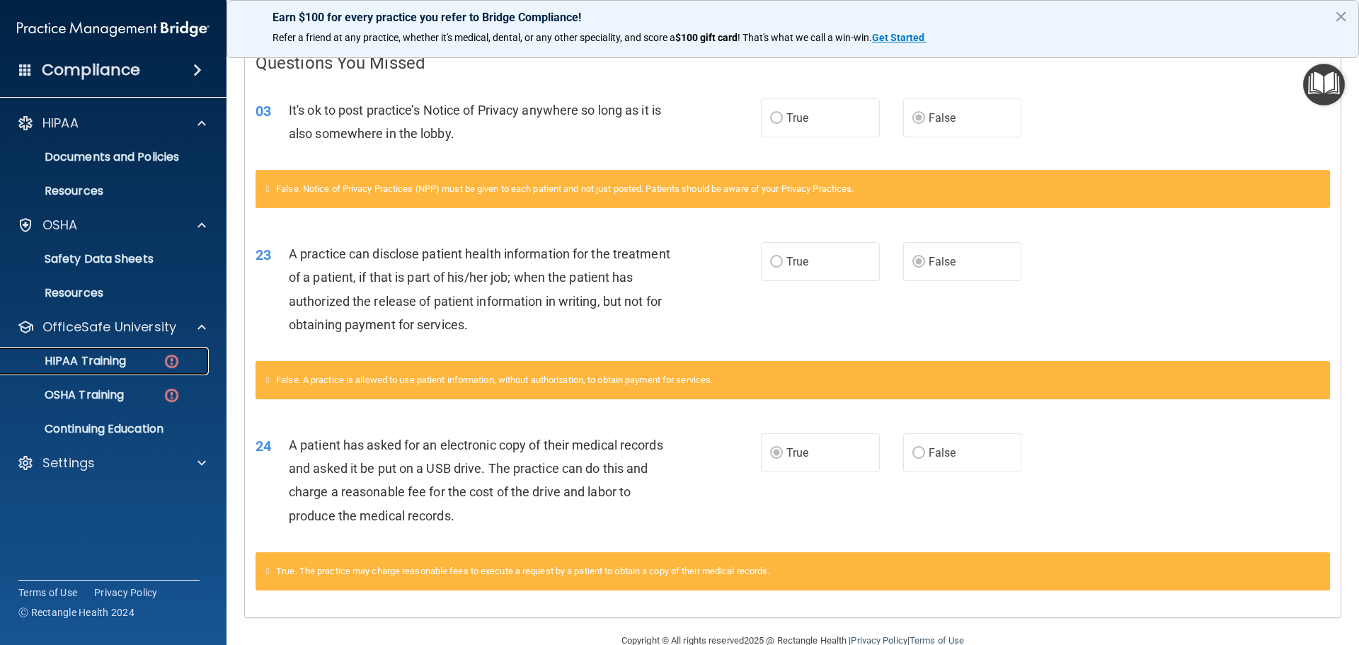
click at [130, 362] on div "HIPAA Training" at bounding box center [105, 361] width 193 height 14
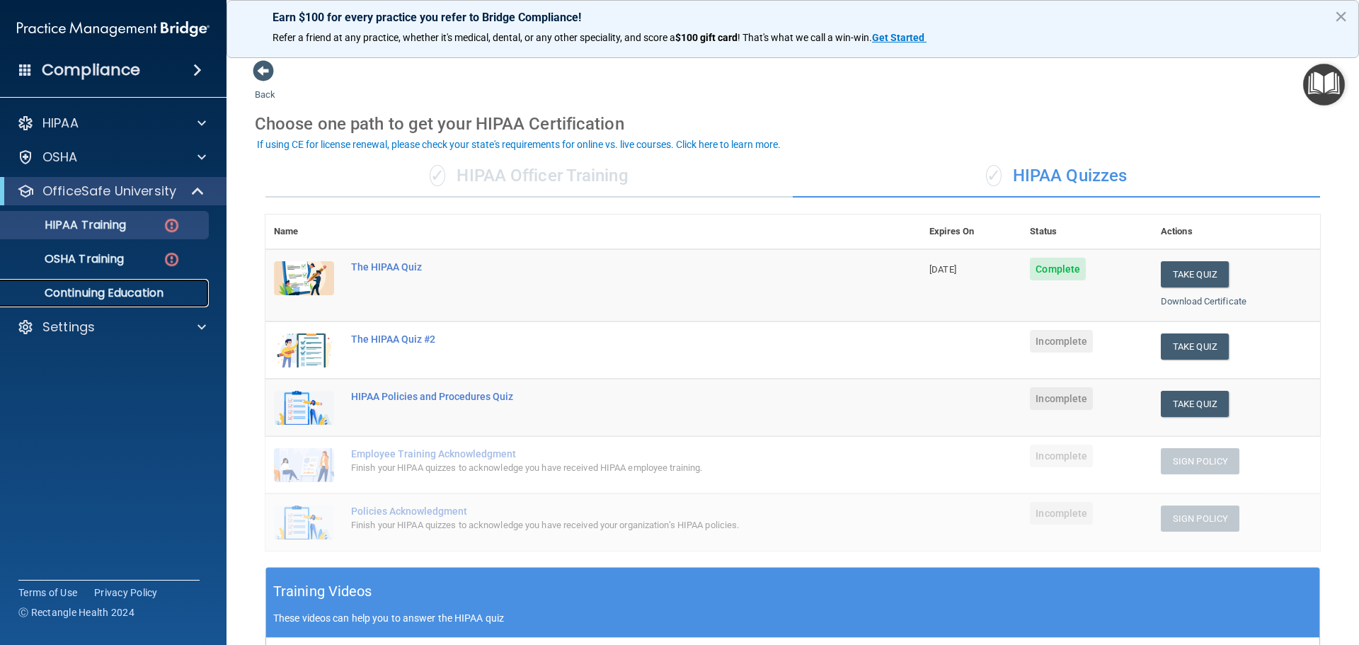
click at [117, 292] on p "Continuing Education" at bounding box center [105, 293] width 193 height 14
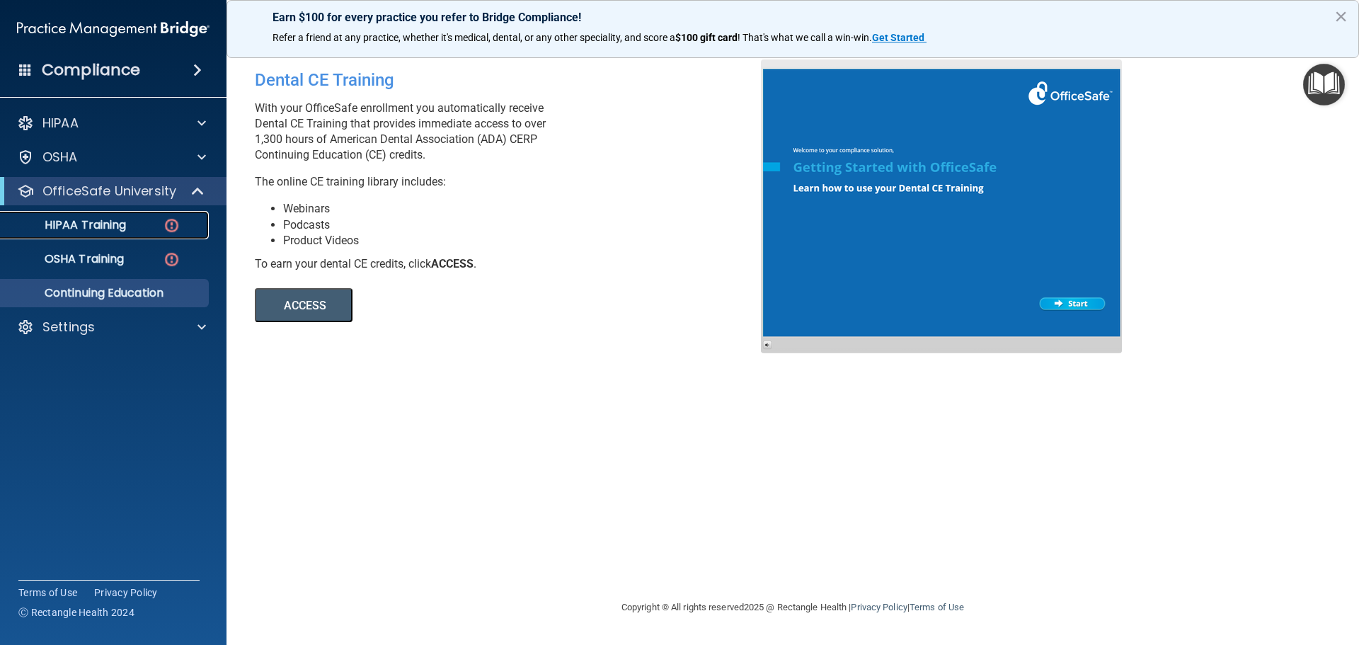
click at [91, 223] on p "HIPAA Training" at bounding box center [67, 225] width 117 height 14
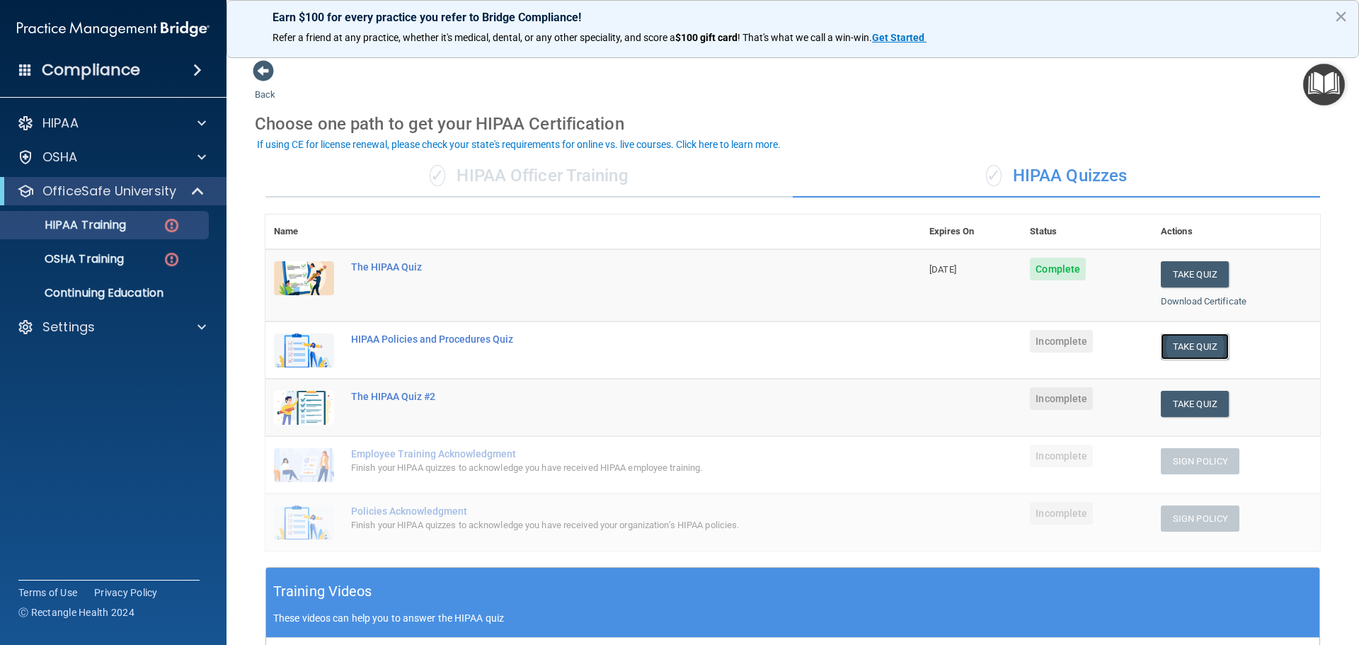
click at [1188, 352] on button "Take Quiz" at bounding box center [1195, 346] width 68 height 26
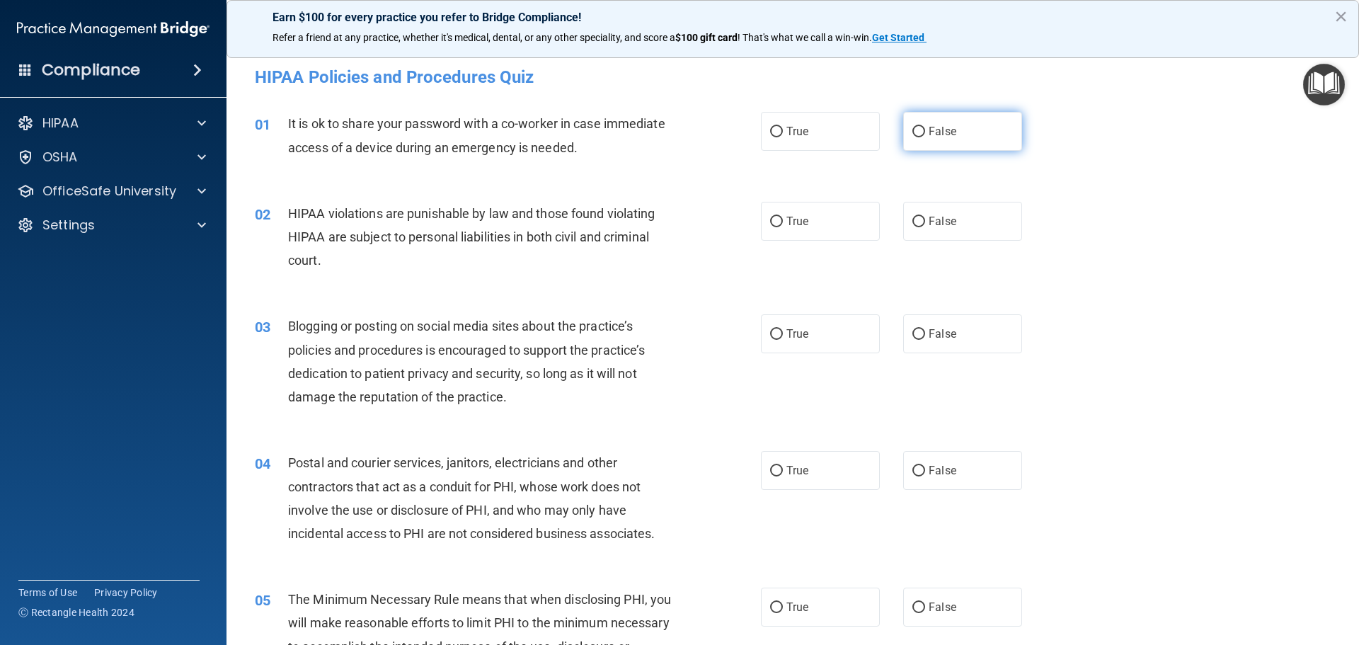
click at [912, 133] on input "False" at bounding box center [918, 132] width 13 height 11
radio input "true"
click at [770, 220] on input "True" at bounding box center [776, 222] width 13 height 11
radio input "true"
click at [771, 333] on input "True" at bounding box center [776, 334] width 13 height 11
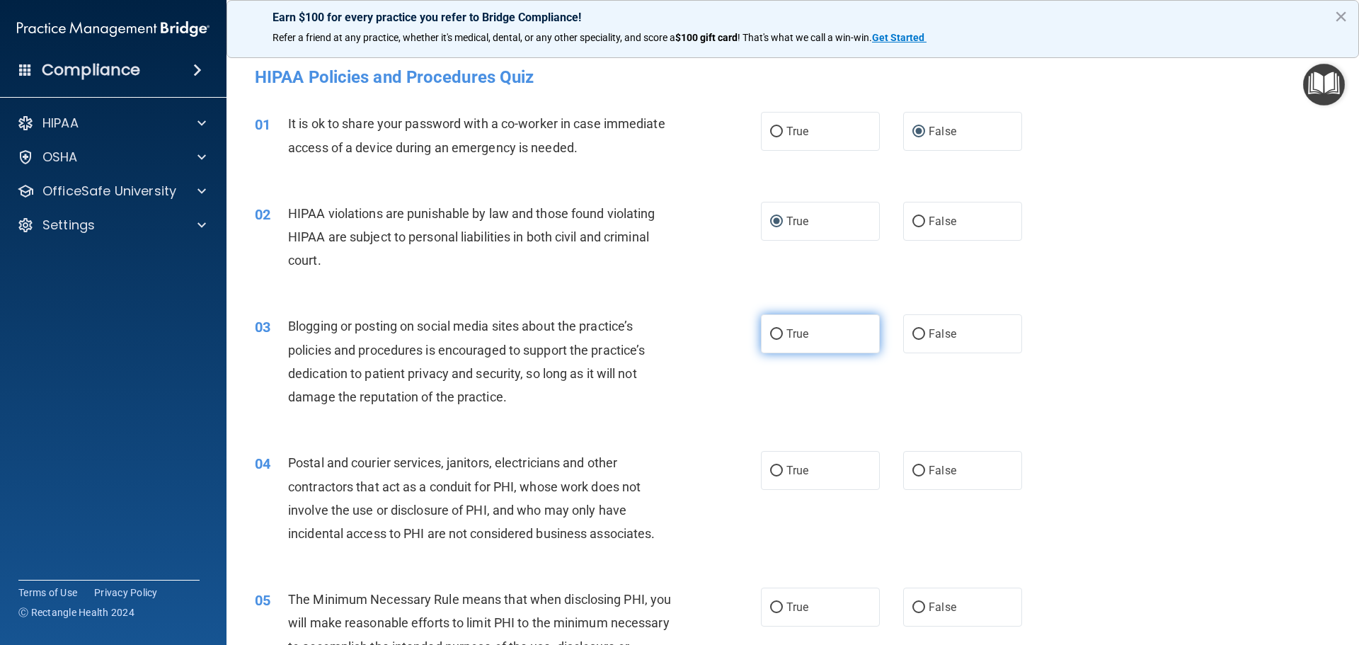
radio input "true"
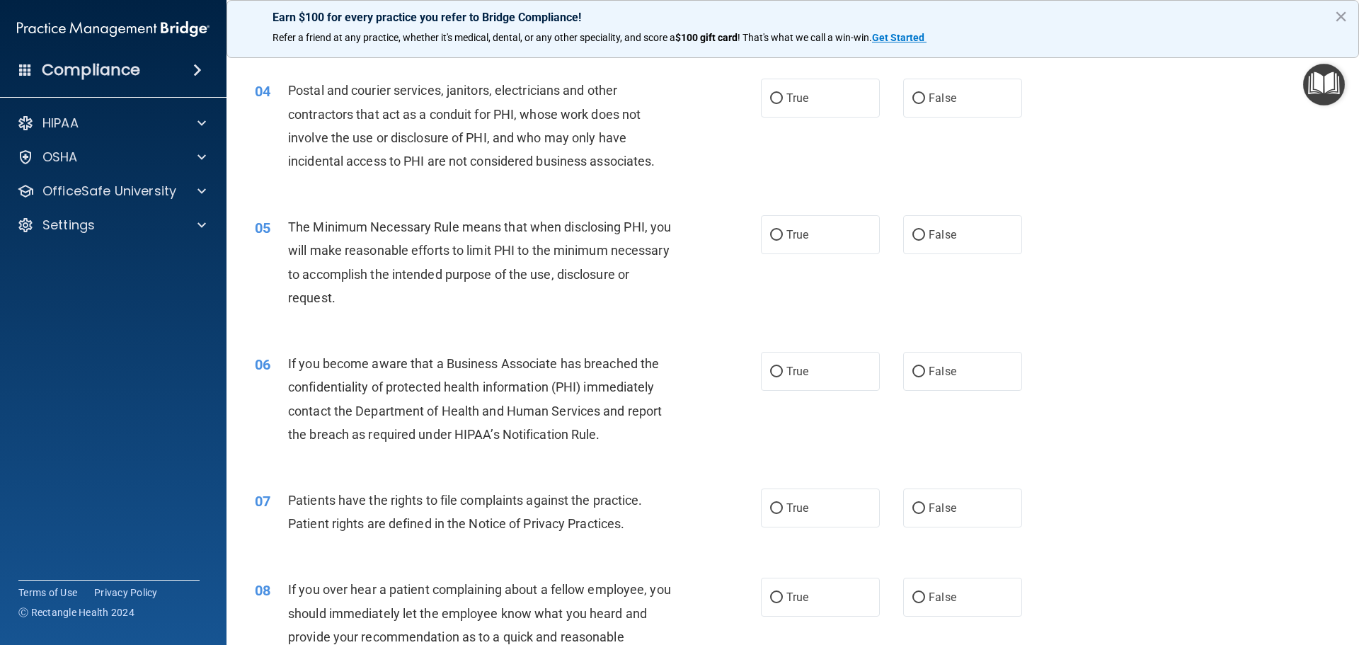
scroll to position [424, 0]
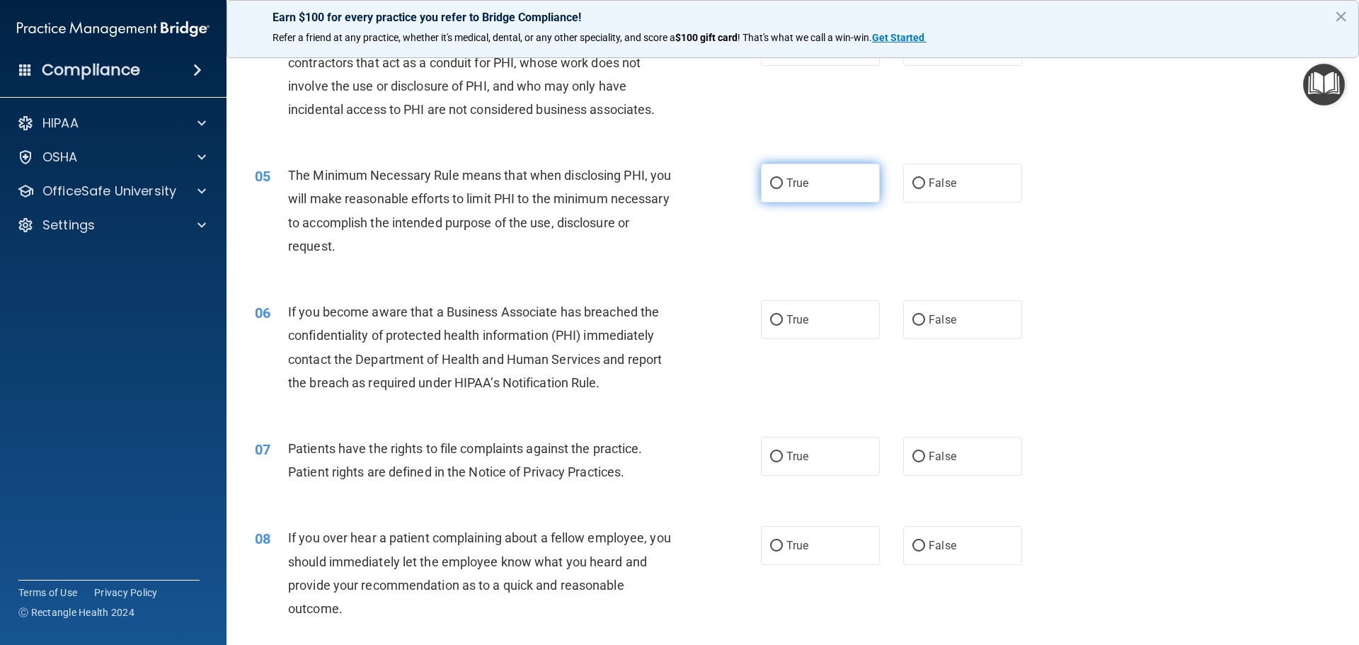
click at [771, 185] on input "True" at bounding box center [776, 183] width 13 height 11
radio input "true"
click at [770, 321] on input "True" at bounding box center [776, 320] width 13 height 11
radio input "true"
click at [770, 321] on input "True" at bounding box center [776, 320] width 13 height 11
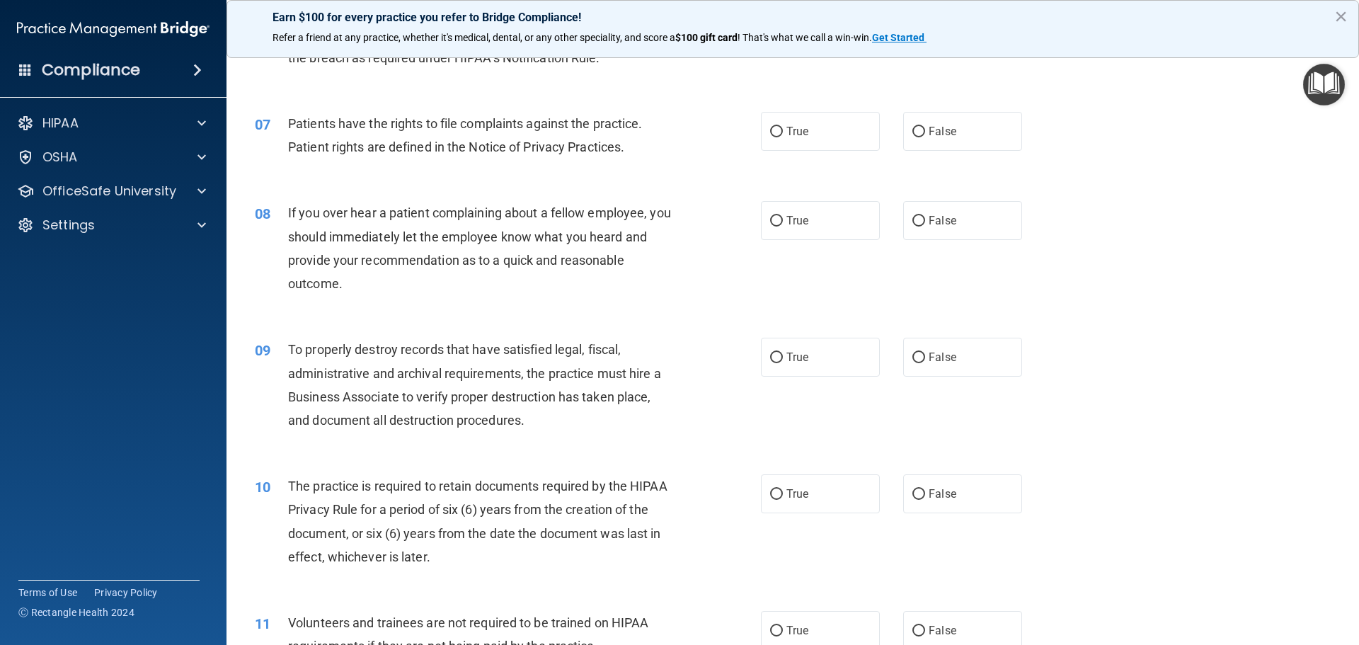
scroll to position [753, 0]
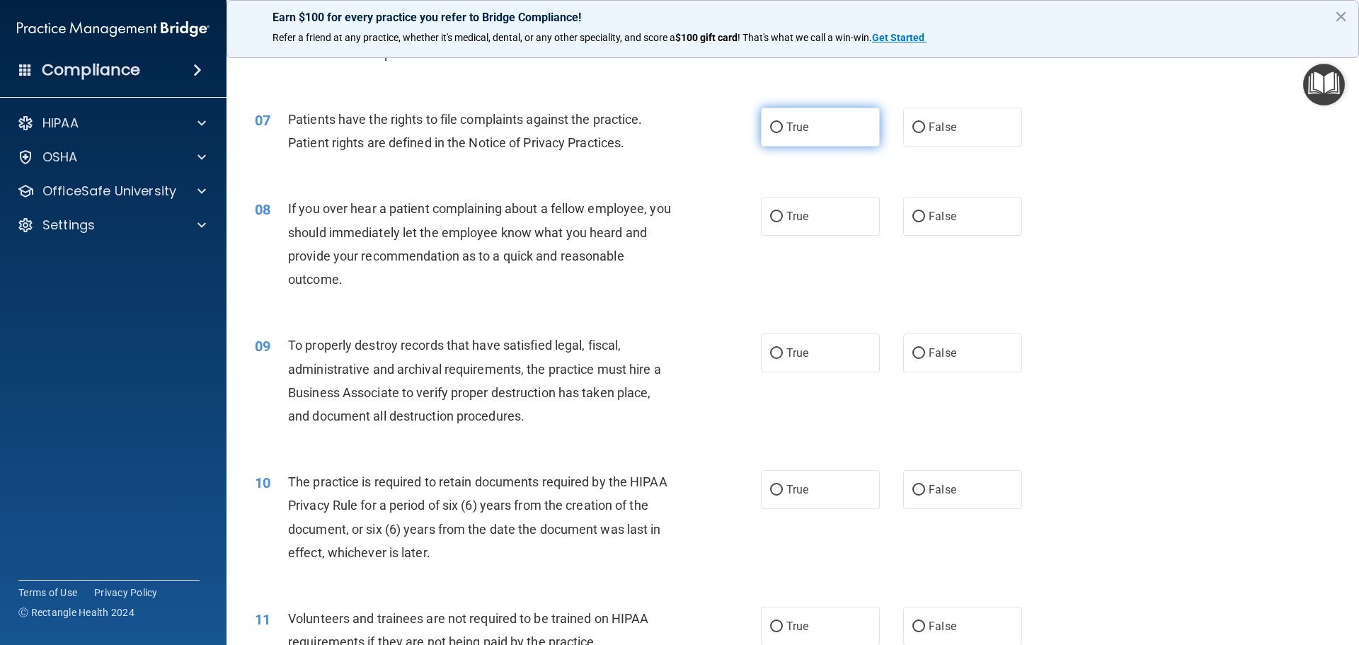
click at [772, 126] on input "True" at bounding box center [776, 127] width 13 height 11
radio input "true"
click at [912, 219] on input "False" at bounding box center [918, 217] width 13 height 11
radio input "true"
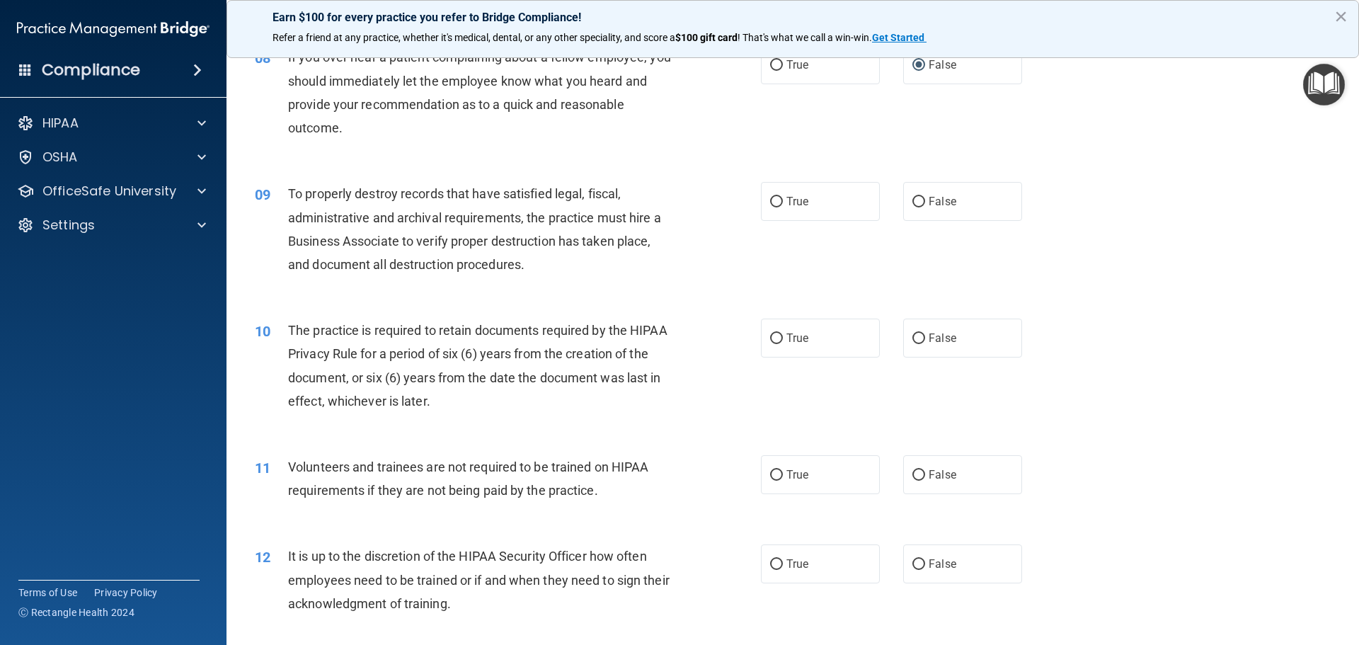
scroll to position [970, 0]
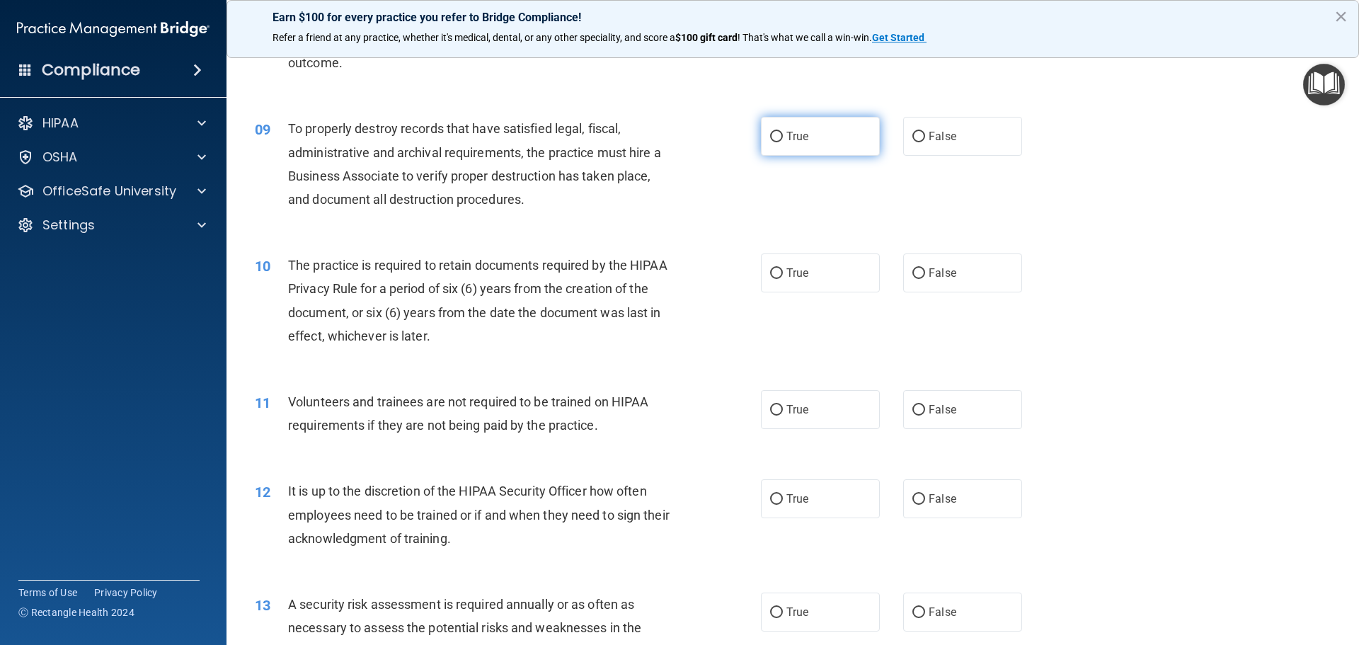
click at [770, 137] on input "True" at bounding box center [776, 137] width 13 height 11
radio input "true"
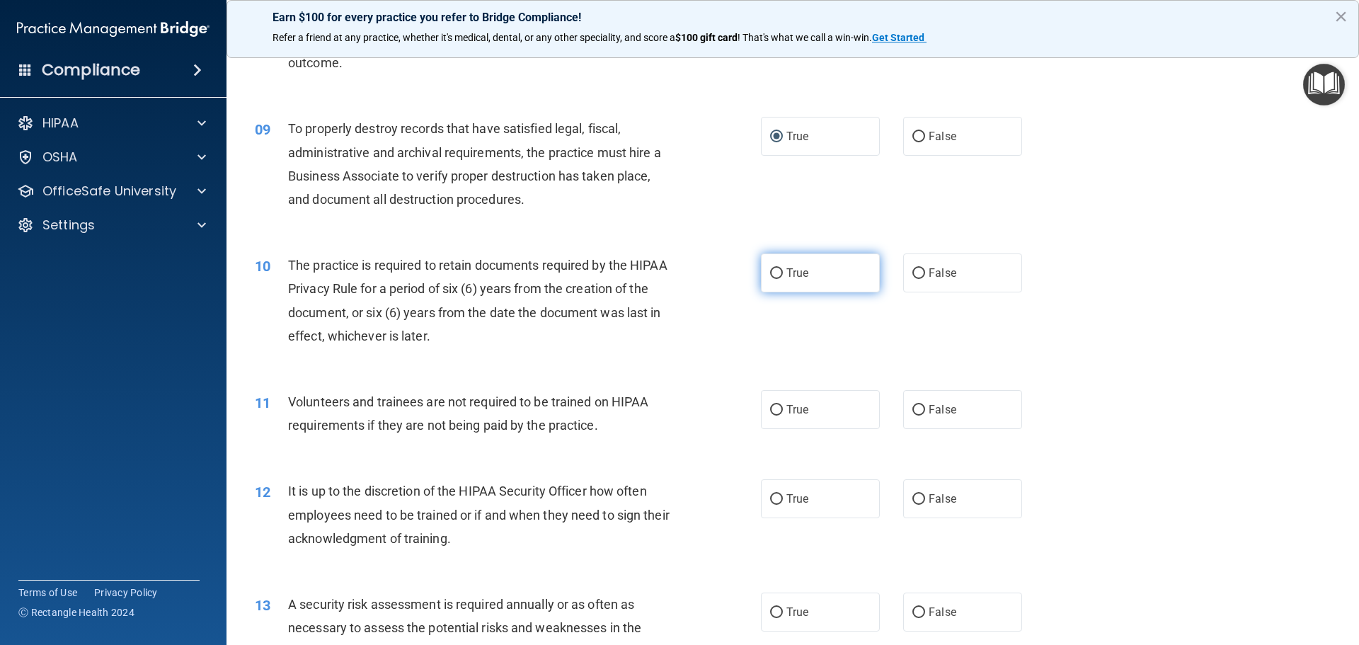
click at [773, 273] on input "True" at bounding box center [776, 273] width 13 height 11
radio input "true"
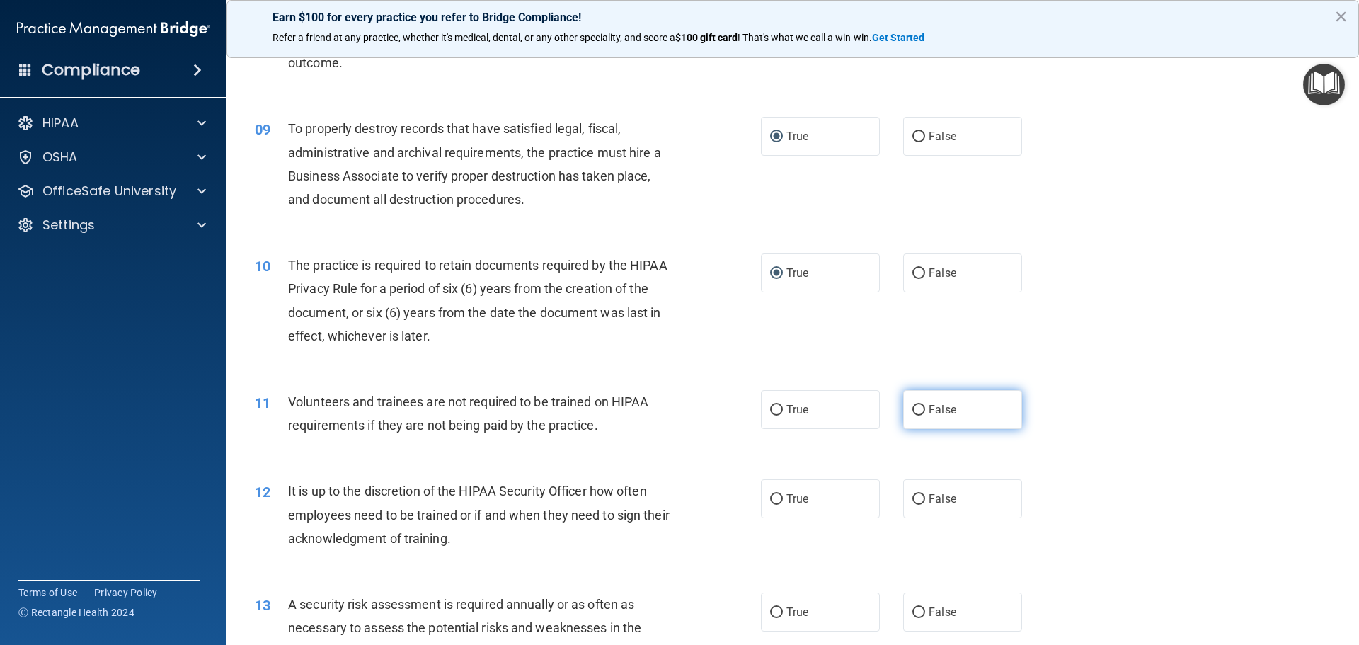
click at [913, 409] on input "False" at bounding box center [918, 410] width 13 height 11
radio input "true"
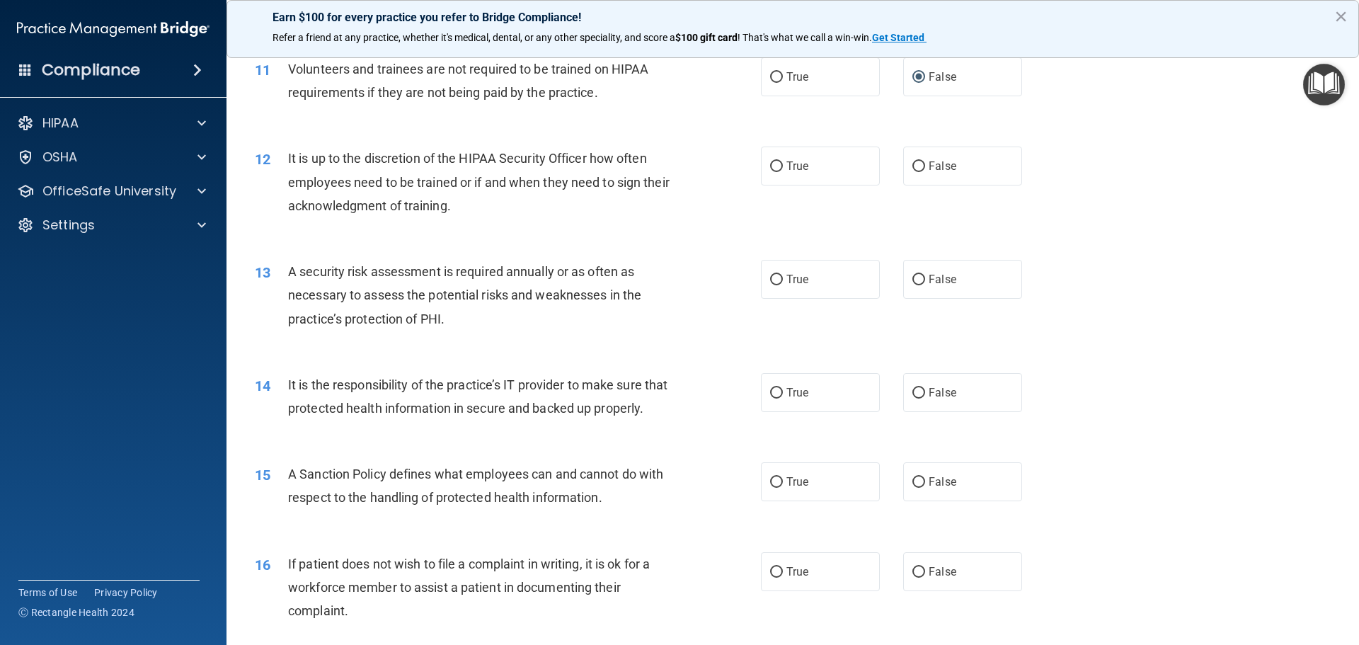
scroll to position [1320, 0]
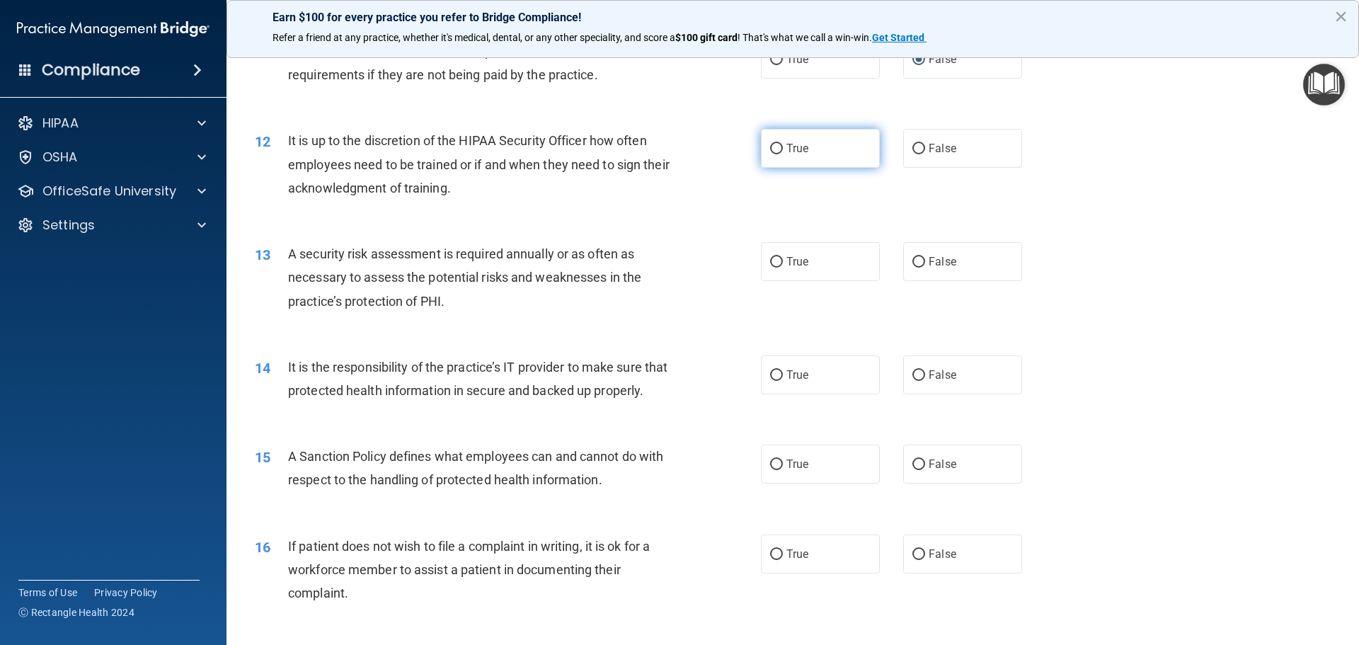
click at [771, 148] on input "True" at bounding box center [776, 149] width 13 height 11
radio input "true"
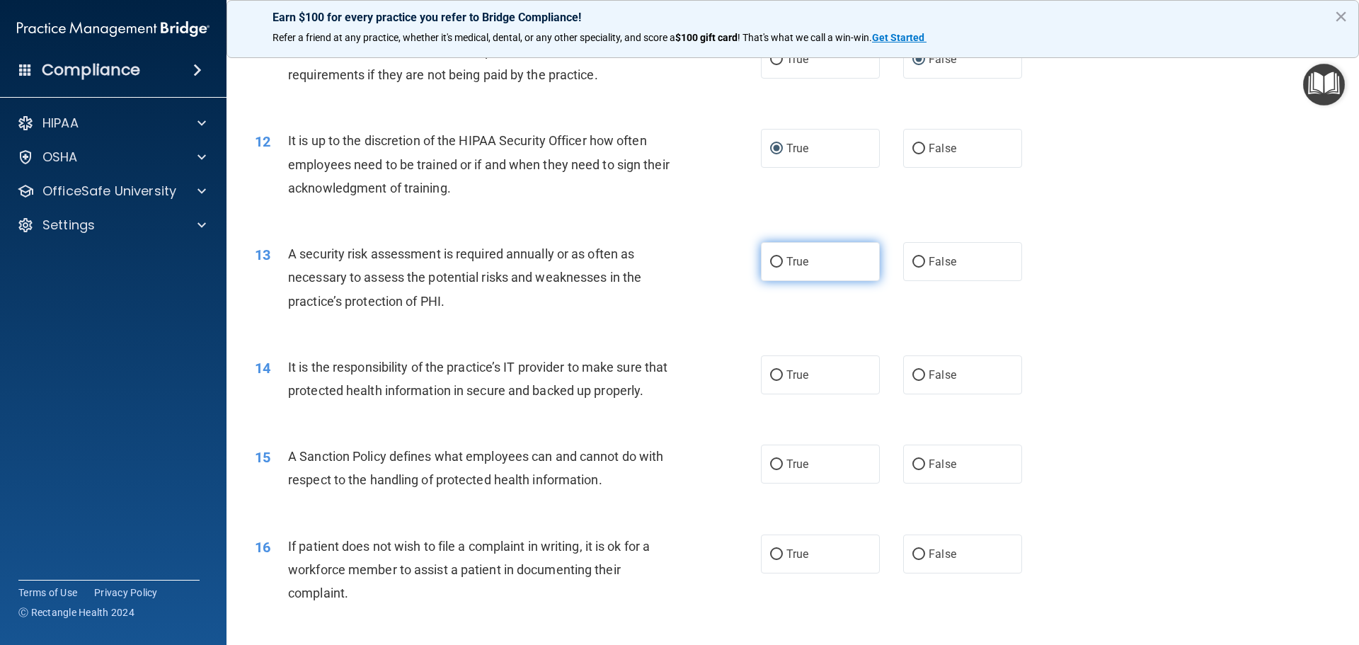
click at [770, 263] on input "True" at bounding box center [776, 262] width 13 height 11
radio input "true"
click at [762, 377] on label "True" at bounding box center [820, 374] width 119 height 39
click at [770, 377] on input "True" at bounding box center [776, 375] width 13 height 11
radio input "true"
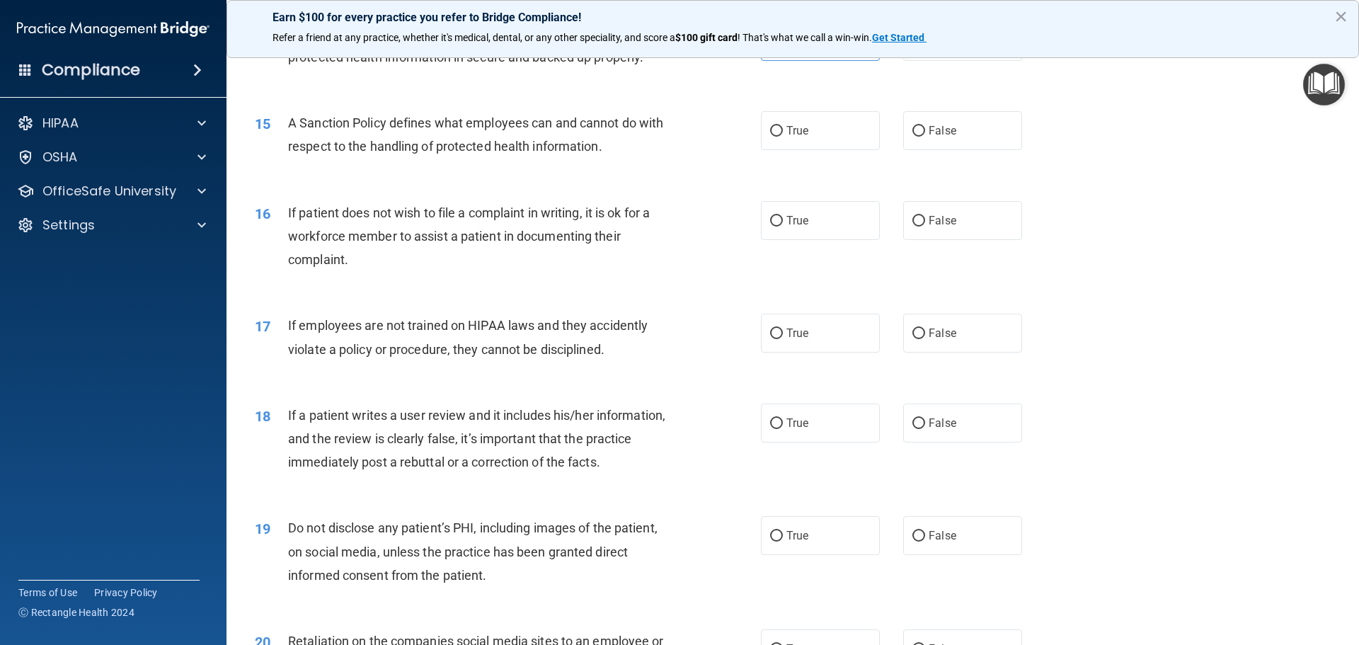
scroll to position [1662, 0]
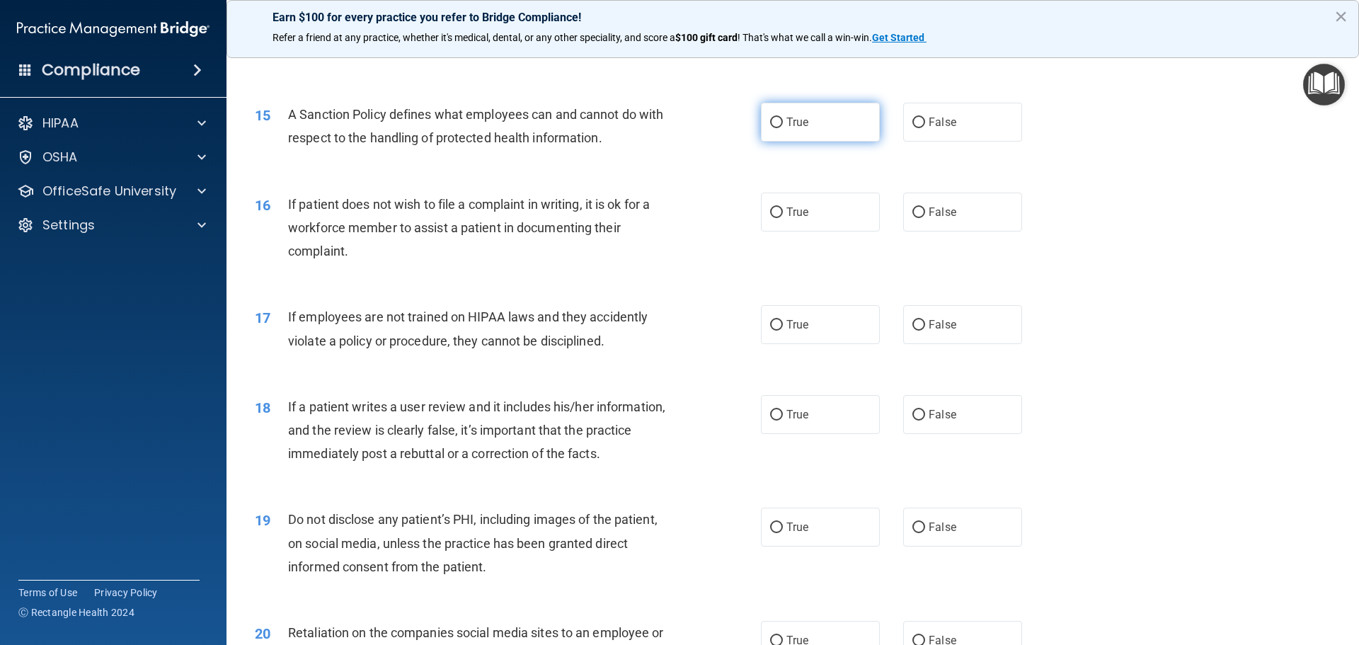
click at [770, 128] on input "True" at bounding box center [776, 122] width 13 height 11
radio input "true"
click at [771, 218] on input "True" at bounding box center [776, 212] width 13 height 11
radio input "true"
click at [912, 331] on input "False" at bounding box center [918, 325] width 13 height 11
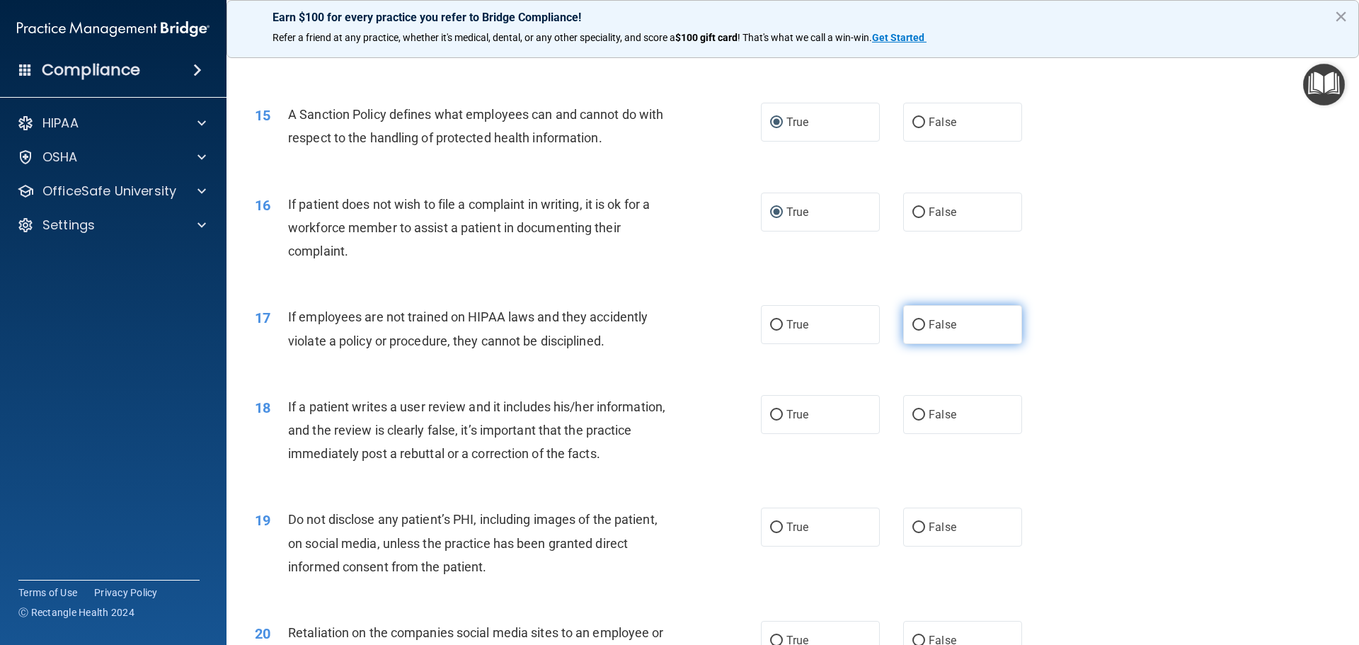
radio input "true"
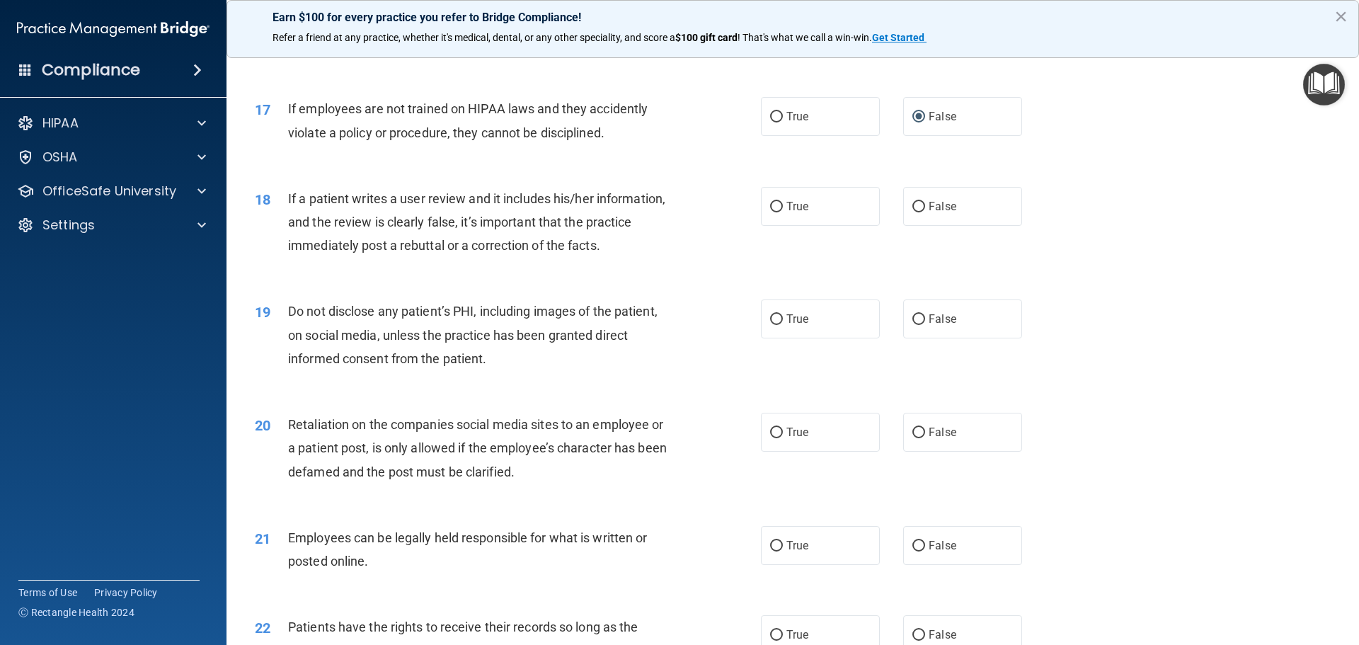
scroll to position [1887, 0]
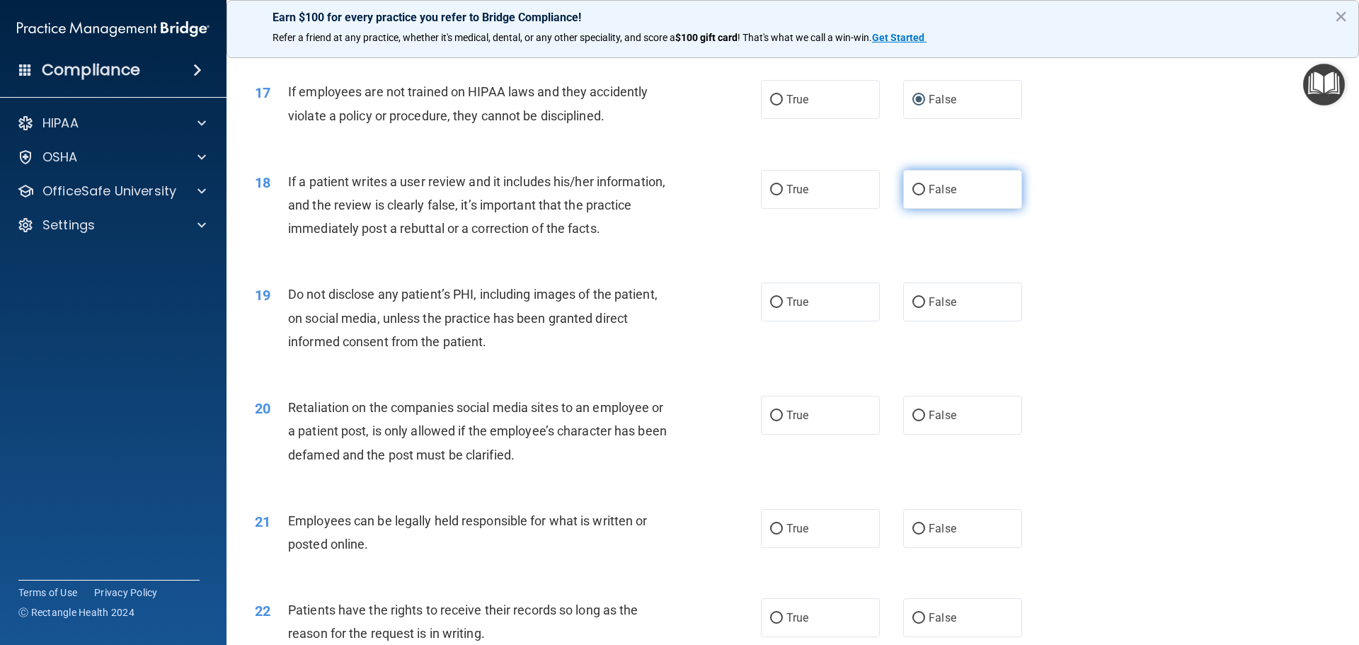
click at [912, 195] on input "False" at bounding box center [918, 190] width 13 height 11
radio input "true"
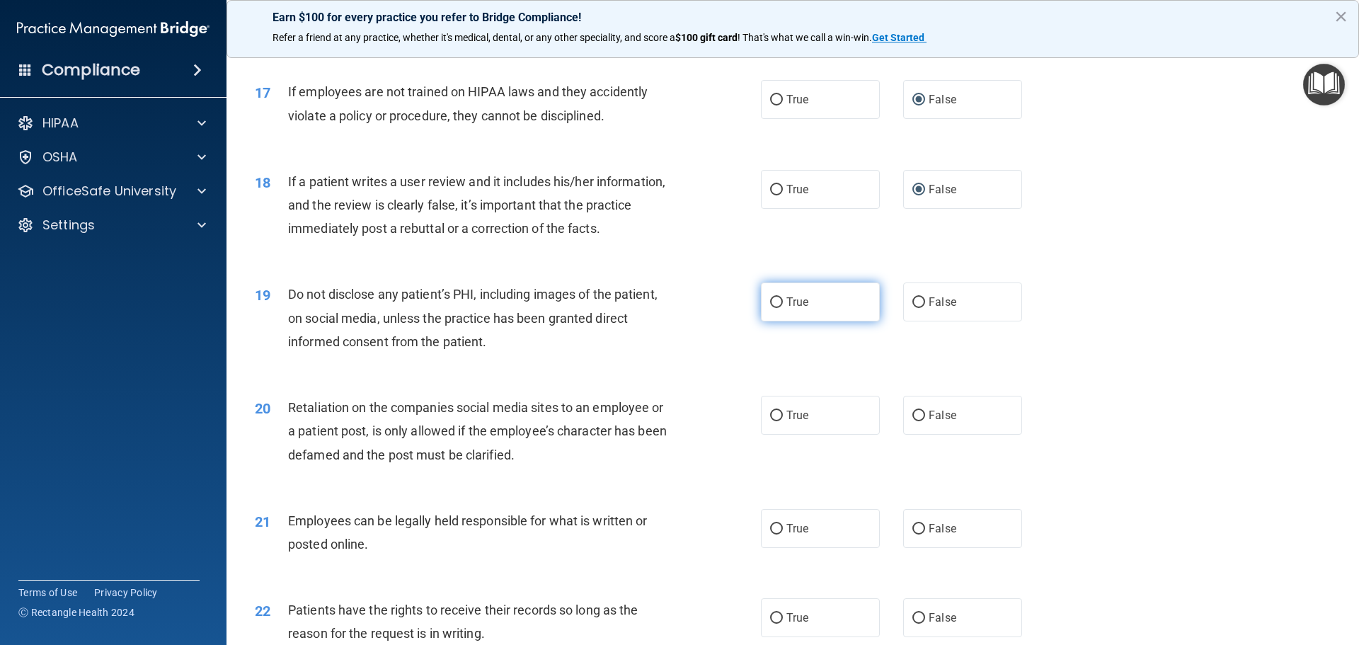
click at [772, 308] on input "True" at bounding box center [776, 302] width 13 height 11
radio input "true"
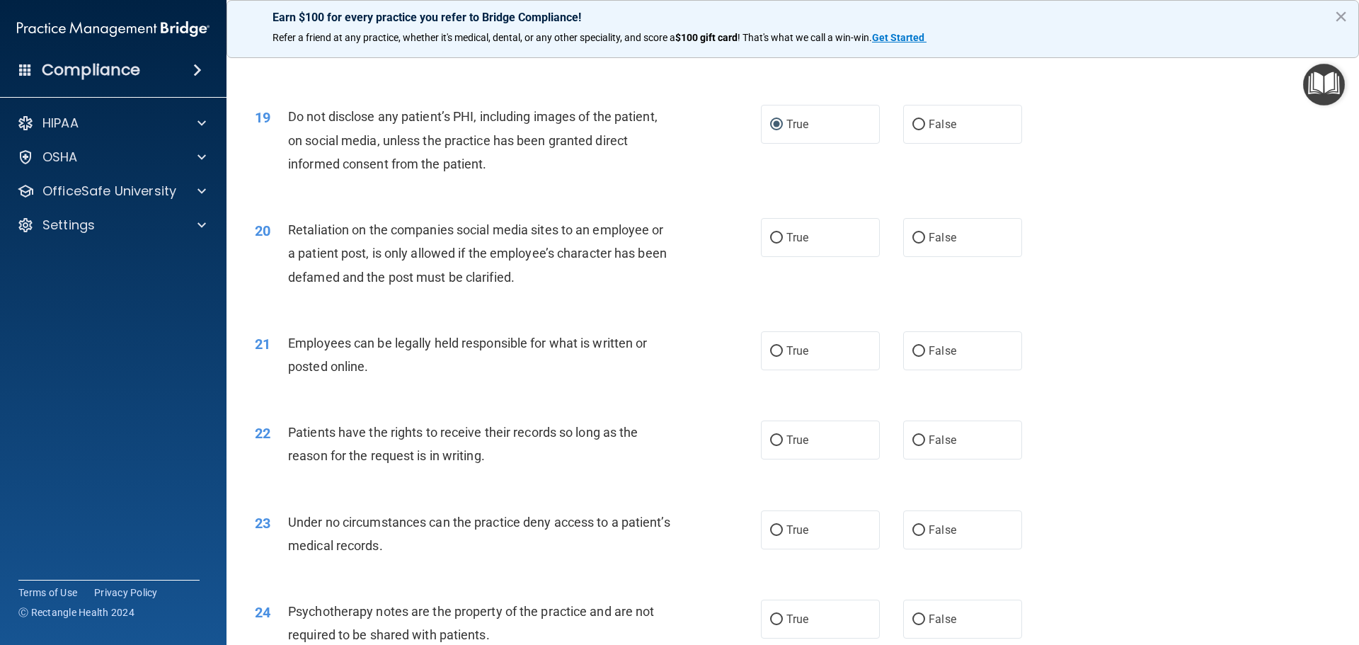
scroll to position [2173, 0]
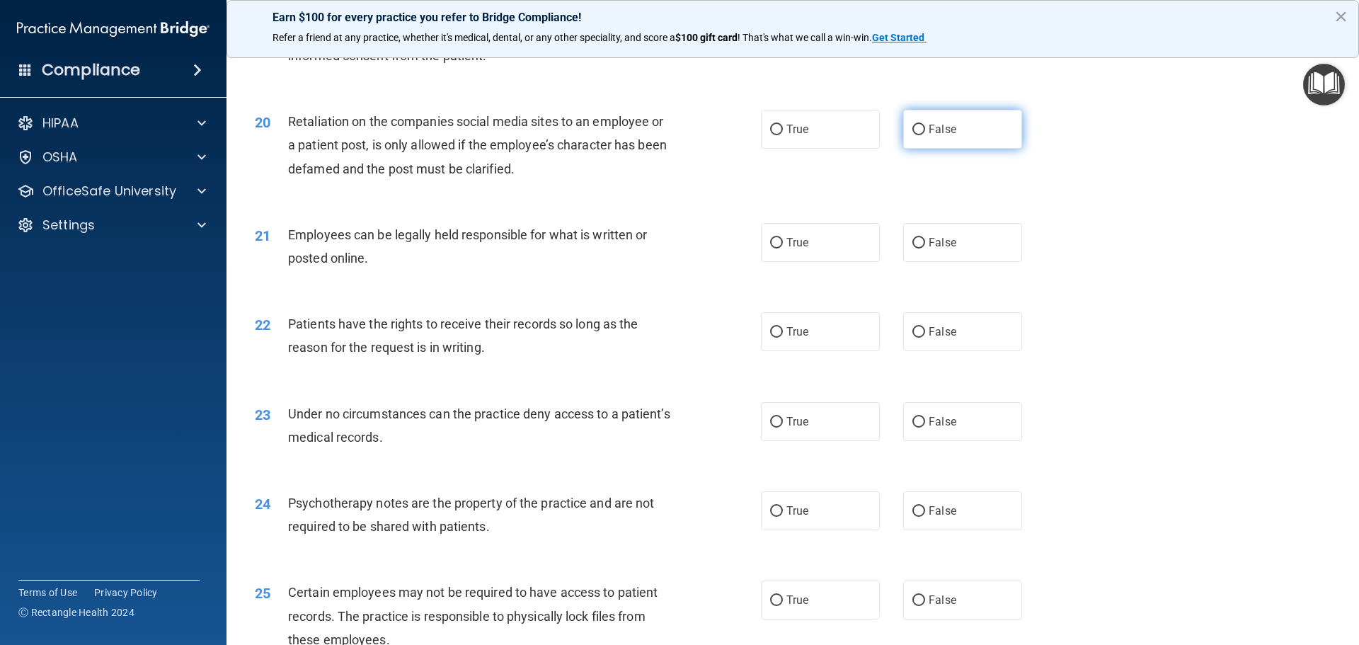
click at [912, 135] on input "False" at bounding box center [918, 130] width 13 height 11
radio input "true"
click at [776, 248] on input "True" at bounding box center [776, 243] width 13 height 11
radio input "true"
click at [771, 338] on input "True" at bounding box center [776, 332] width 13 height 11
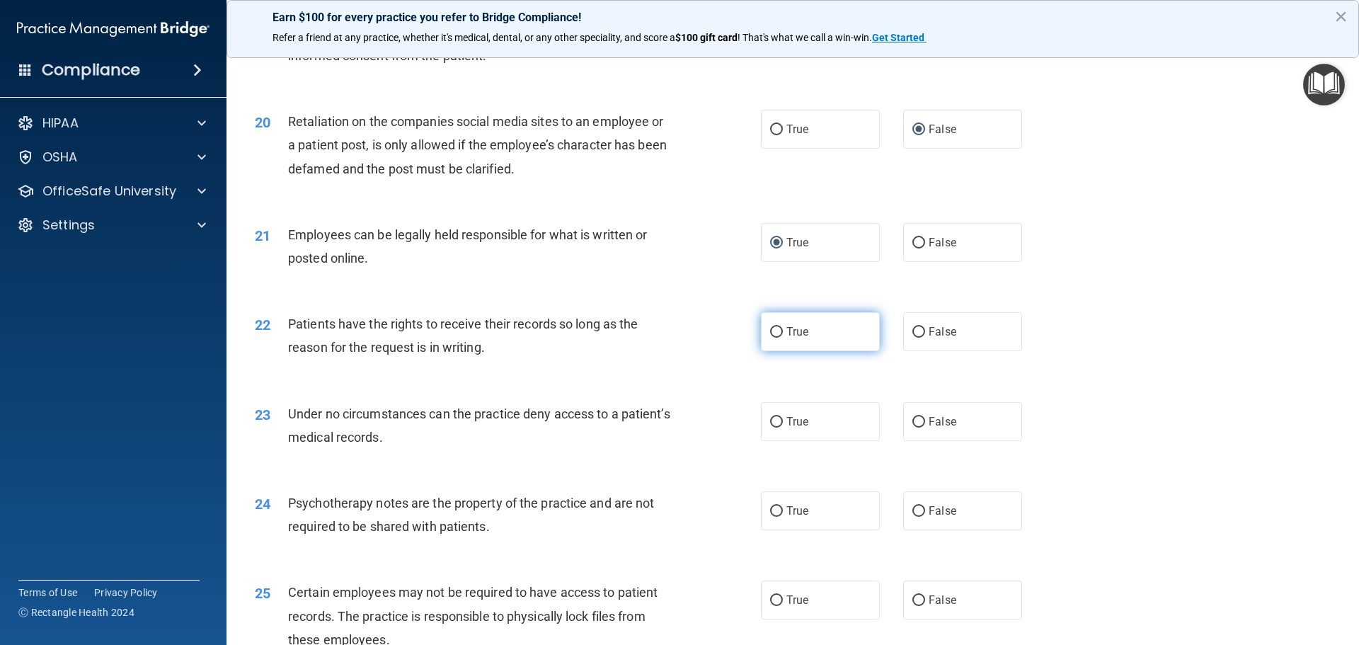
radio input "true"
click at [914, 428] on input "False" at bounding box center [918, 422] width 13 height 11
radio input "true"
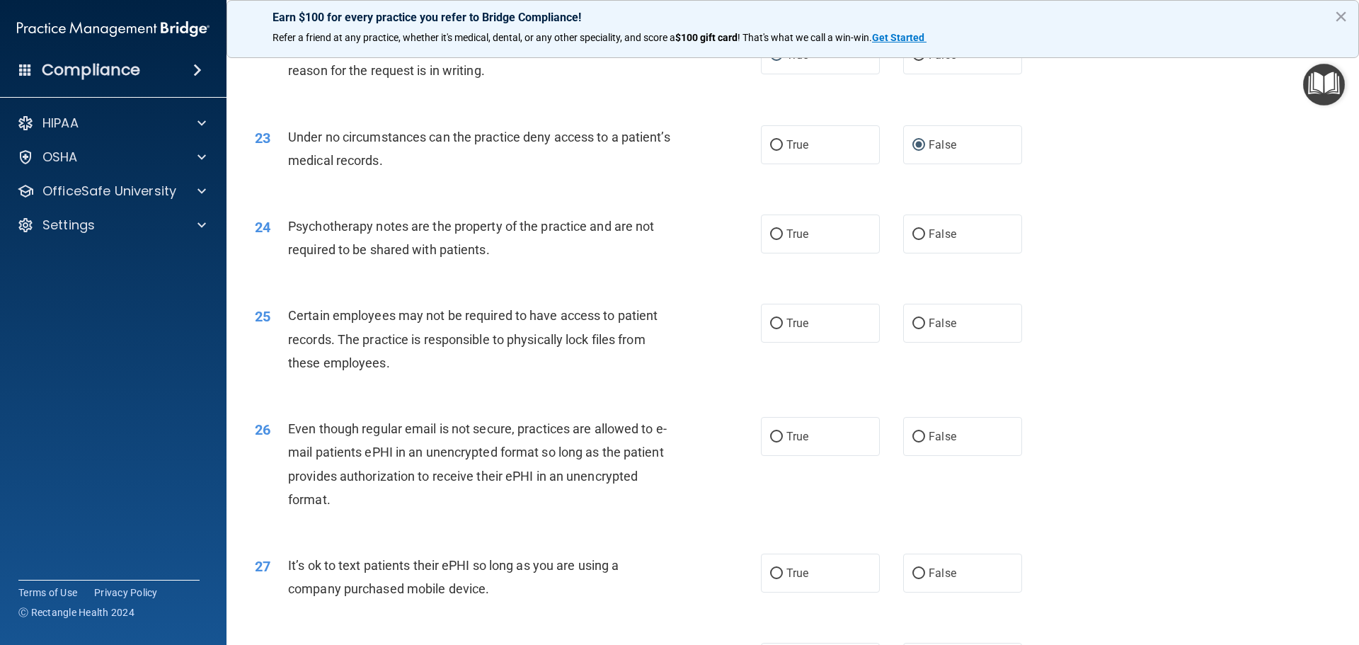
scroll to position [2458, 0]
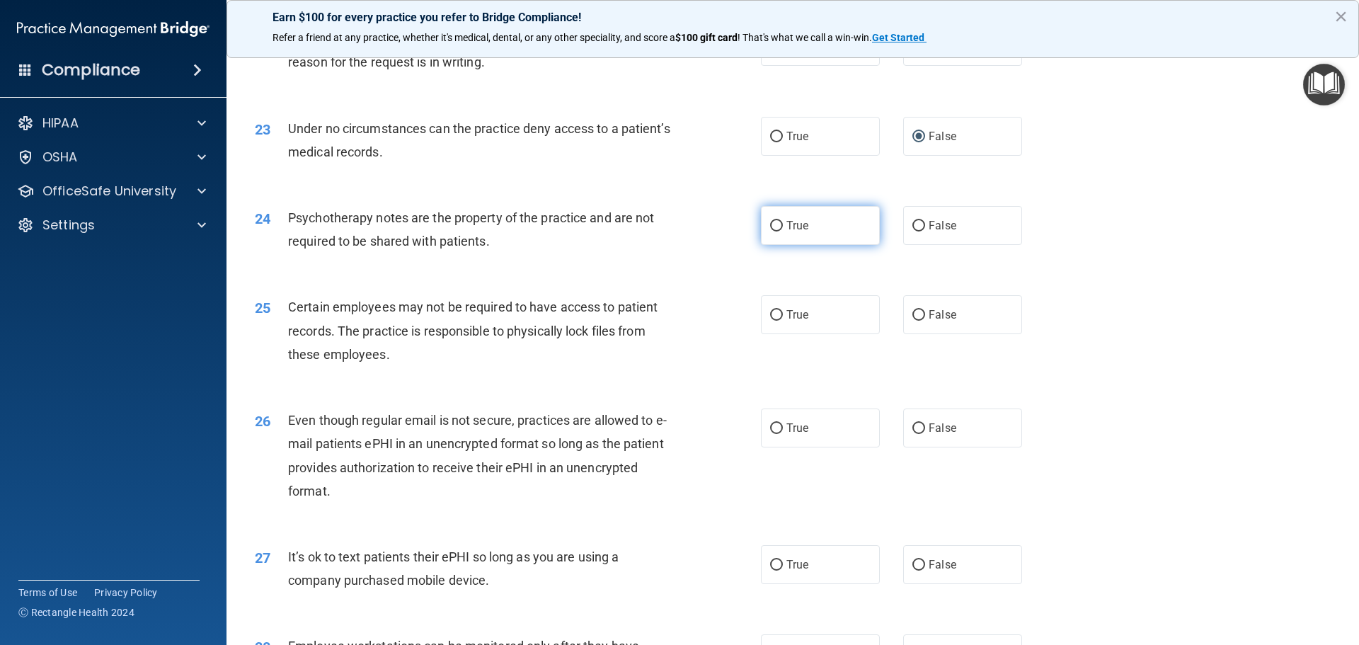
click at [771, 231] on input "True" at bounding box center [776, 226] width 13 height 11
radio input "true"
click at [770, 321] on input "True" at bounding box center [776, 315] width 13 height 11
radio input "true"
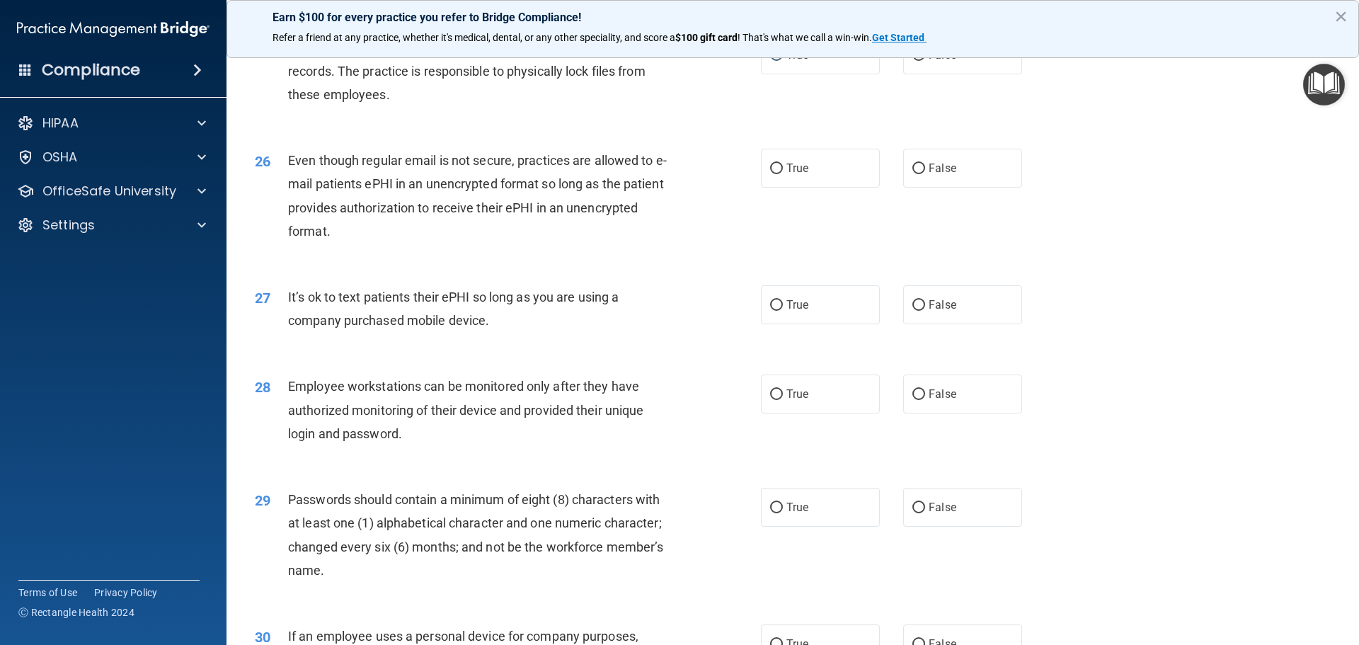
scroll to position [2731, 0]
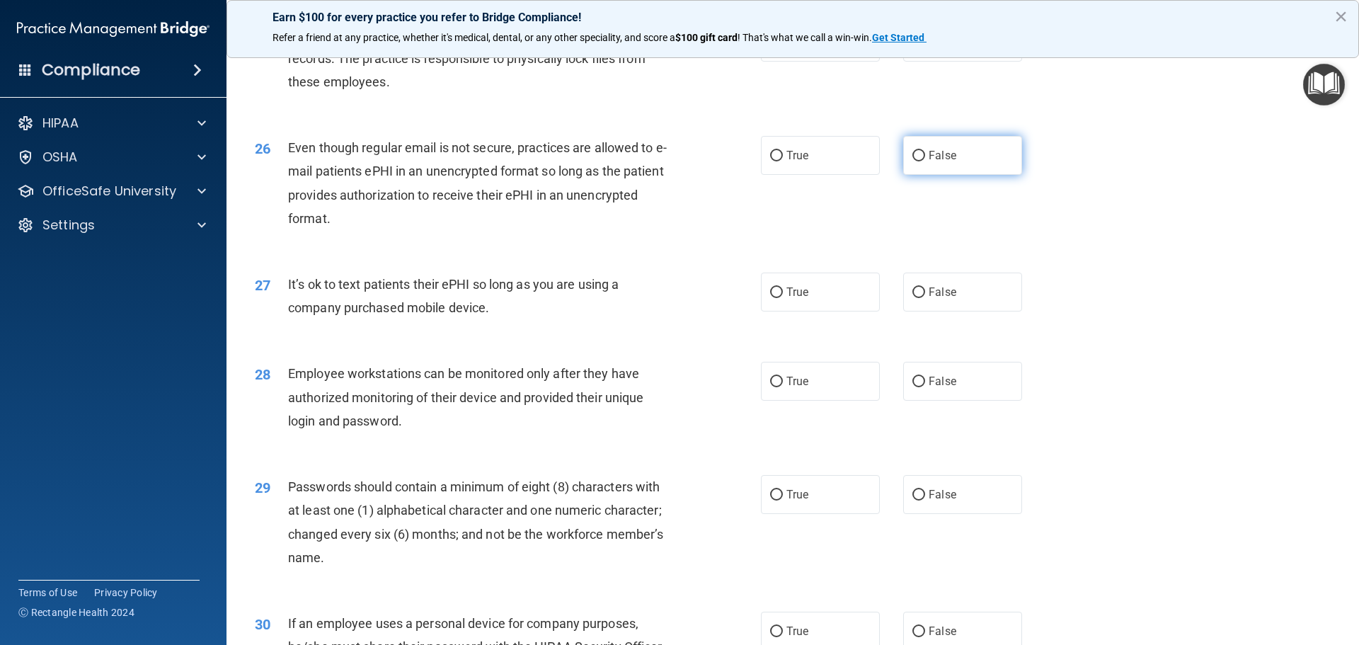
click at [912, 161] on input "False" at bounding box center [918, 156] width 13 height 11
radio input "true"
click at [912, 298] on input "False" at bounding box center [918, 292] width 13 height 11
radio input "true"
click at [772, 387] on input "True" at bounding box center [776, 382] width 13 height 11
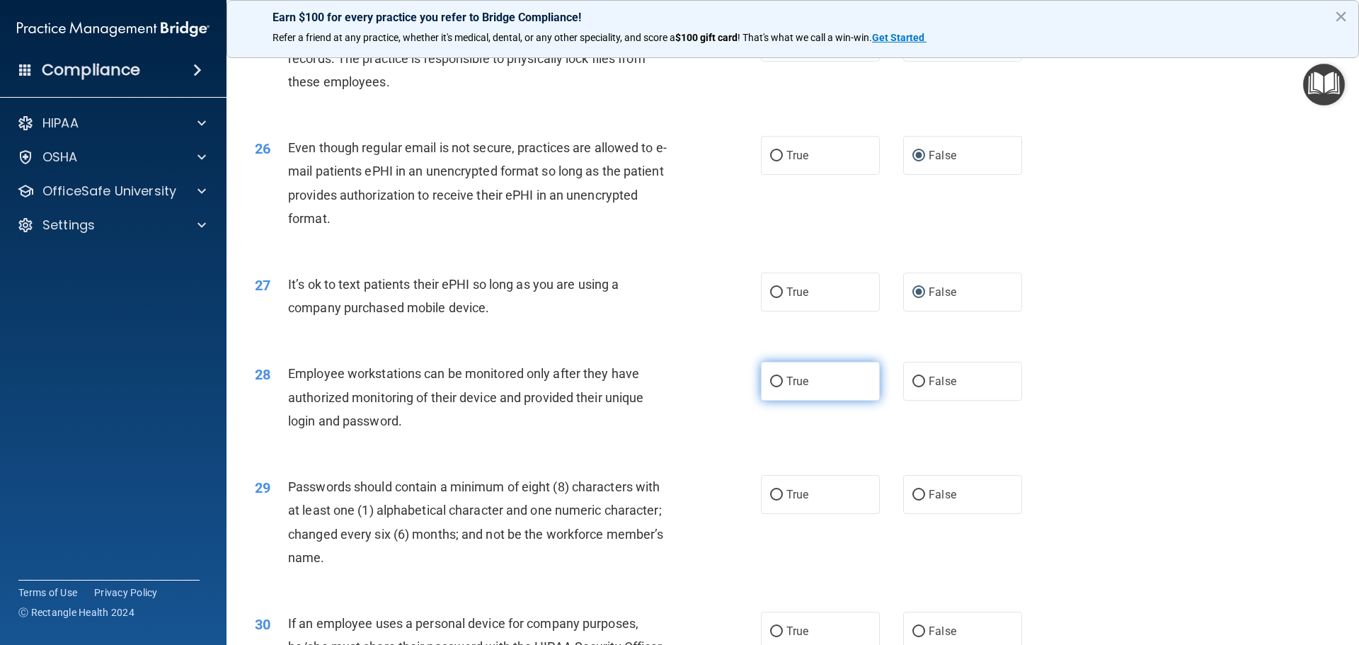
radio input "true"
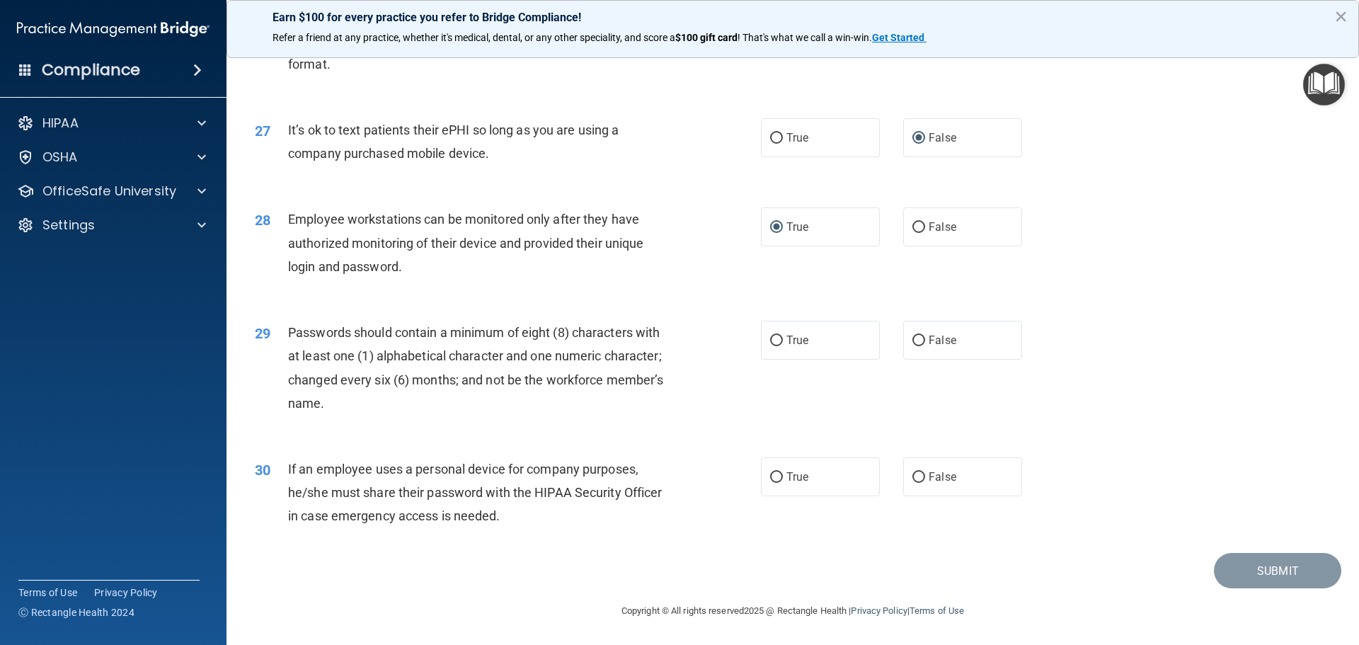
scroll to position [2908, 0]
click at [771, 340] on input "True" at bounding box center [776, 340] width 13 height 11
radio input "true"
click at [771, 480] on input "True" at bounding box center [776, 477] width 13 height 11
radio input "true"
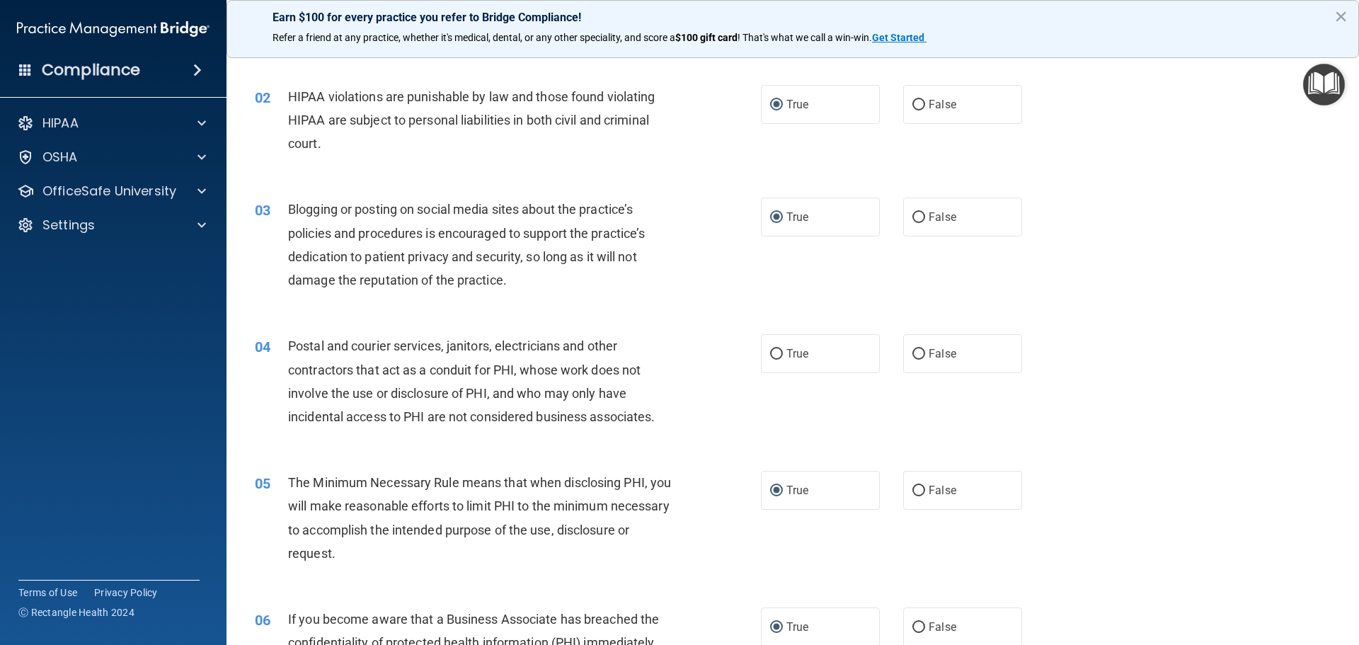
scroll to position [143, 0]
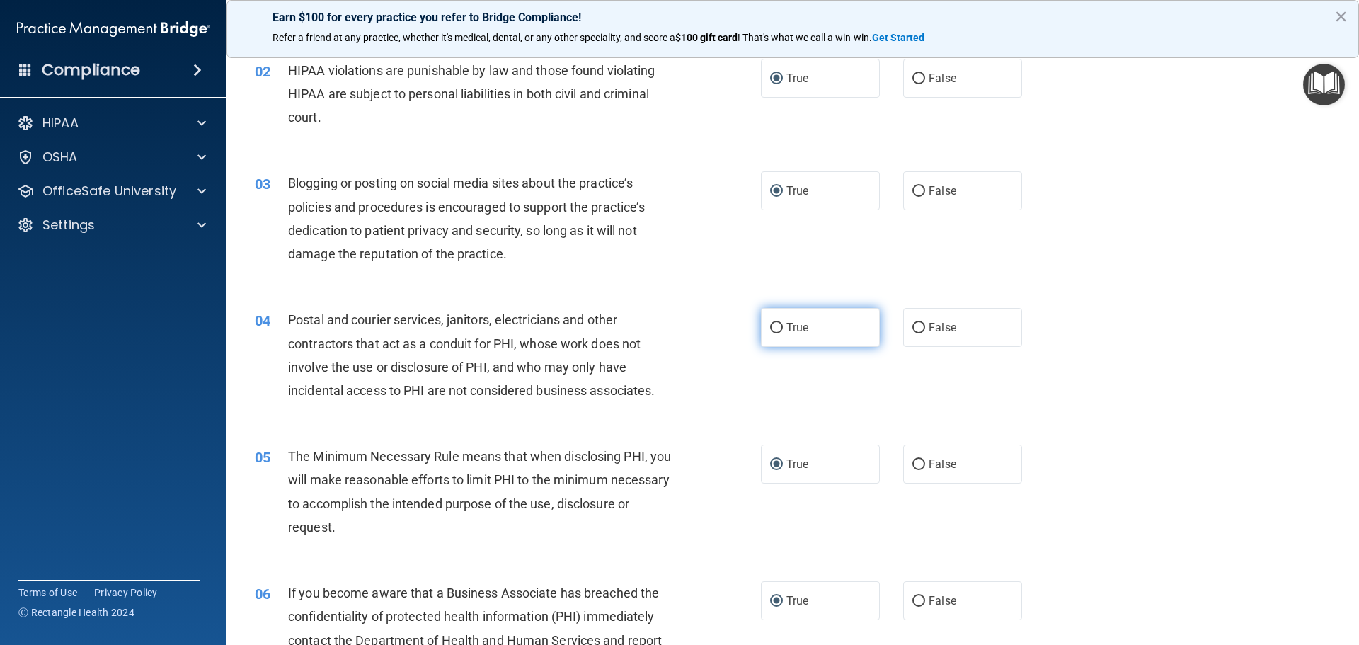
click at [773, 326] on input "True" at bounding box center [776, 328] width 13 height 11
radio input "true"
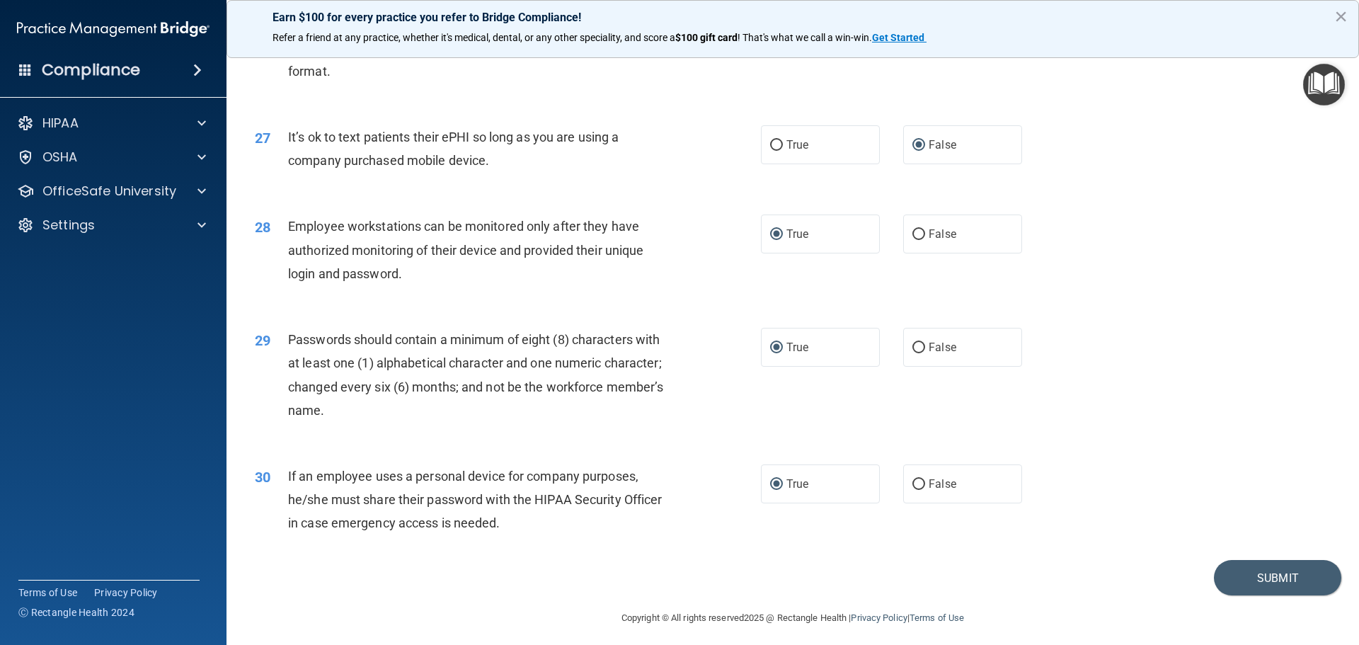
scroll to position [2908, 0]
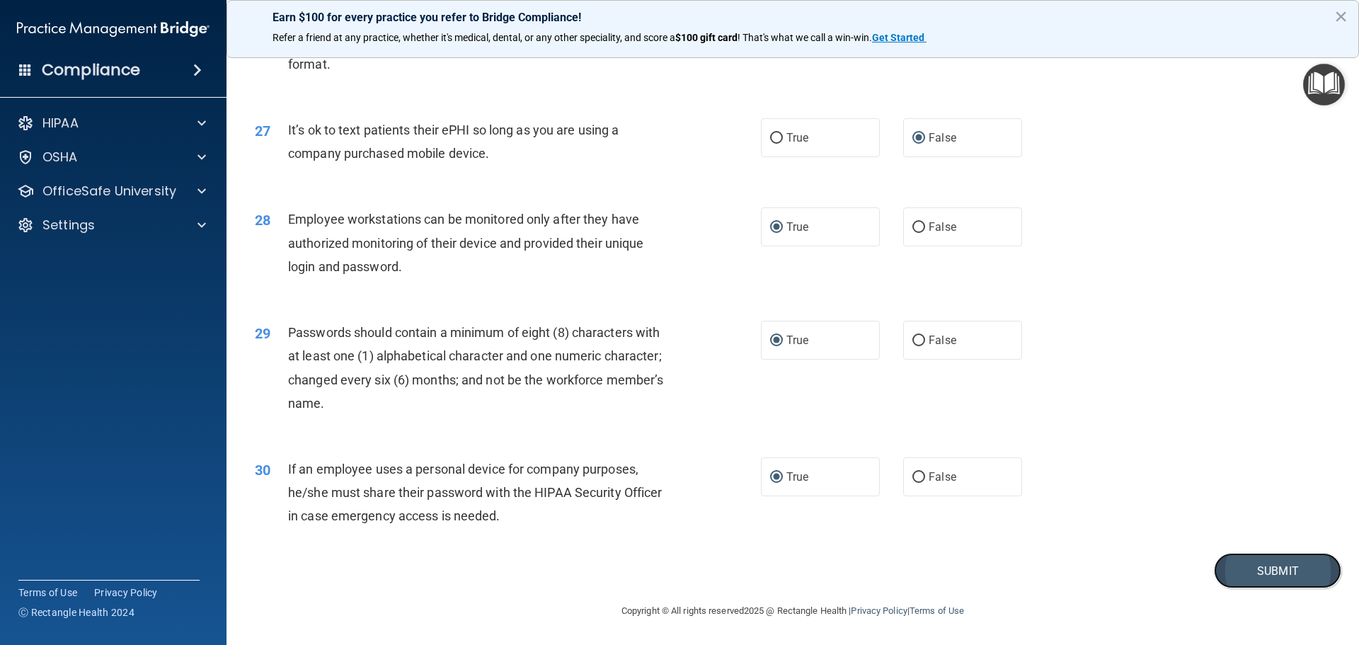
click at [1255, 571] on button "Submit" at bounding box center [1277, 571] width 127 height 36
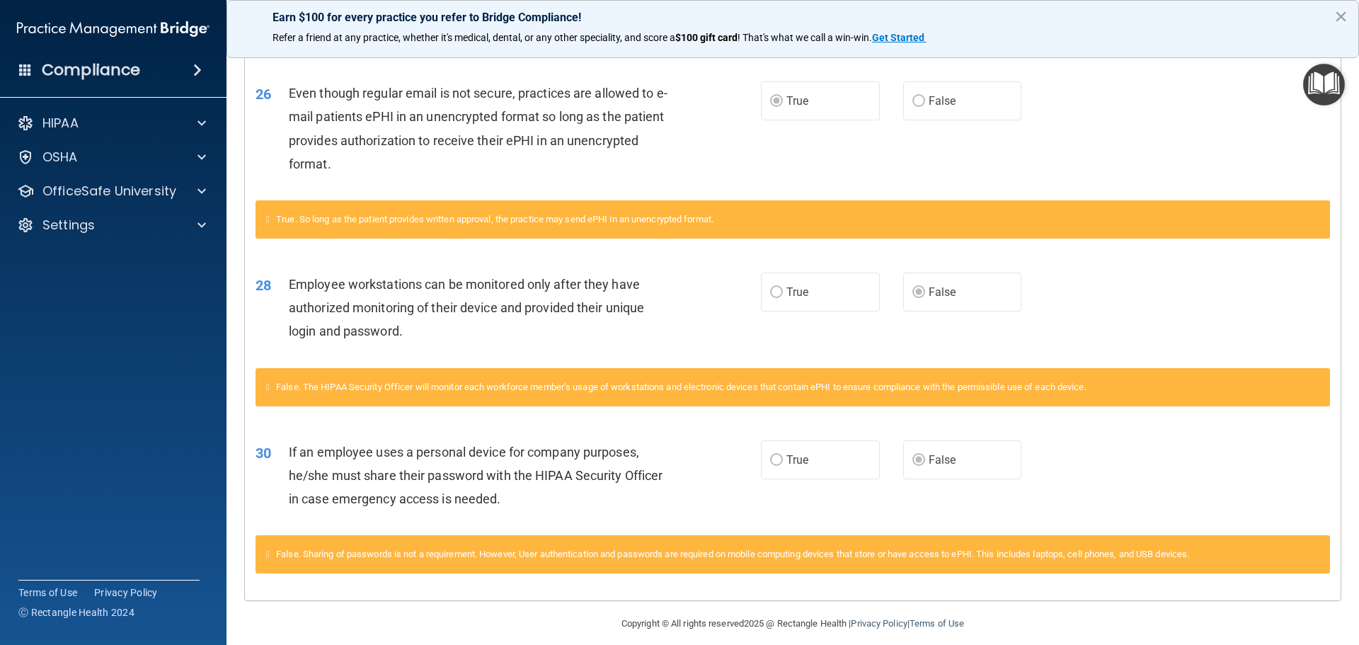
scroll to position [1525, 0]
